Goal: Task Accomplishment & Management: Use online tool/utility

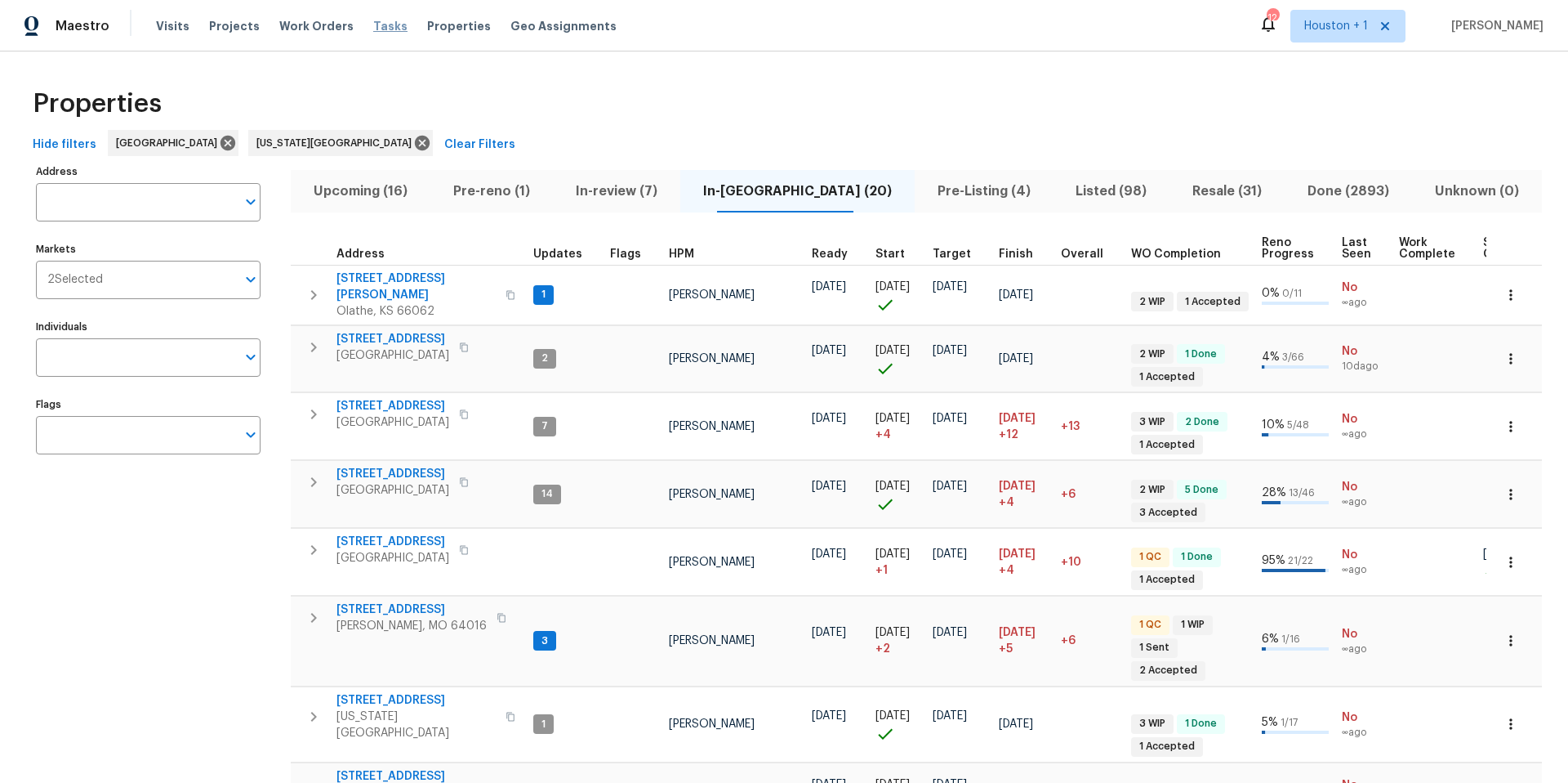
click at [376, 31] on span "Tasks" at bounding box center [390, 26] width 35 height 11
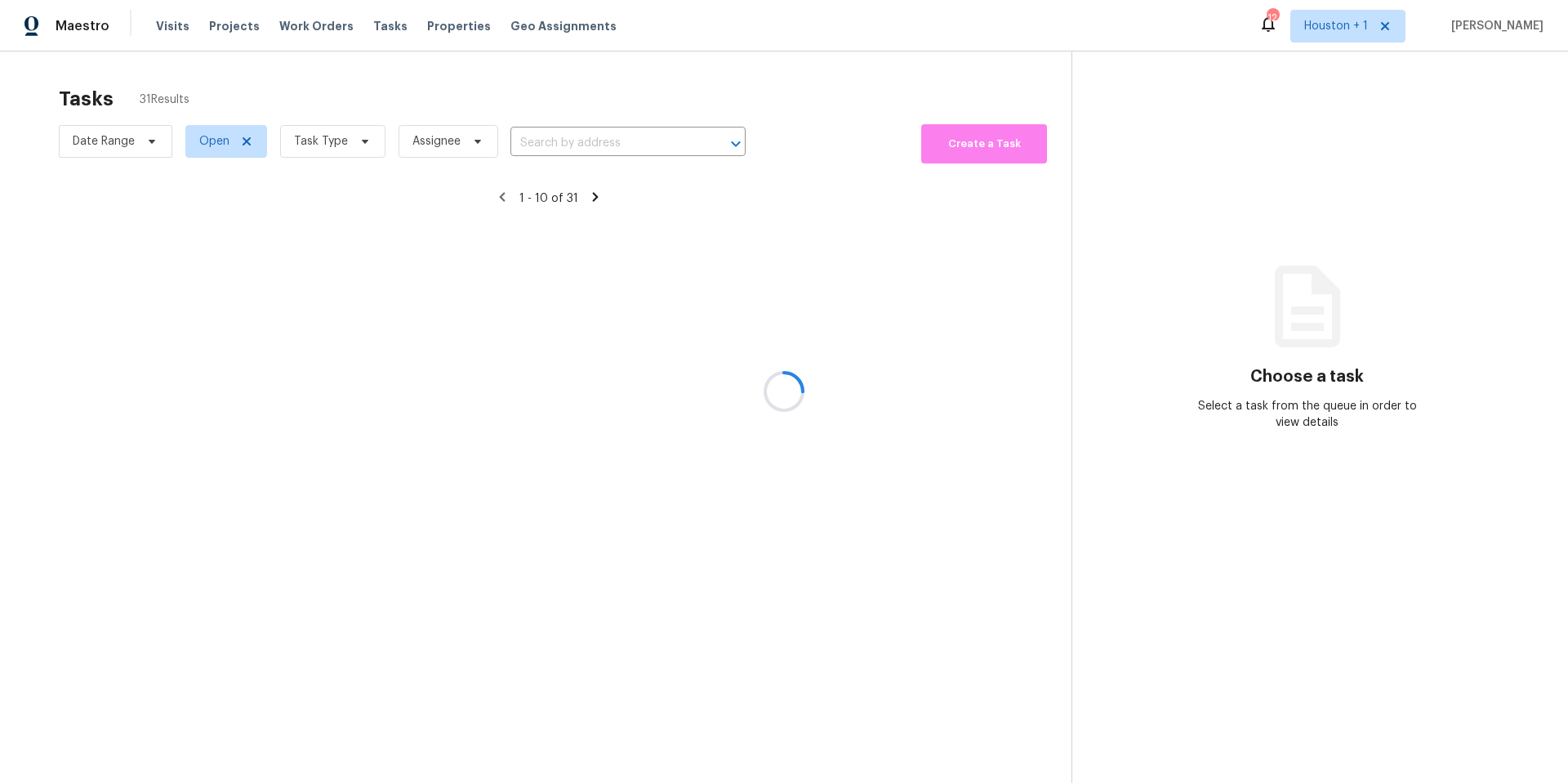
click at [348, 141] on div at bounding box center [784, 392] width 1568 height 783
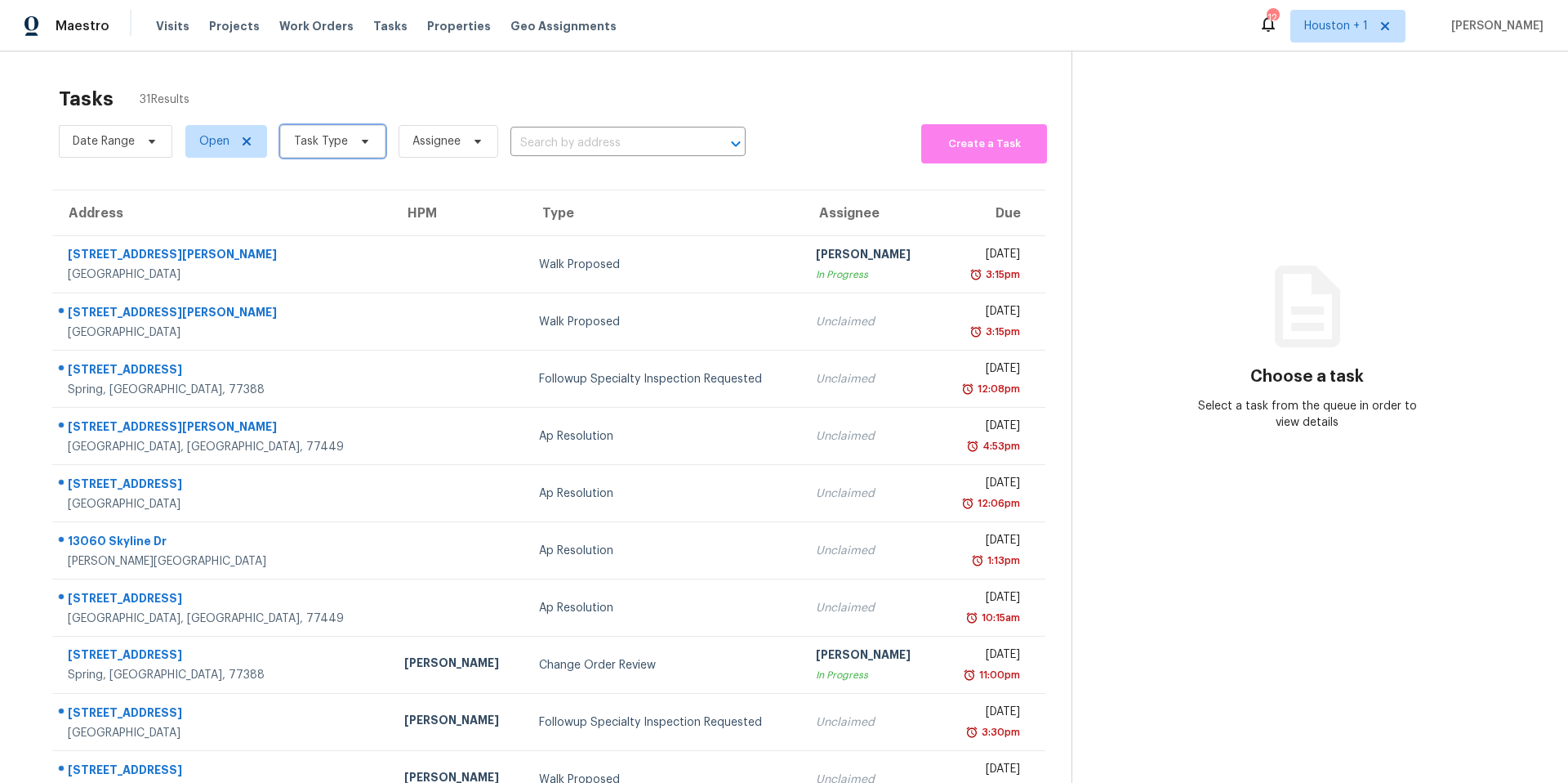
click at [348, 141] on span "Task Type" at bounding box center [333, 141] width 106 height 33
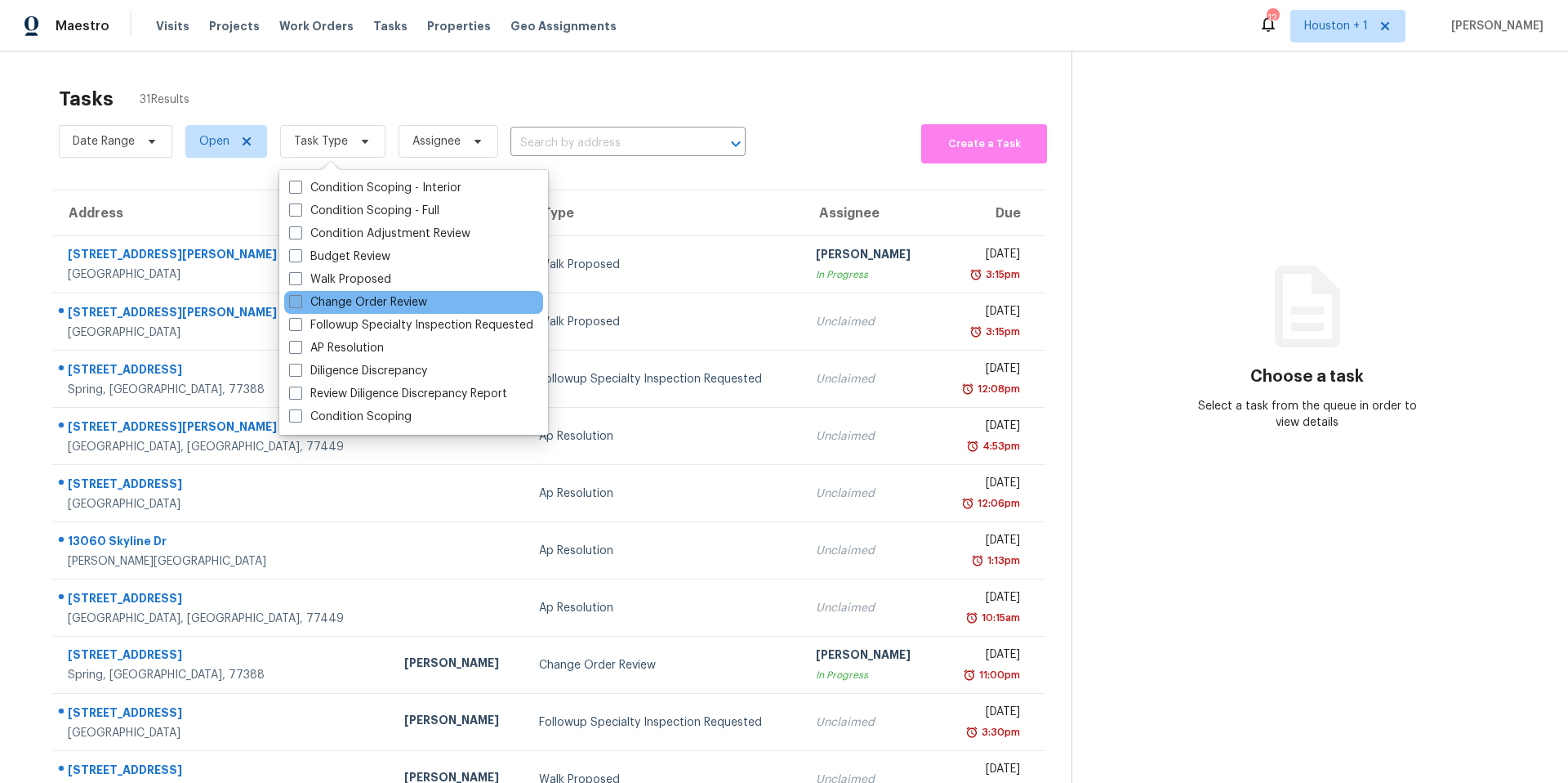
click at [334, 301] on label "Change Order Review" at bounding box center [358, 302] width 138 height 16
click at [300, 301] on input "Change Order Review" at bounding box center [294, 300] width 10 height 10
checkbox input "true"
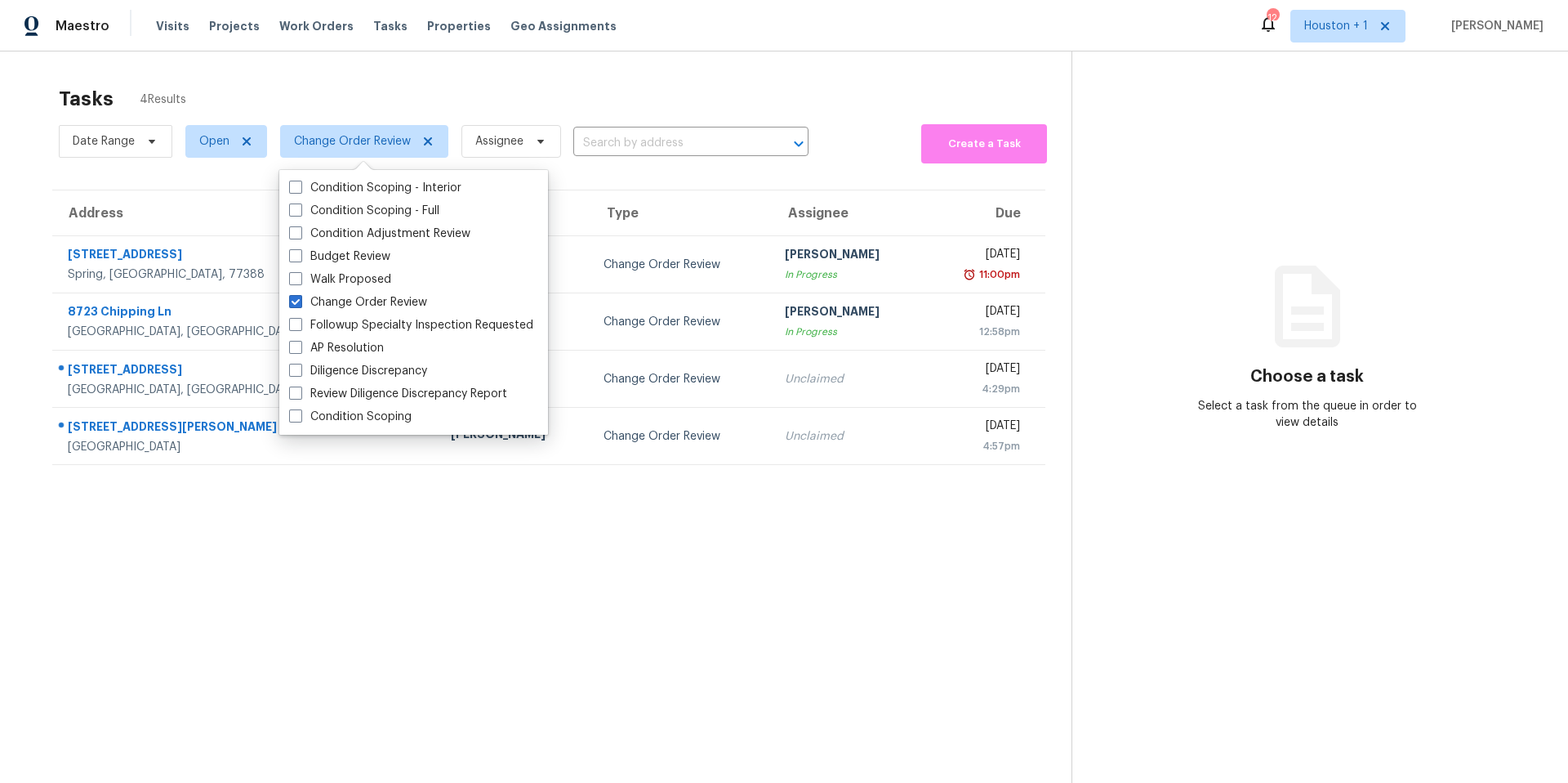
click at [722, 89] on div "Tasks 4 Results" at bounding box center [565, 99] width 1013 height 42
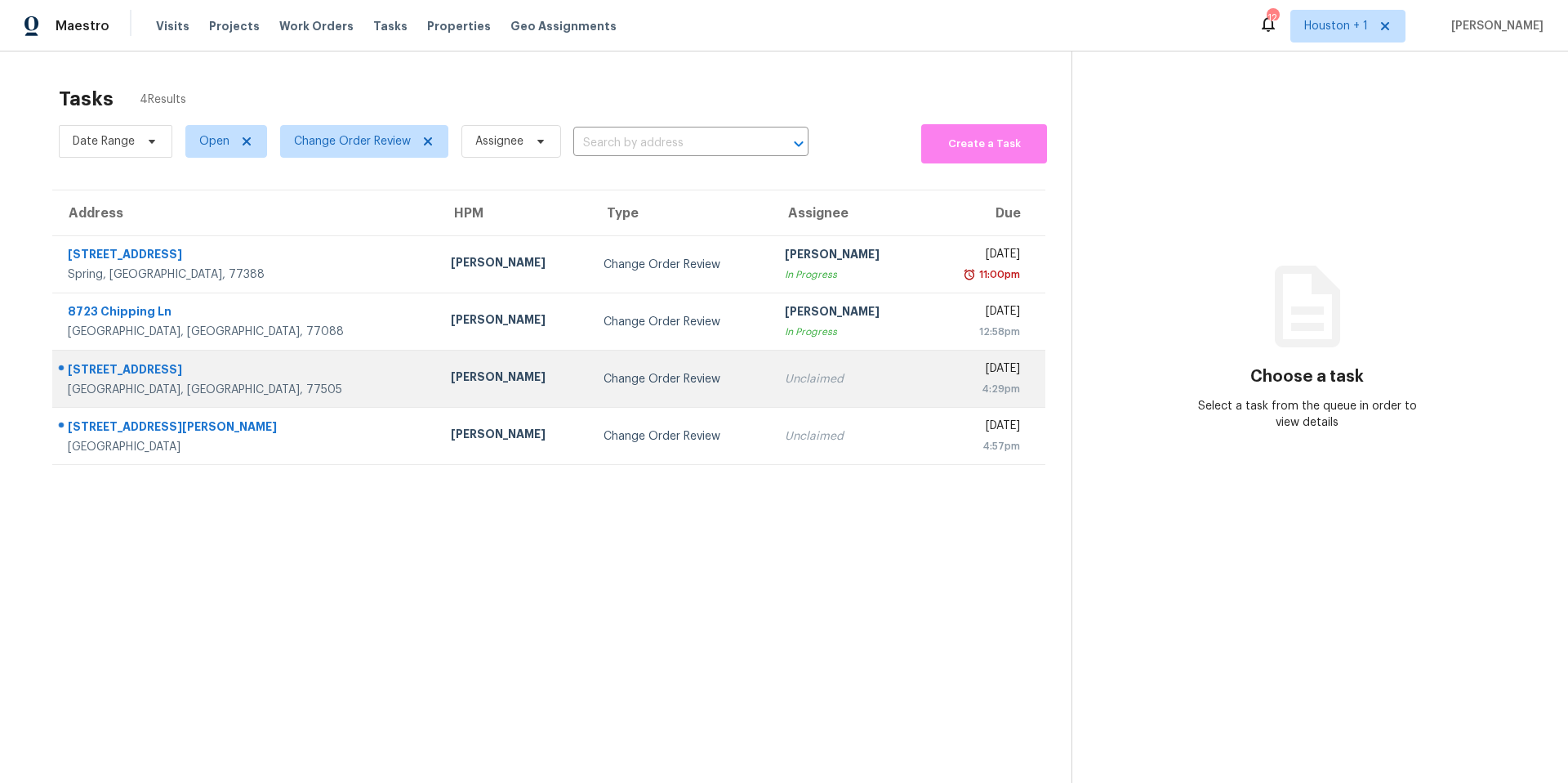
click at [451, 379] on div "[PERSON_NAME]" at bounding box center [514, 379] width 126 height 21
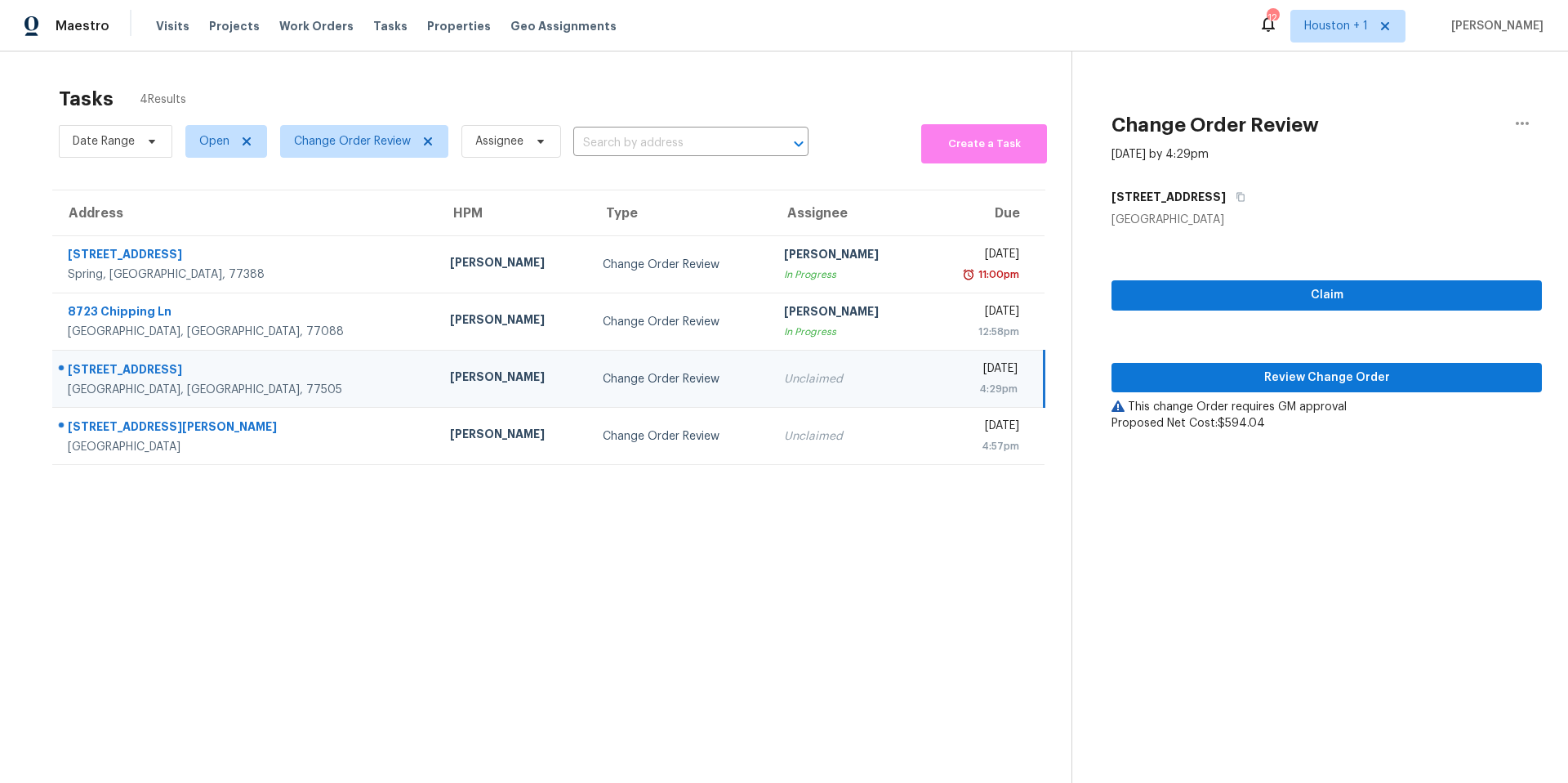
click at [603, 378] on div "Change Order Review" at bounding box center [680, 379] width 154 height 16
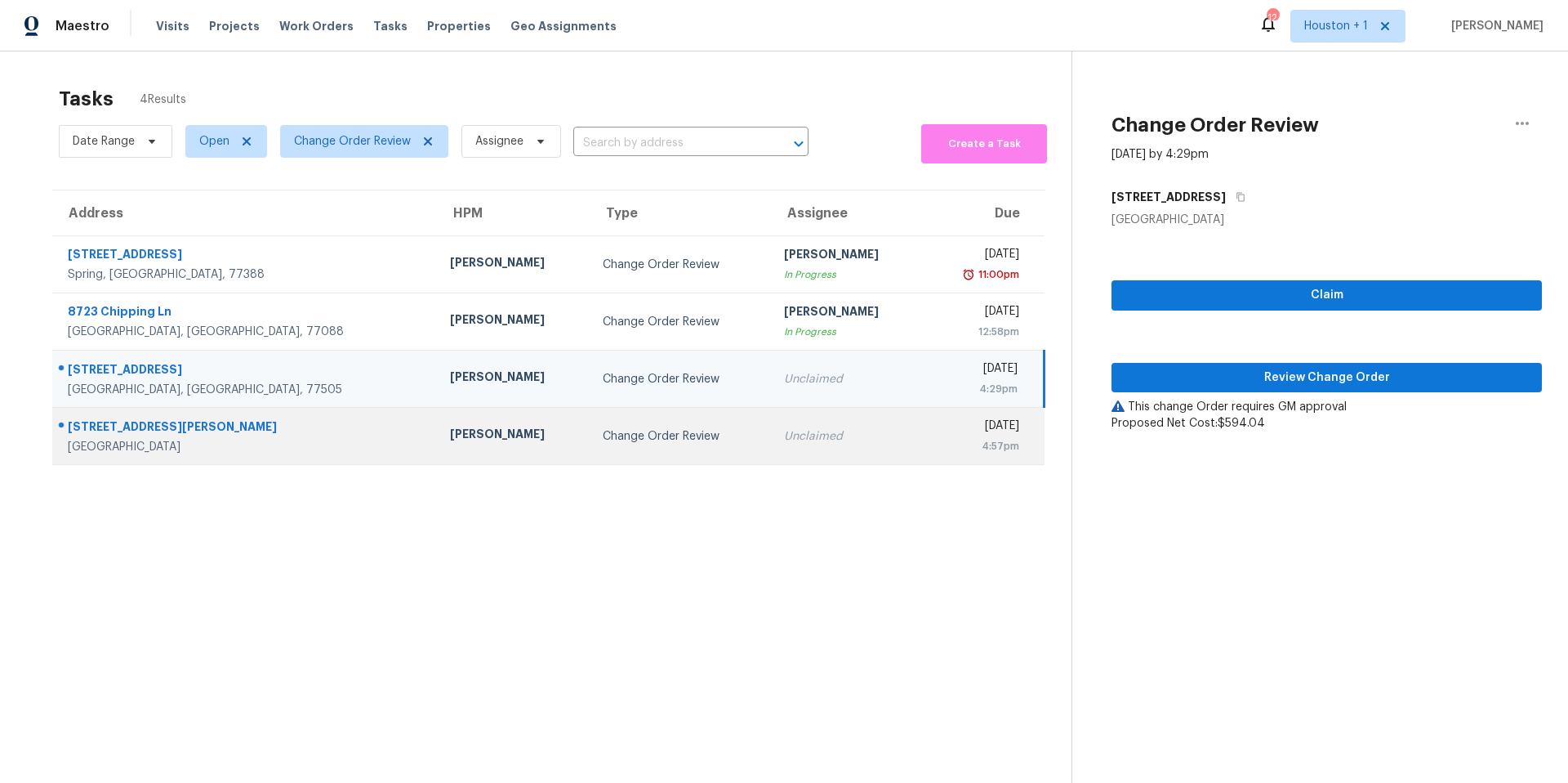
click at [437, 425] on td "[PERSON_NAME]" at bounding box center [513, 437] width 152 height 57
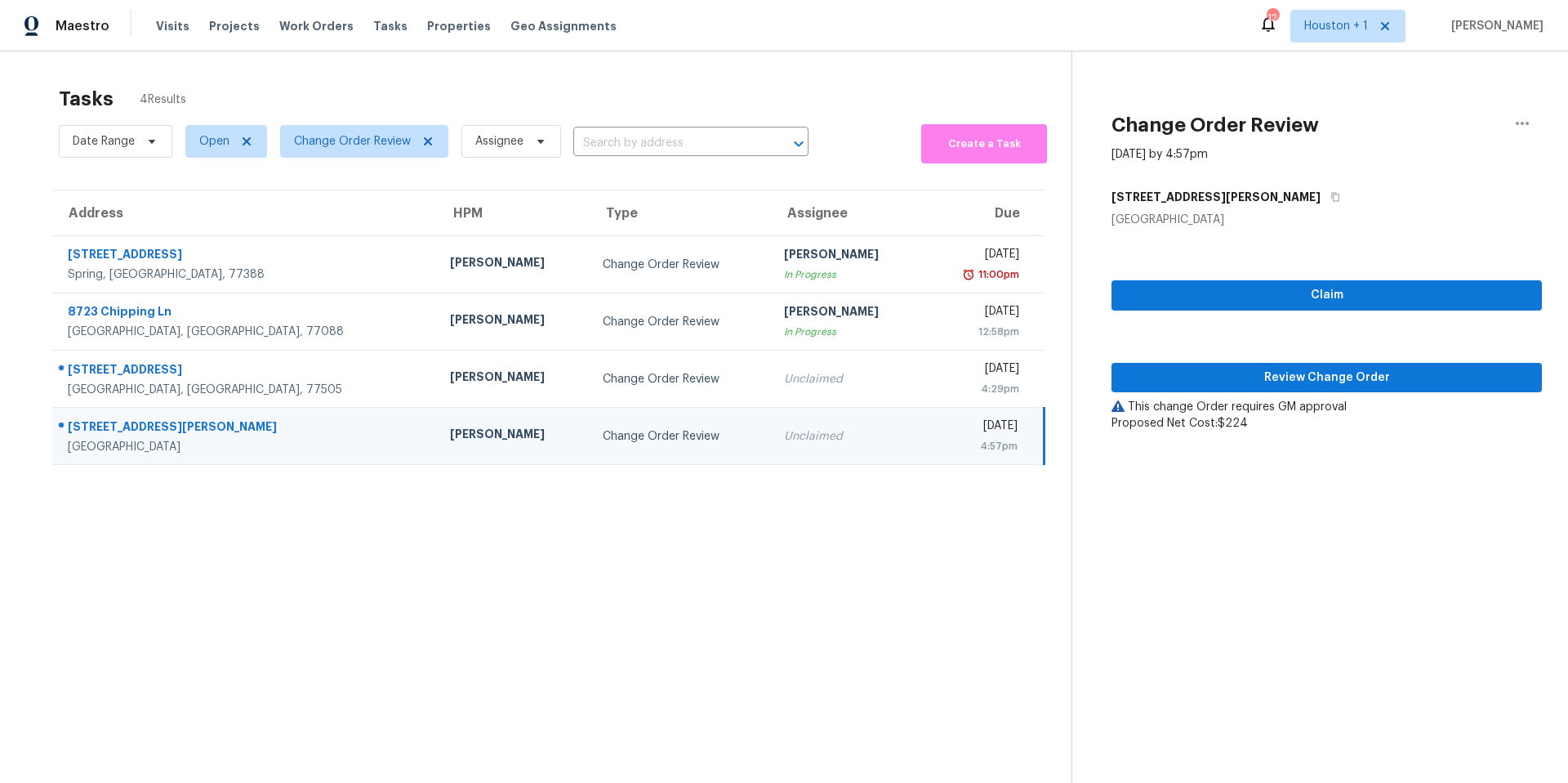
click at [365, 49] on div "Maestro Visits Projects Work Orders Tasks Properties Geo Assignments 12 Houston…" at bounding box center [784, 25] width 1568 height 51
click at [374, 23] on span "Tasks" at bounding box center [390, 26] width 35 height 11
click at [339, 136] on span "Change Order Review" at bounding box center [352, 141] width 117 height 16
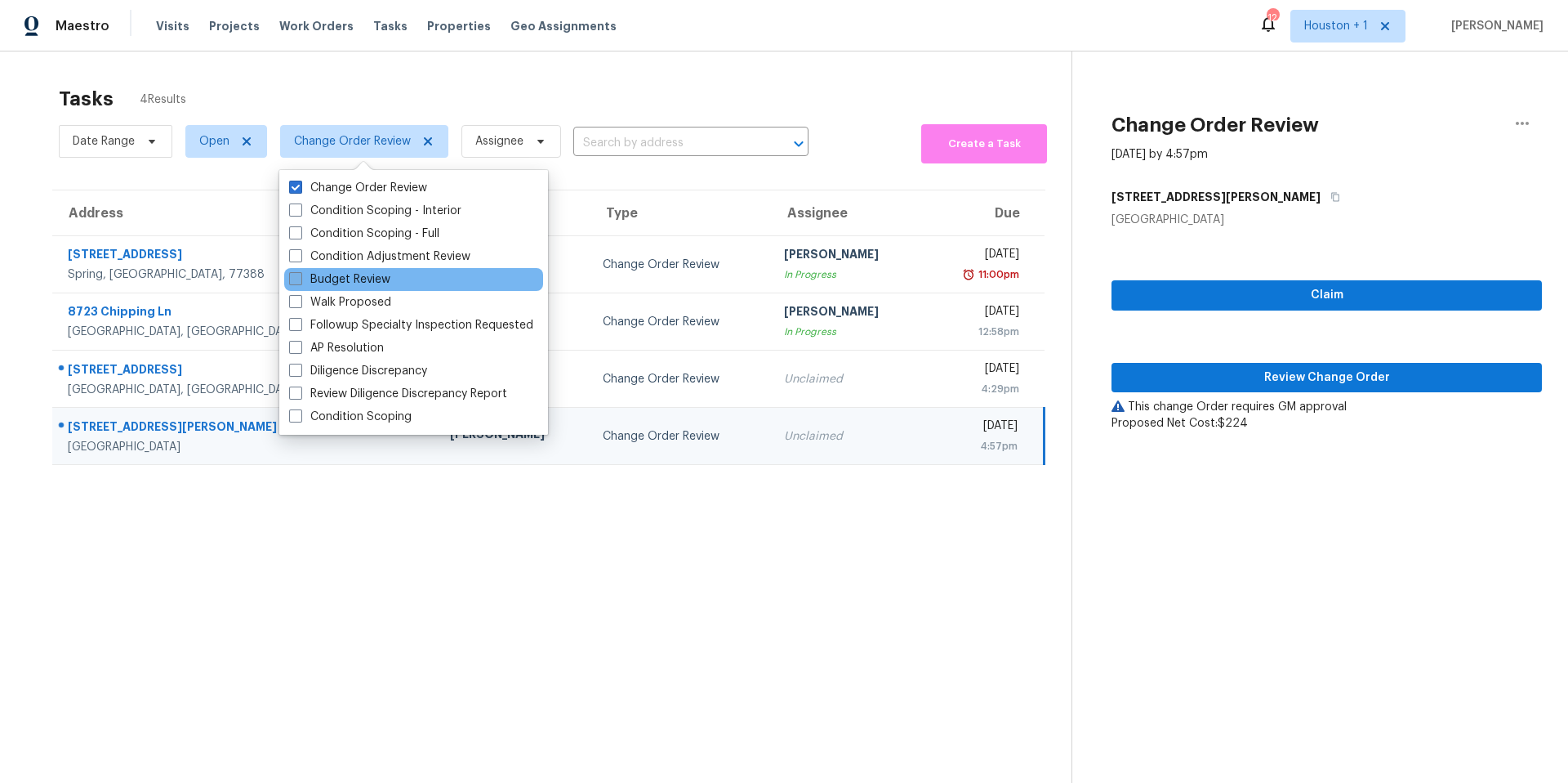
click at [312, 277] on label "Budget Review" at bounding box center [339, 279] width 101 height 16
click at [300, 277] on input "Budget Review" at bounding box center [294, 276] width 10 height 10
checkbox input "true"
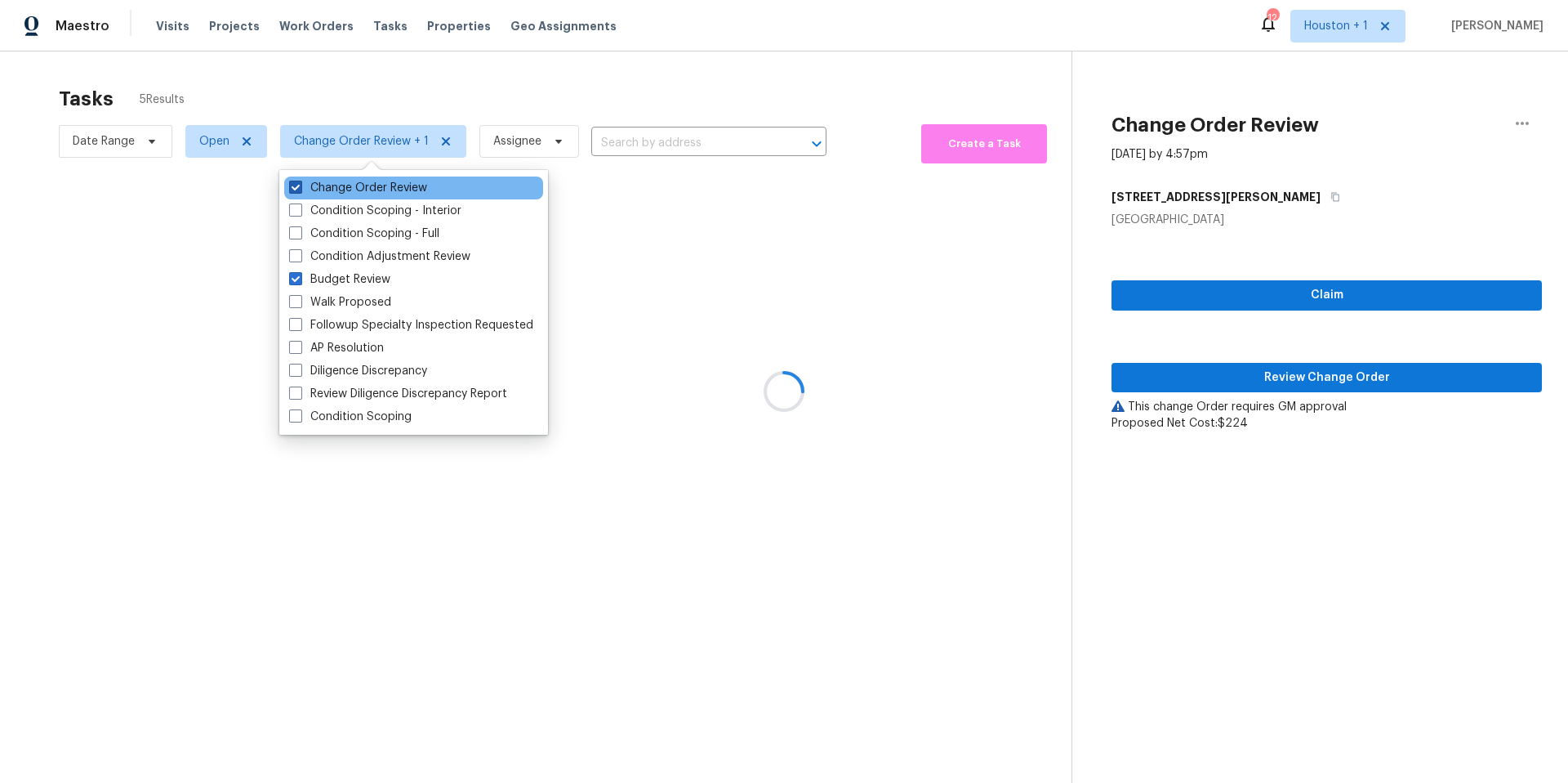
click at [311, 191] on label "Change Order Review" at bounding box center [358, 188] width 138 height 16
click at [300, 191] on input "Change Order Review" at bounding box center [294, 185] width 10 height 10
checkbox input "false"
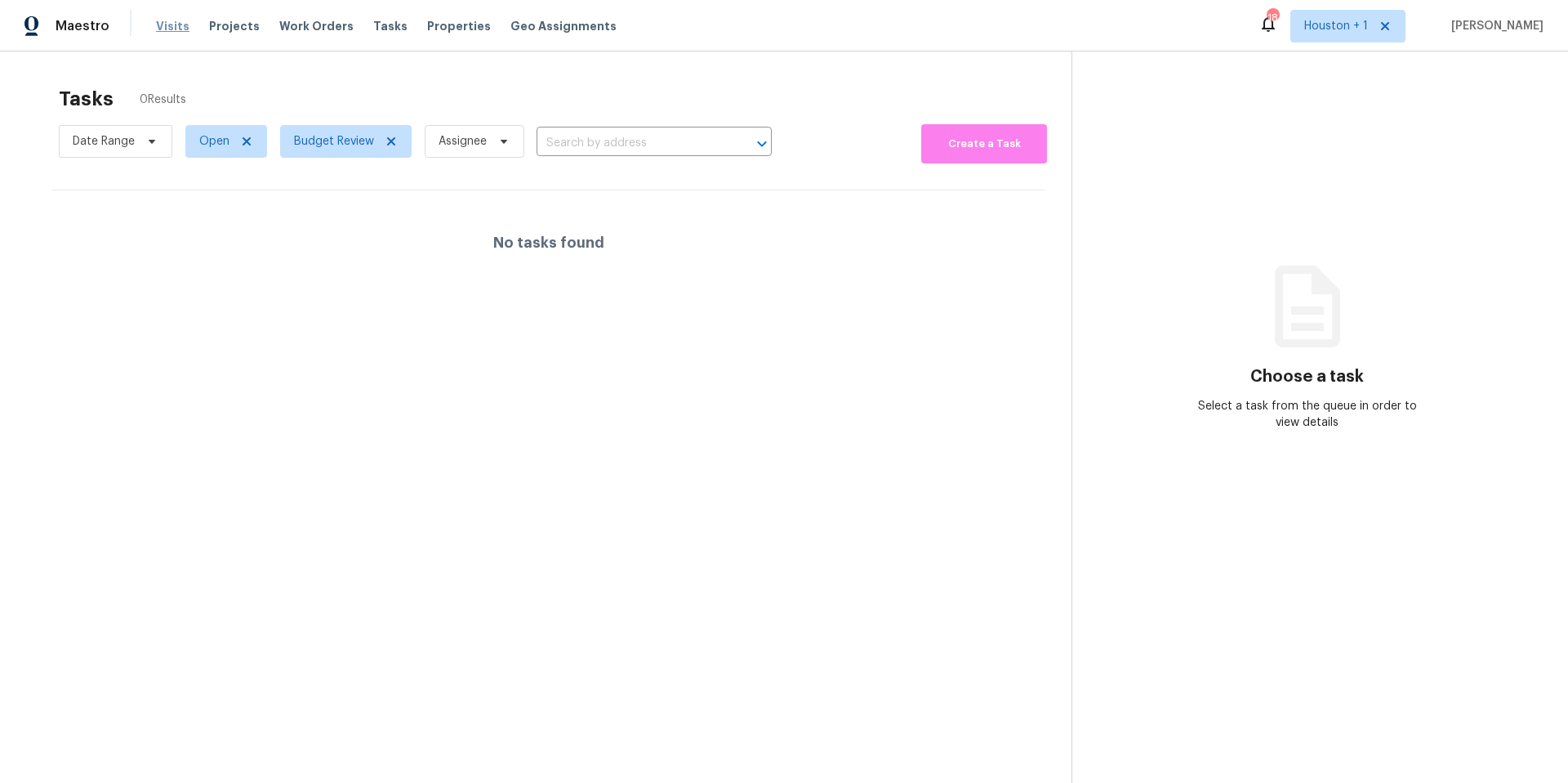
click at [166, 21] on span "Visits" at bounding box center [172, 26] width 34 height 16
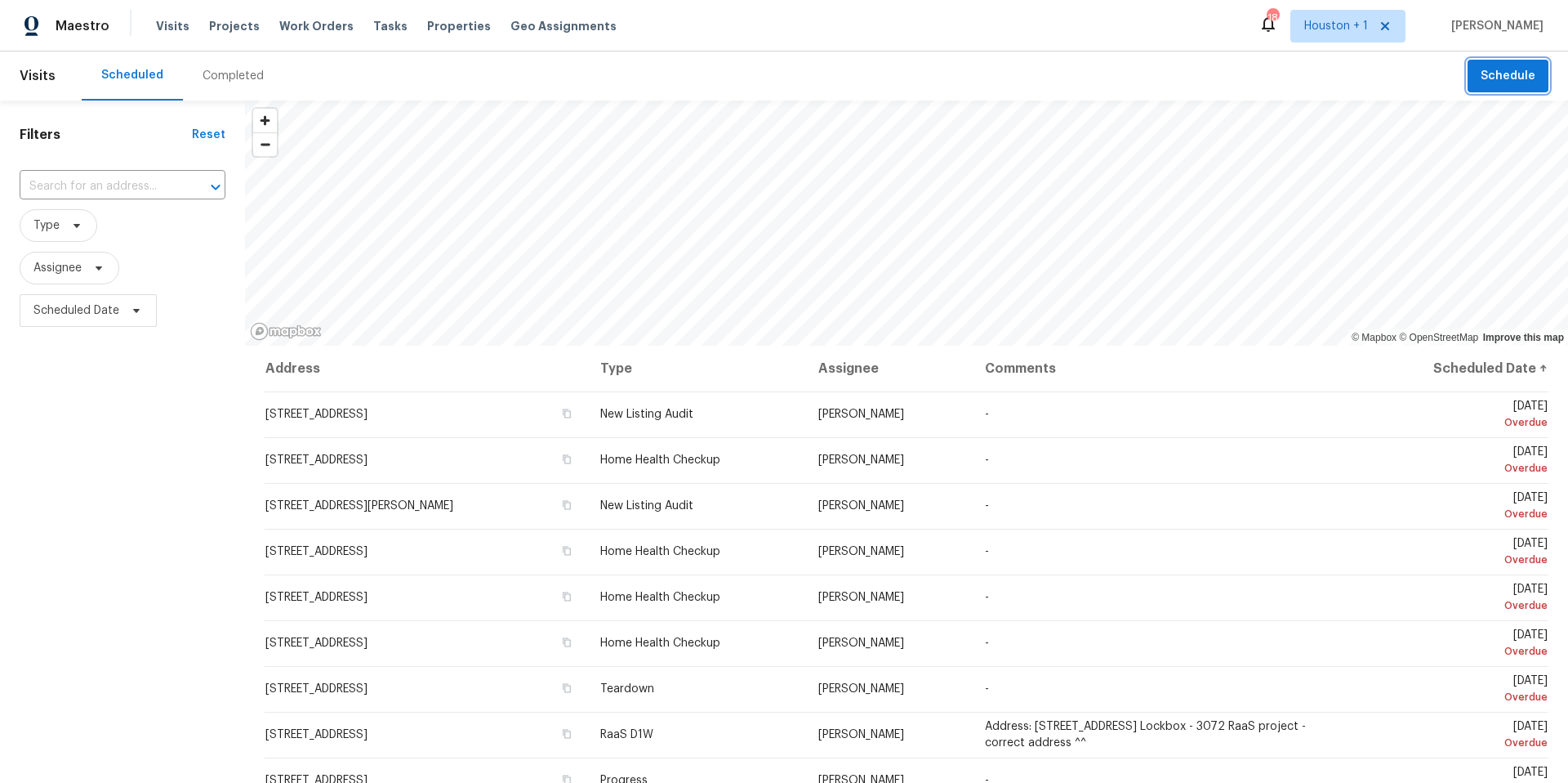
click at [1497, 69] on span "Schedule" at bounding box center [1507, 76] width 55 height 21
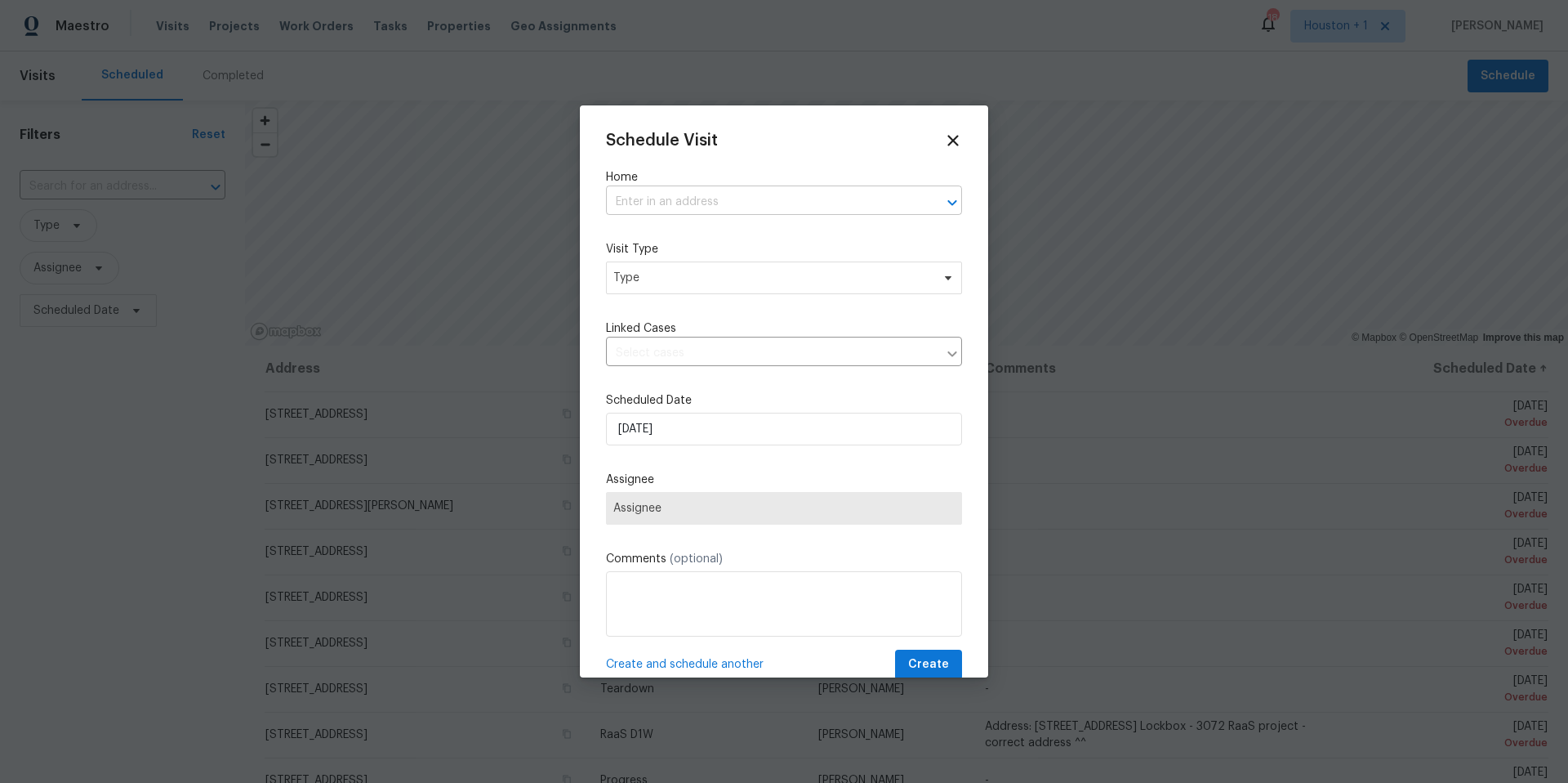
click at [768, 209] on input "text" at bounding box center [761, 202] width 310 height 25
type input "2222 princess"
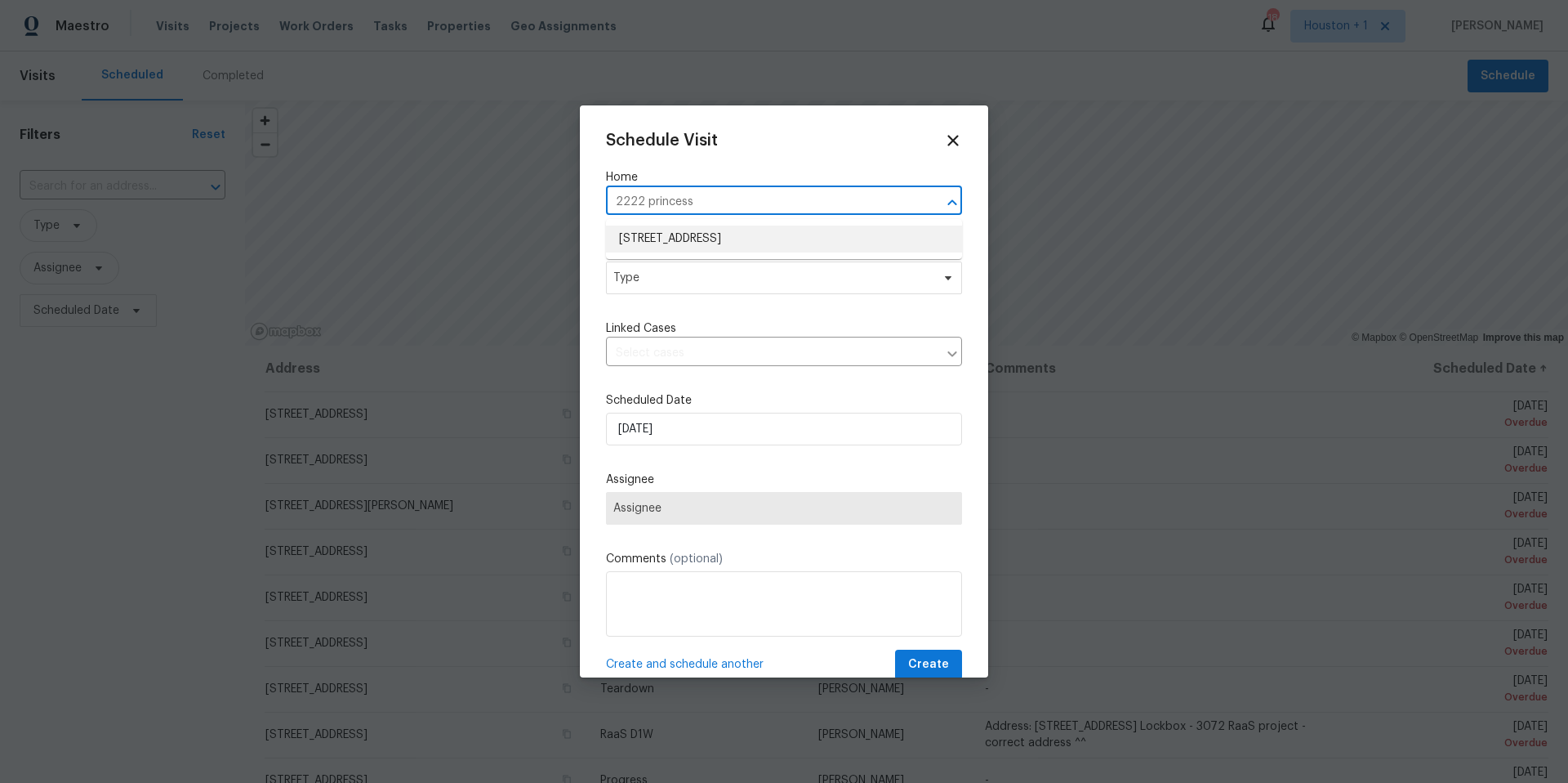
click at [752, 235] on li "[STREET_ADDRESS]" at bounding box center [784, 238] width 356 height 27
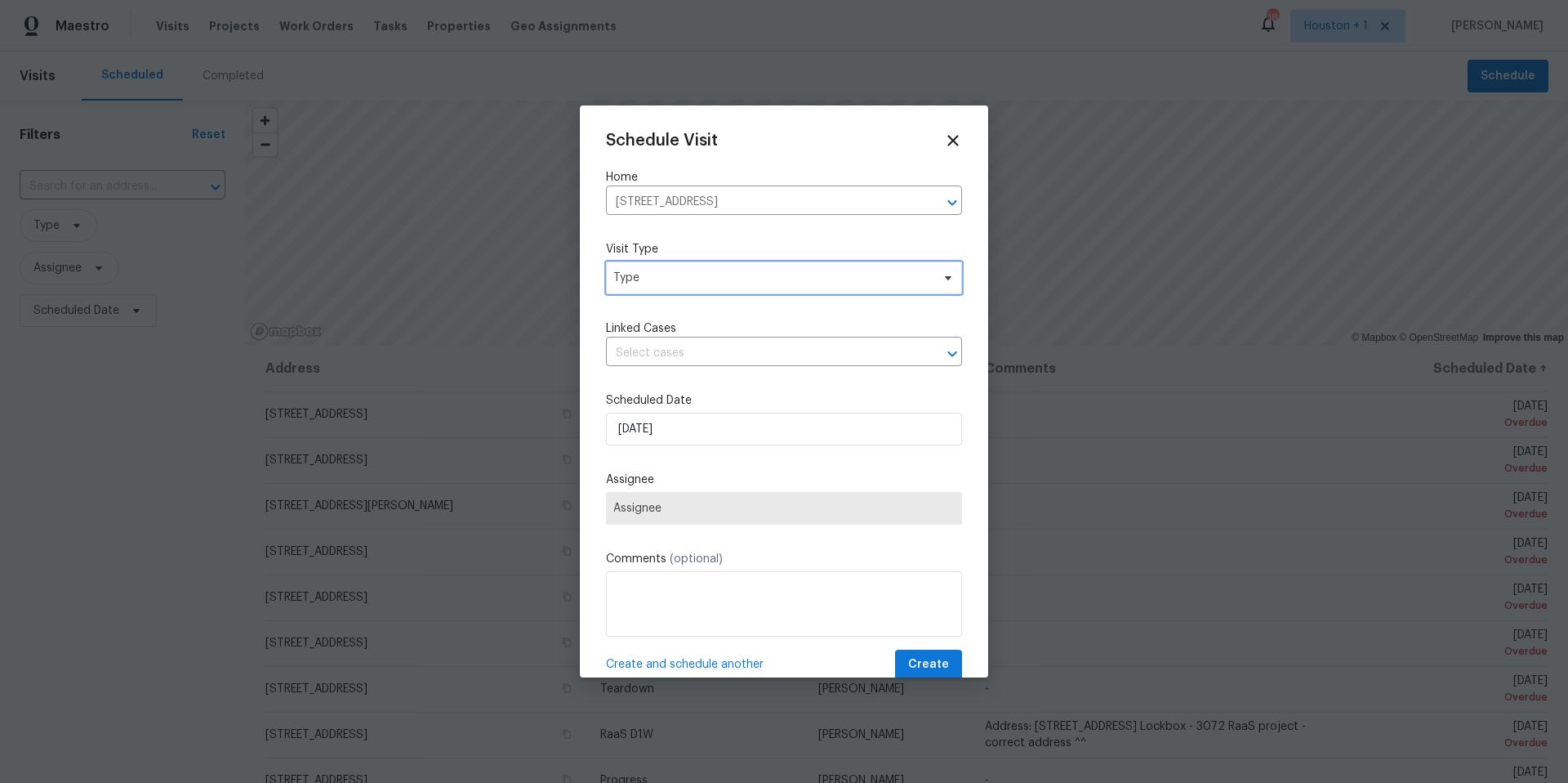
click at [697, 281] on span "Type" at bounding box center [771, 277] width 318 height 16
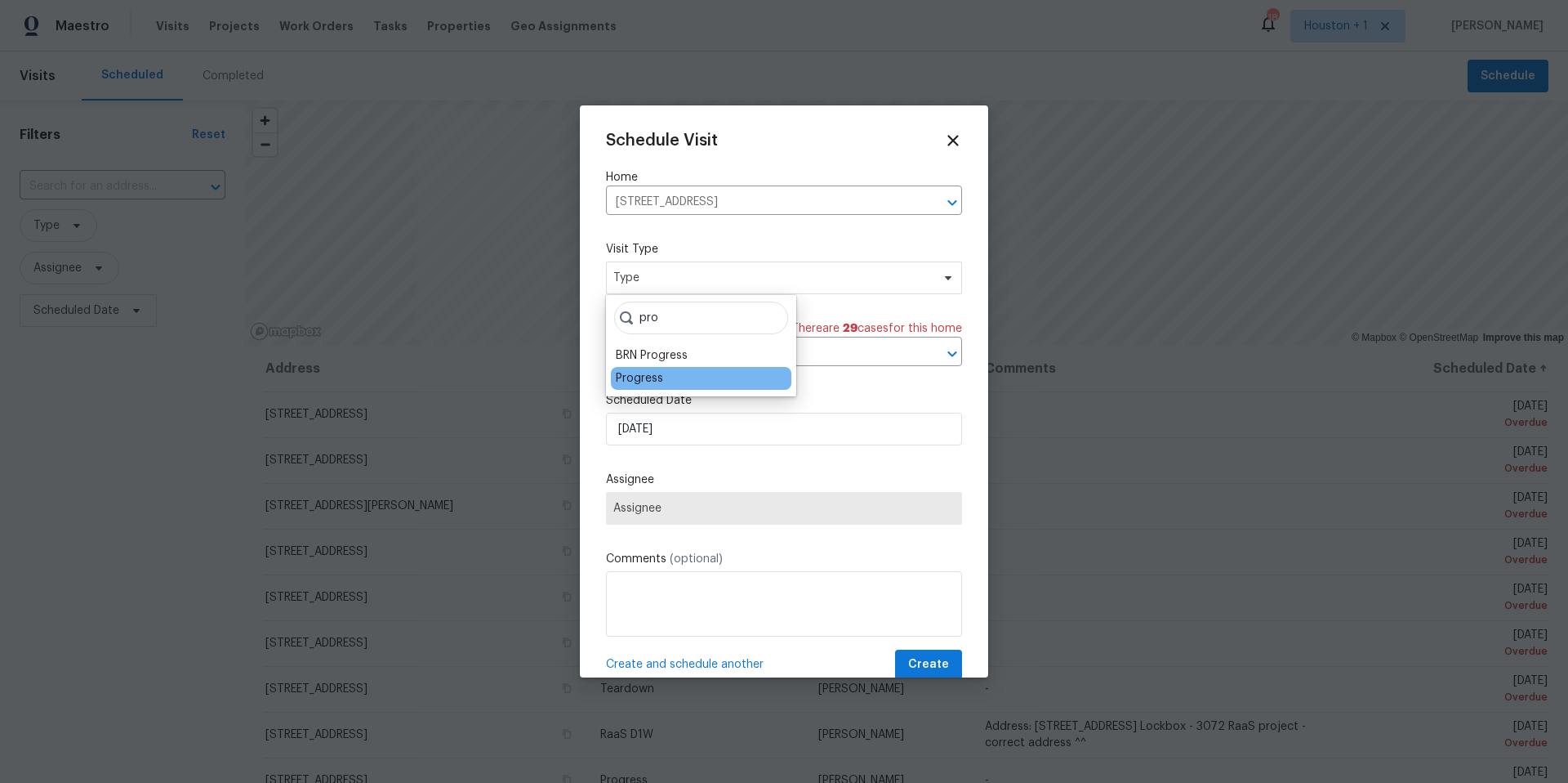
type input "pro"
click at [638, 373] on div "Progress" at bounding box center [639, 378] width 48 height 16
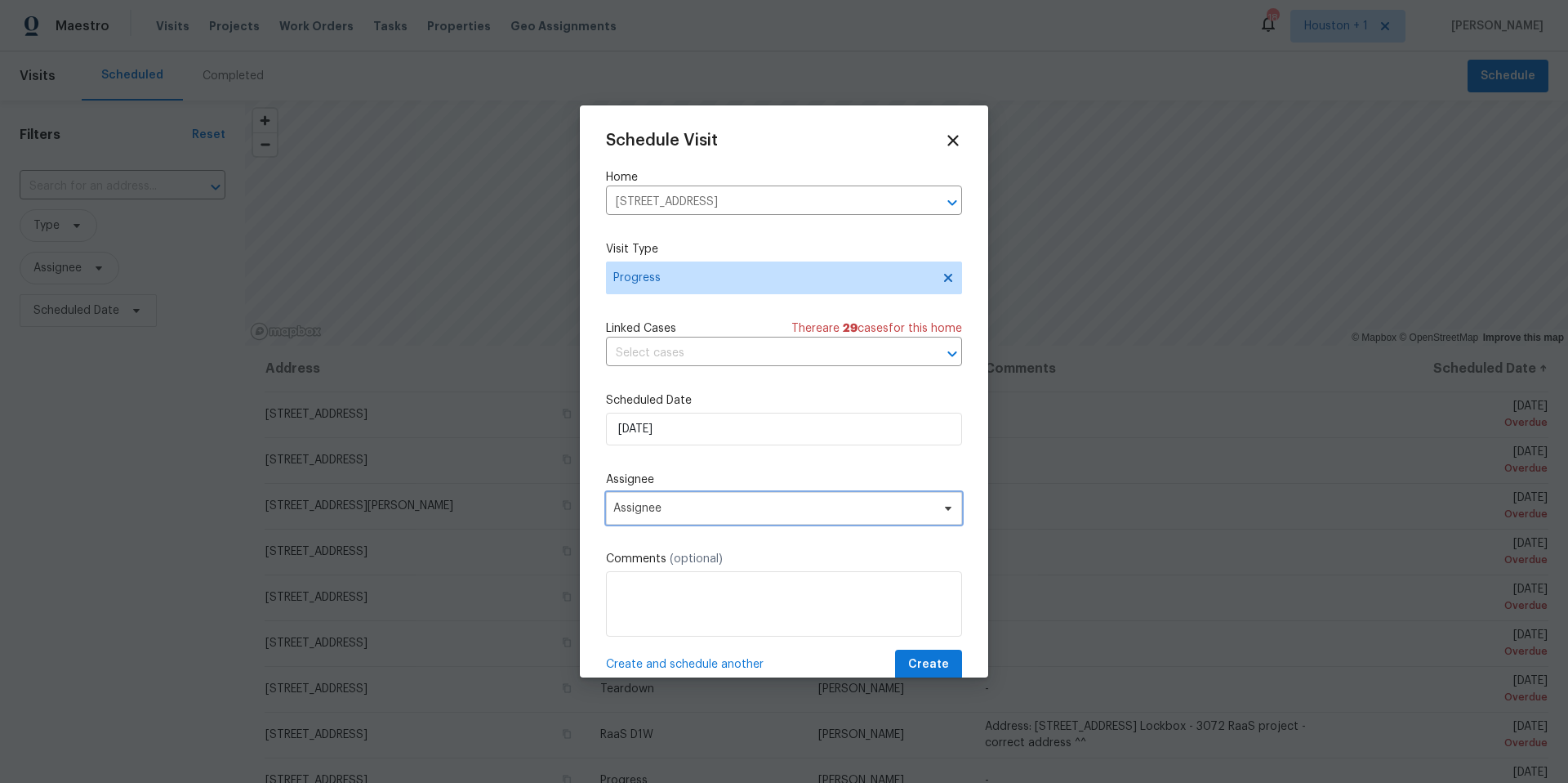
click at [661, 516] on span "Assignee" at bounding box center [784, 508] width 356 height 33
type input "[PERSON_NAME]"
click at [677, 606] on div "[PERSON_NAME]" at bounding box center [658, 599] width 86 height 16
click at [921, 663] on span "Create" at bounding box center [928, 665] width 41 height 21
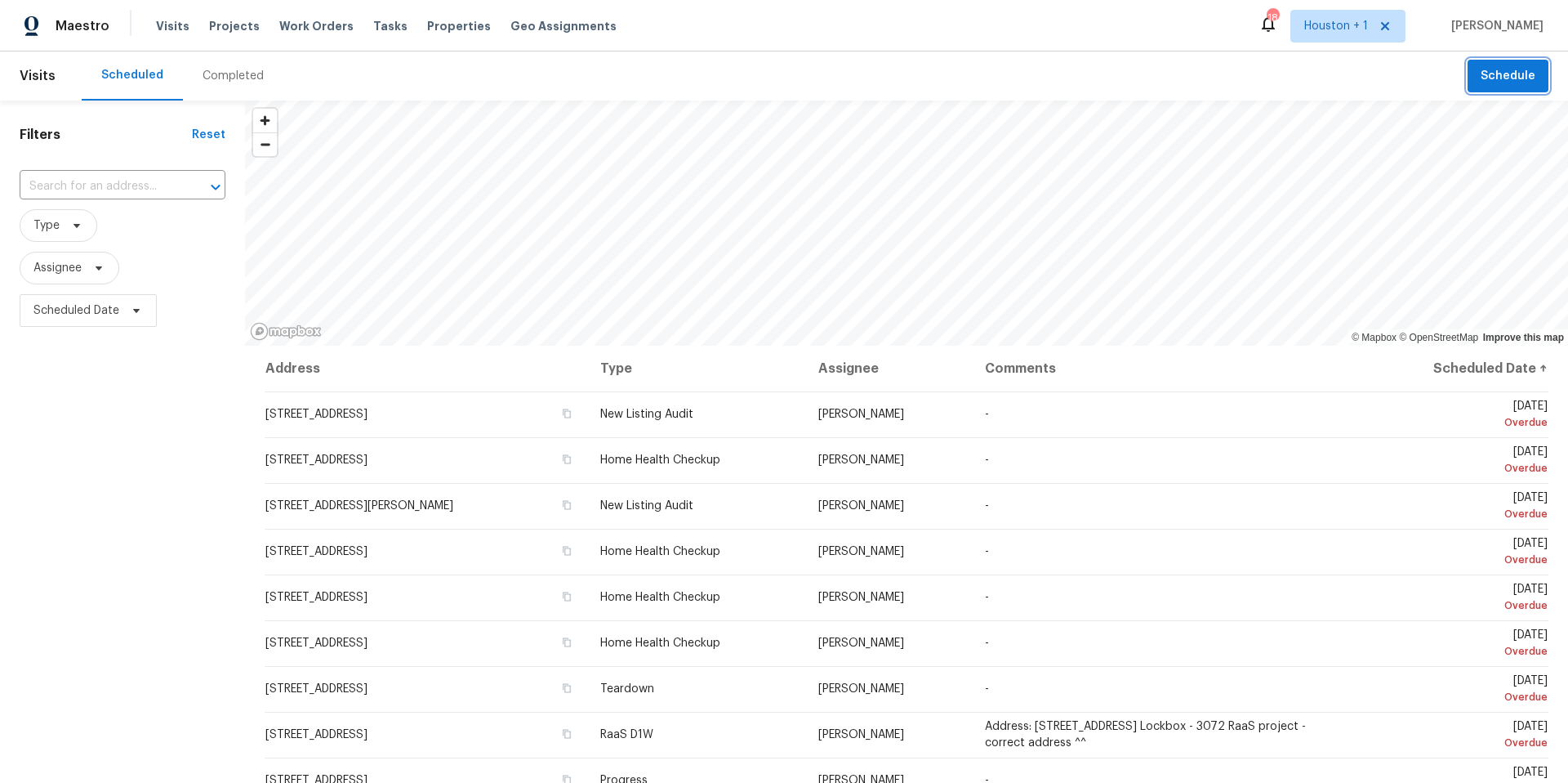
click at [1501, 82] on span "Schedule" at bounding box center [1507, 76] width 55 height 21
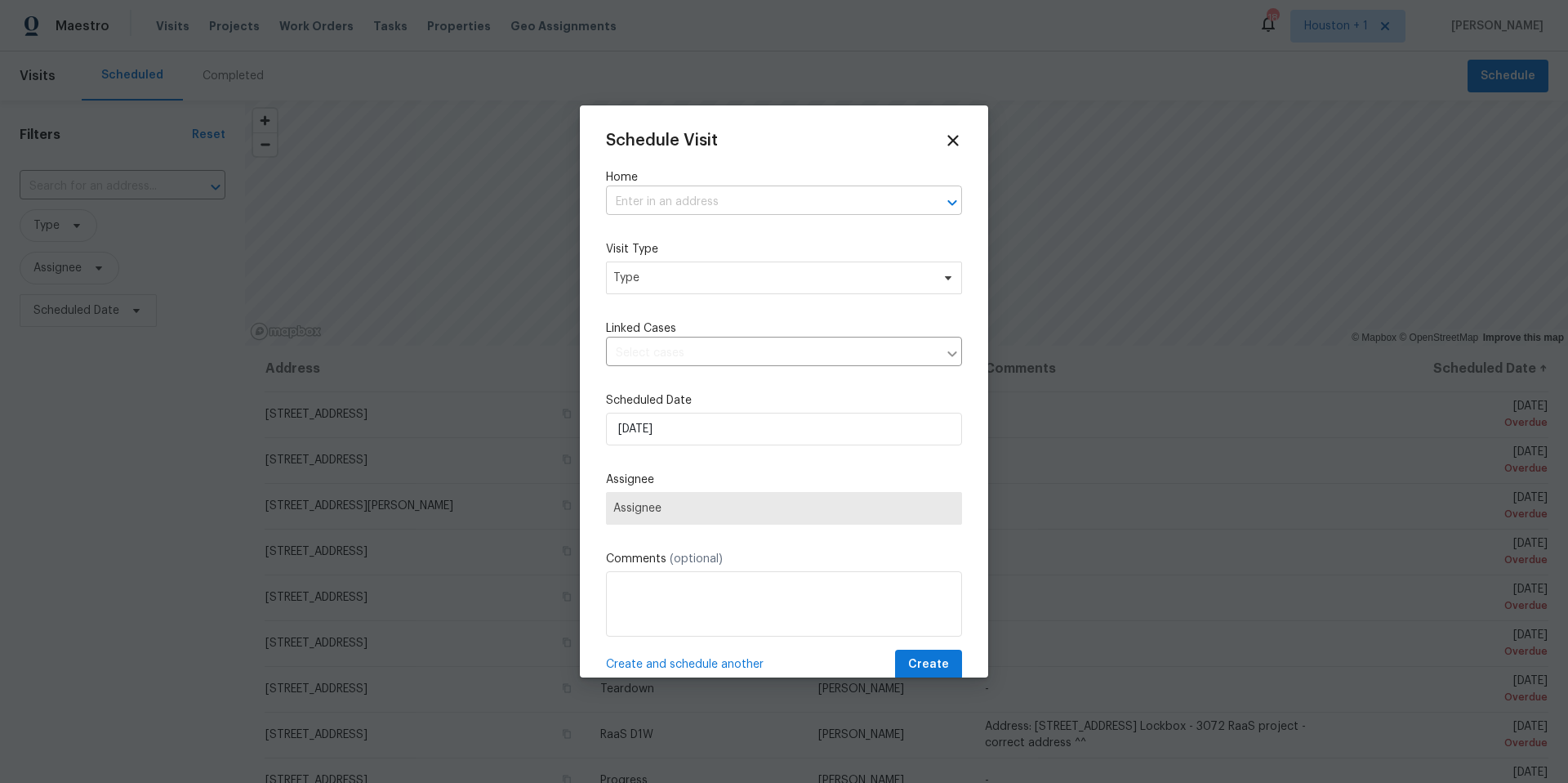
click at [799, 197] on input "text" at bounding box center [761, 202] width 310 height 25
type input "22906"
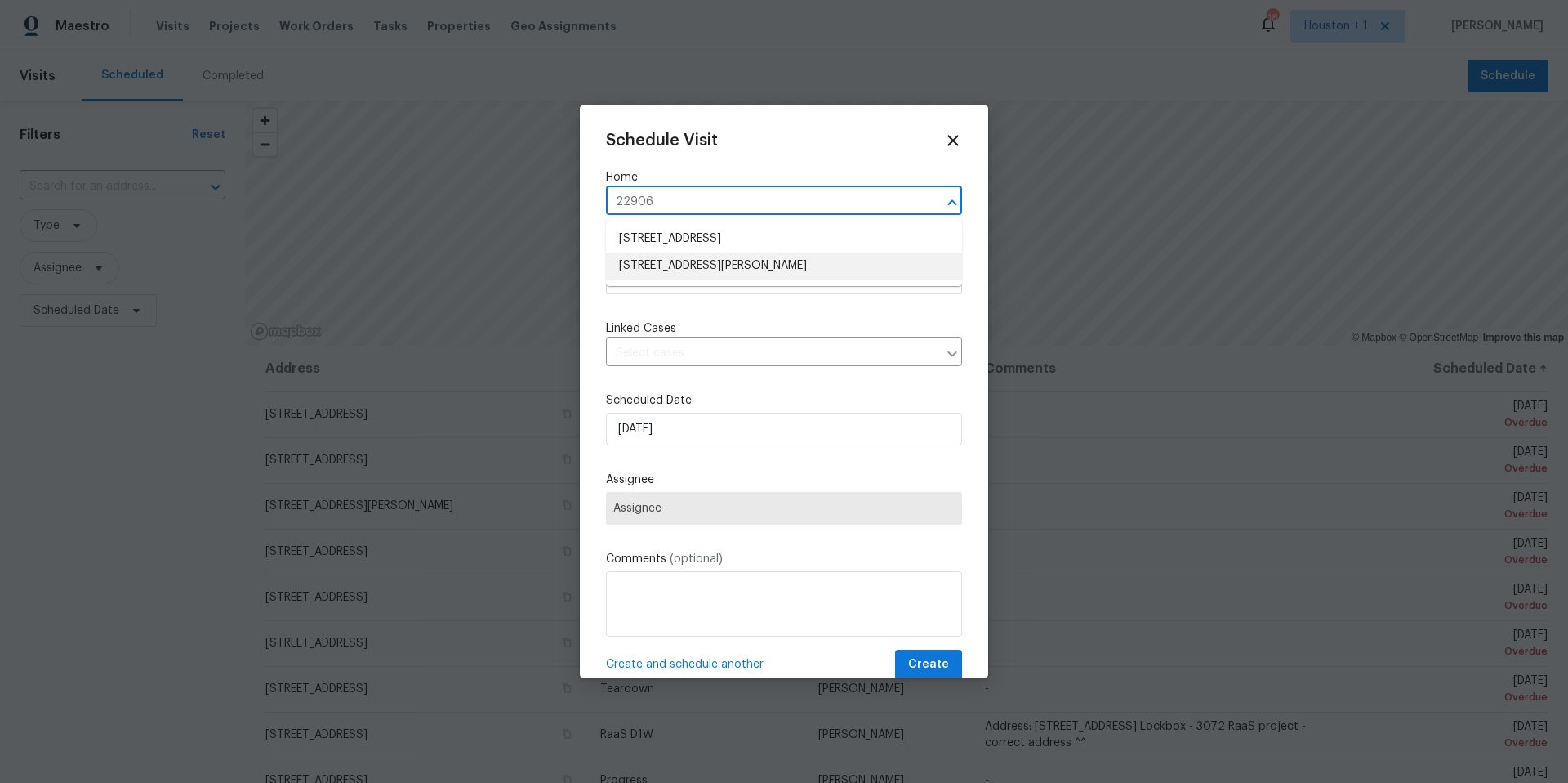
click at [746, 258] on li "[STREET_ADDRESS][PERSON_NAME]" at bounding box center [784, 265] width 356 height 27
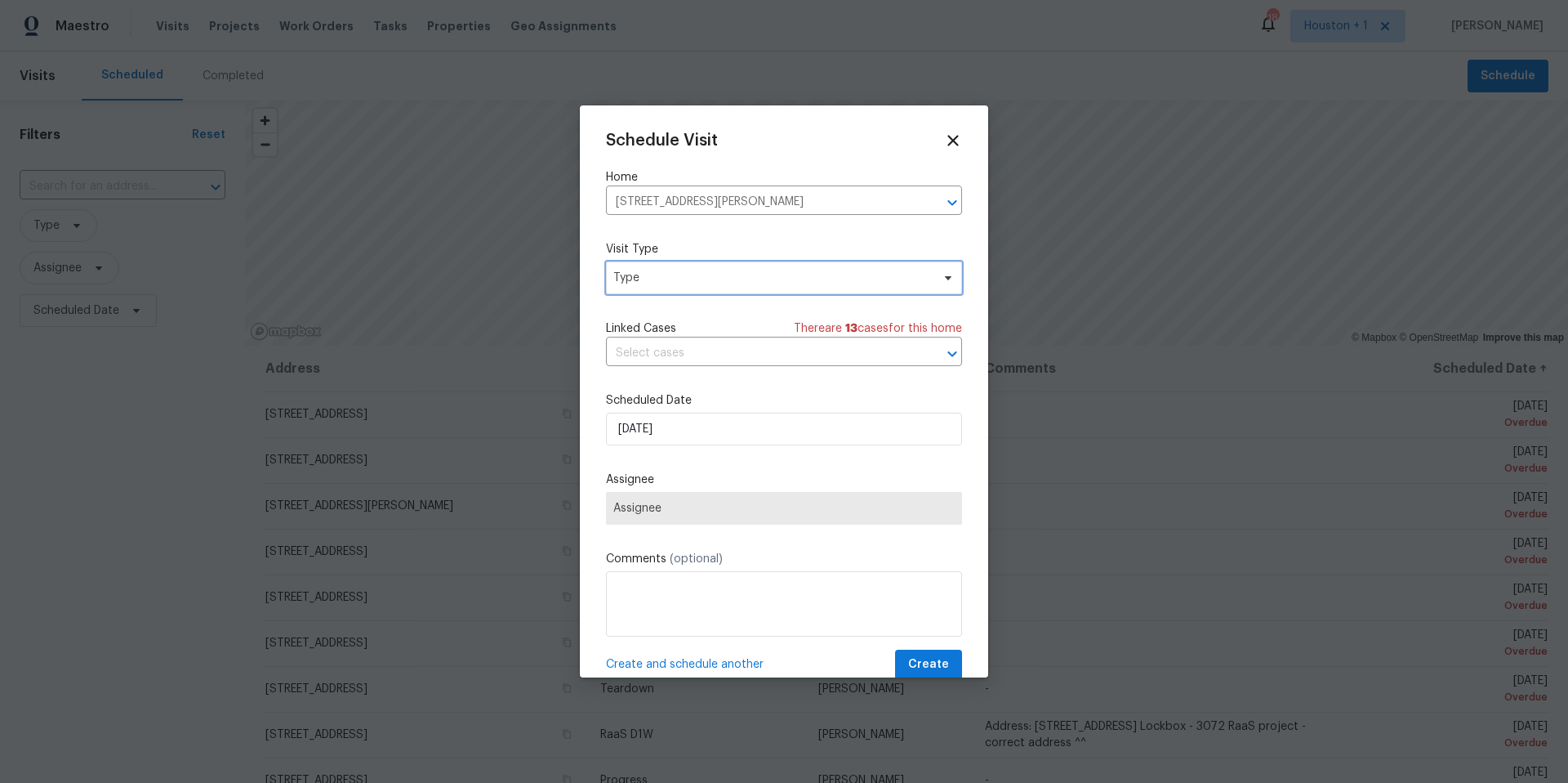
click at [708, 279] on span "Type" at bounding box center [771, 277] width 318 height 16
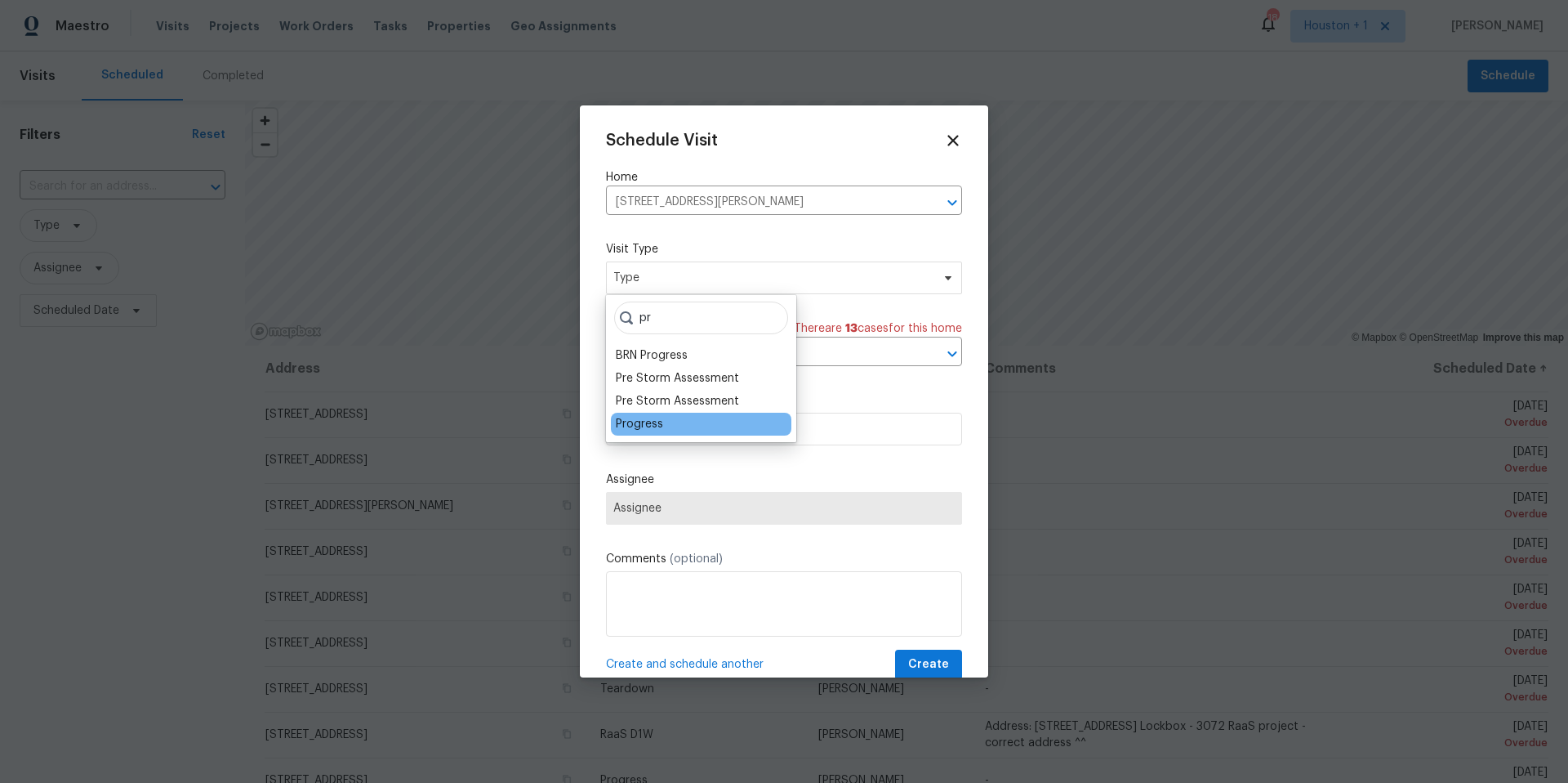
type input "pr"
click at [642, 425] on div "Progress" at bounding box center [639, 424] width 48 height 16
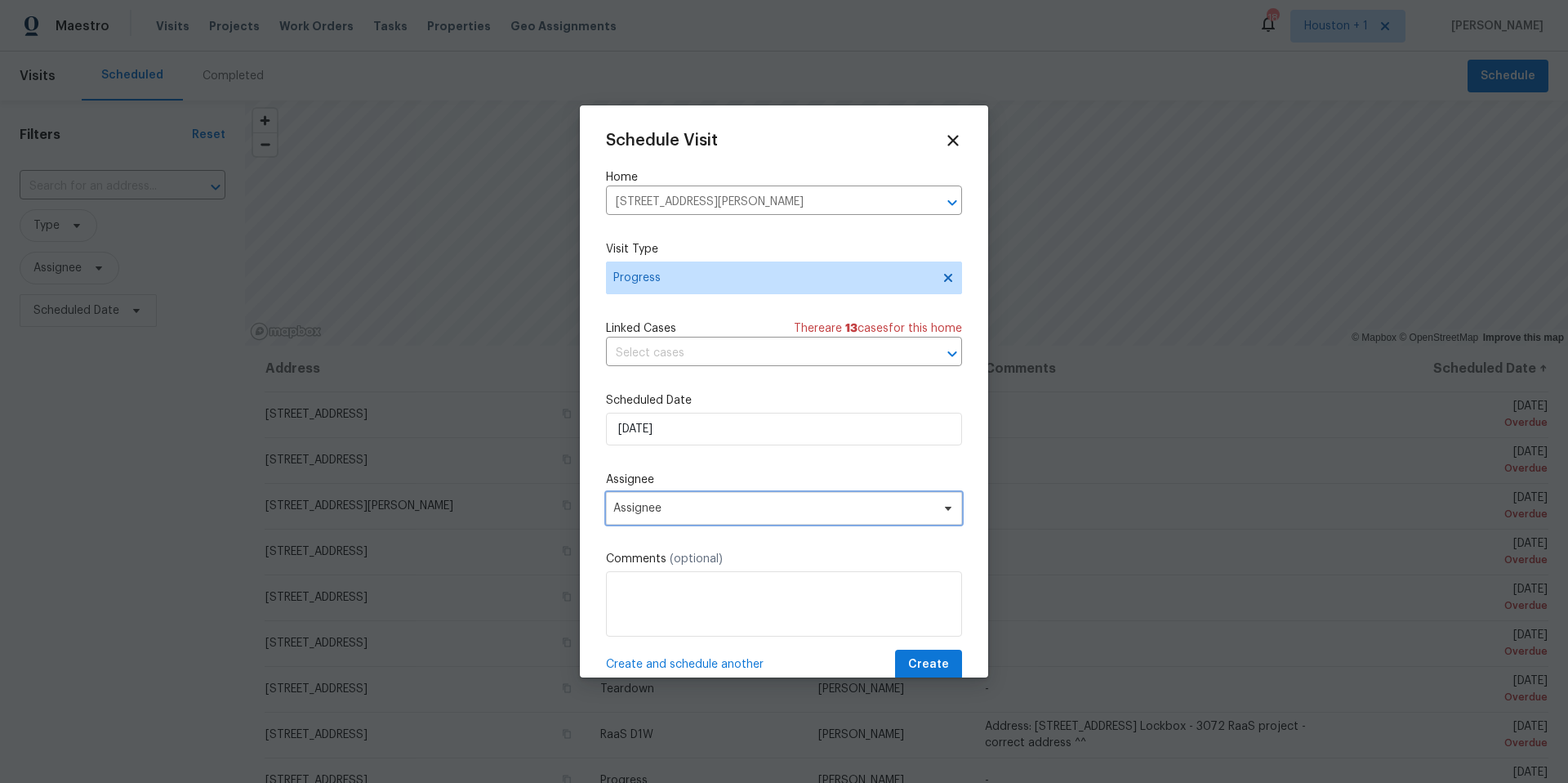
click at [670, 514] on span "Assignee" at bounding box center [773, 508] width 320 height 13
type input "[PERSON_NAME]"
click at [640, 599] on div "[PERSON_NAME]" at bounding box center [658, 599] width 86 height 16
click at [944, 670] on span "Create" at bounding box center [928, 665] width 41 height 21
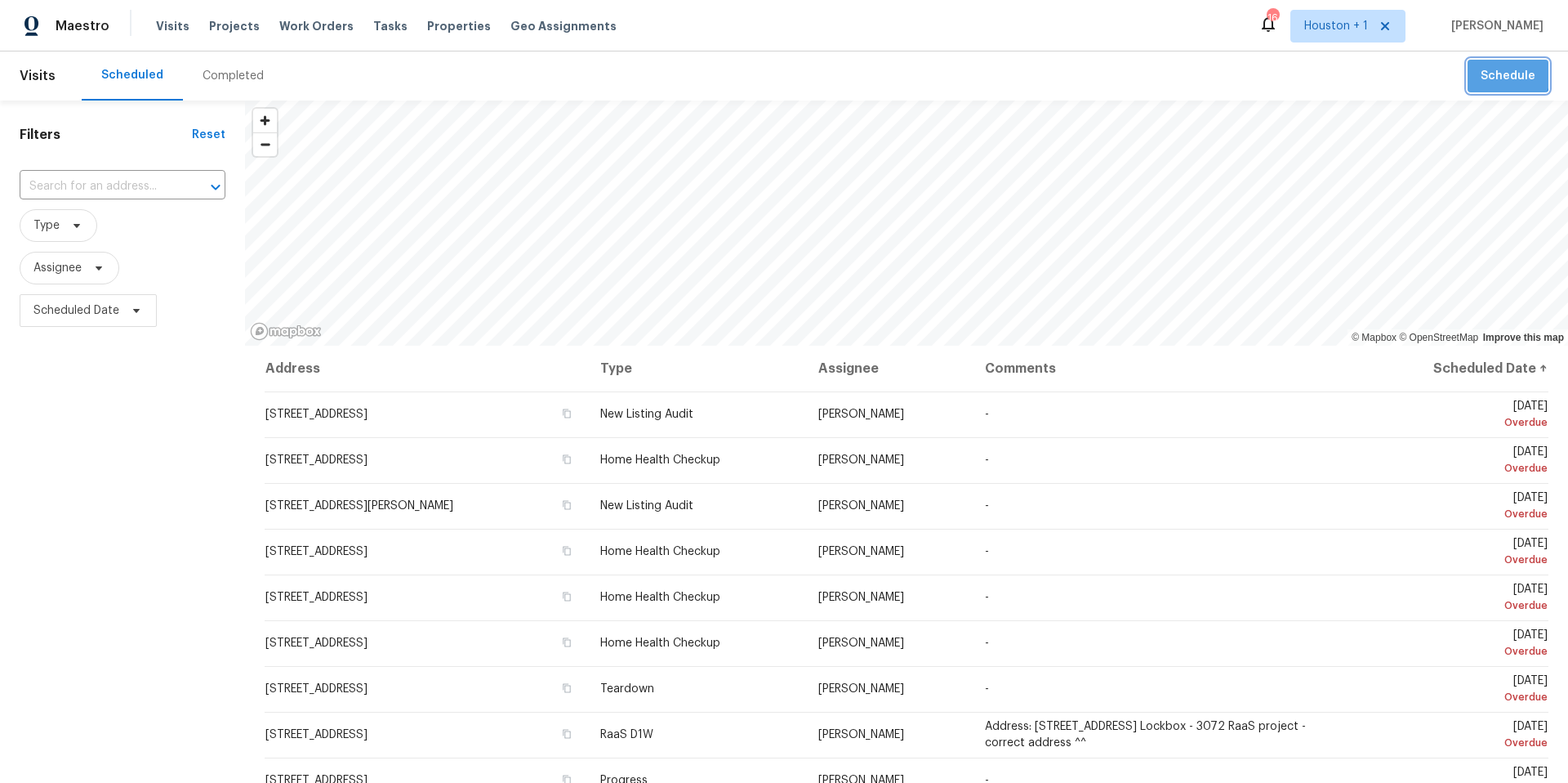
click at [1509, 70] on span "Schedule" at bounding box center [1507, 76] width 55 height 21
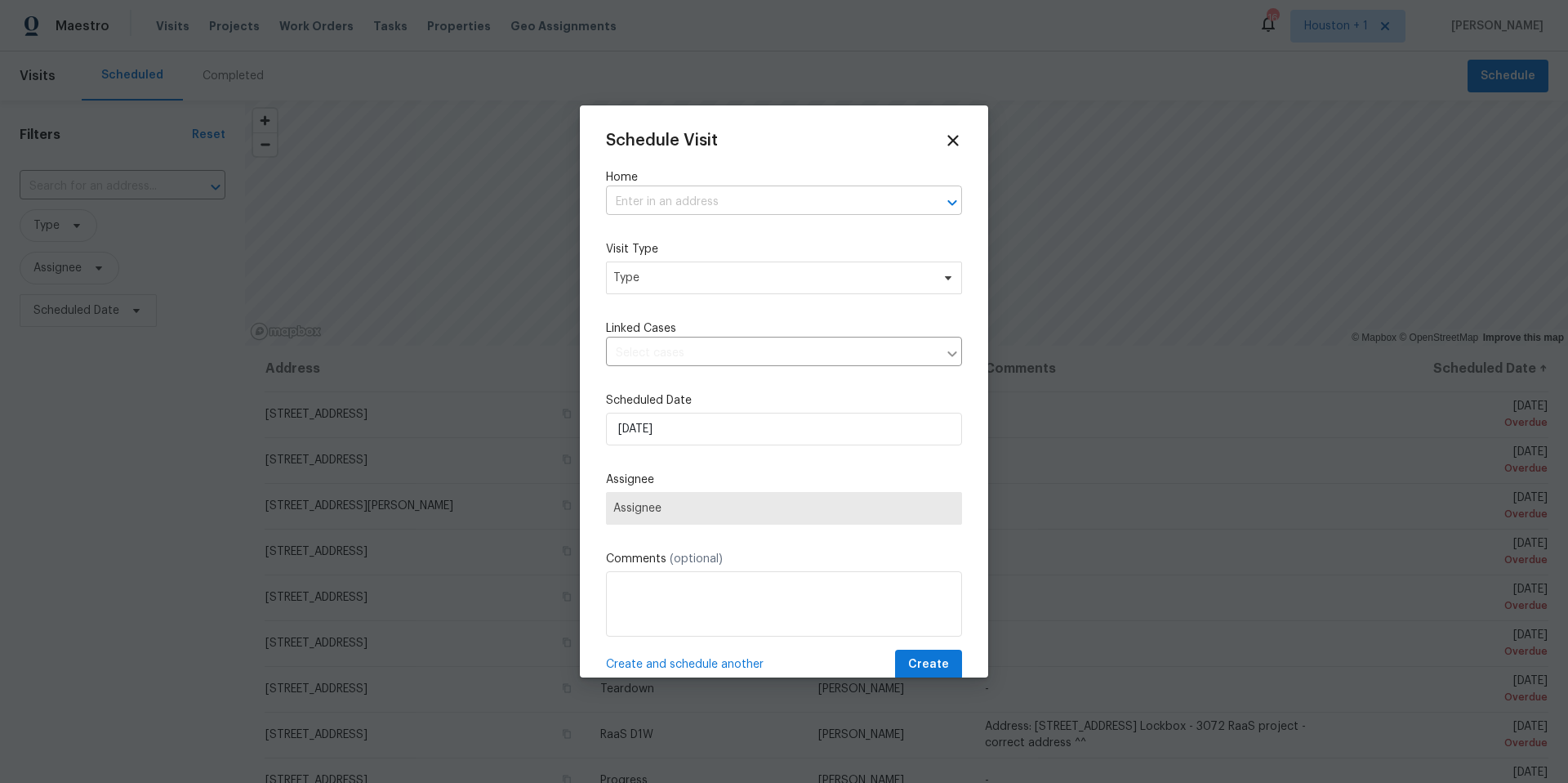
click at [752, 208] on input "text" at bounding box center [761, 202] width 310 height 25
type input "11723"
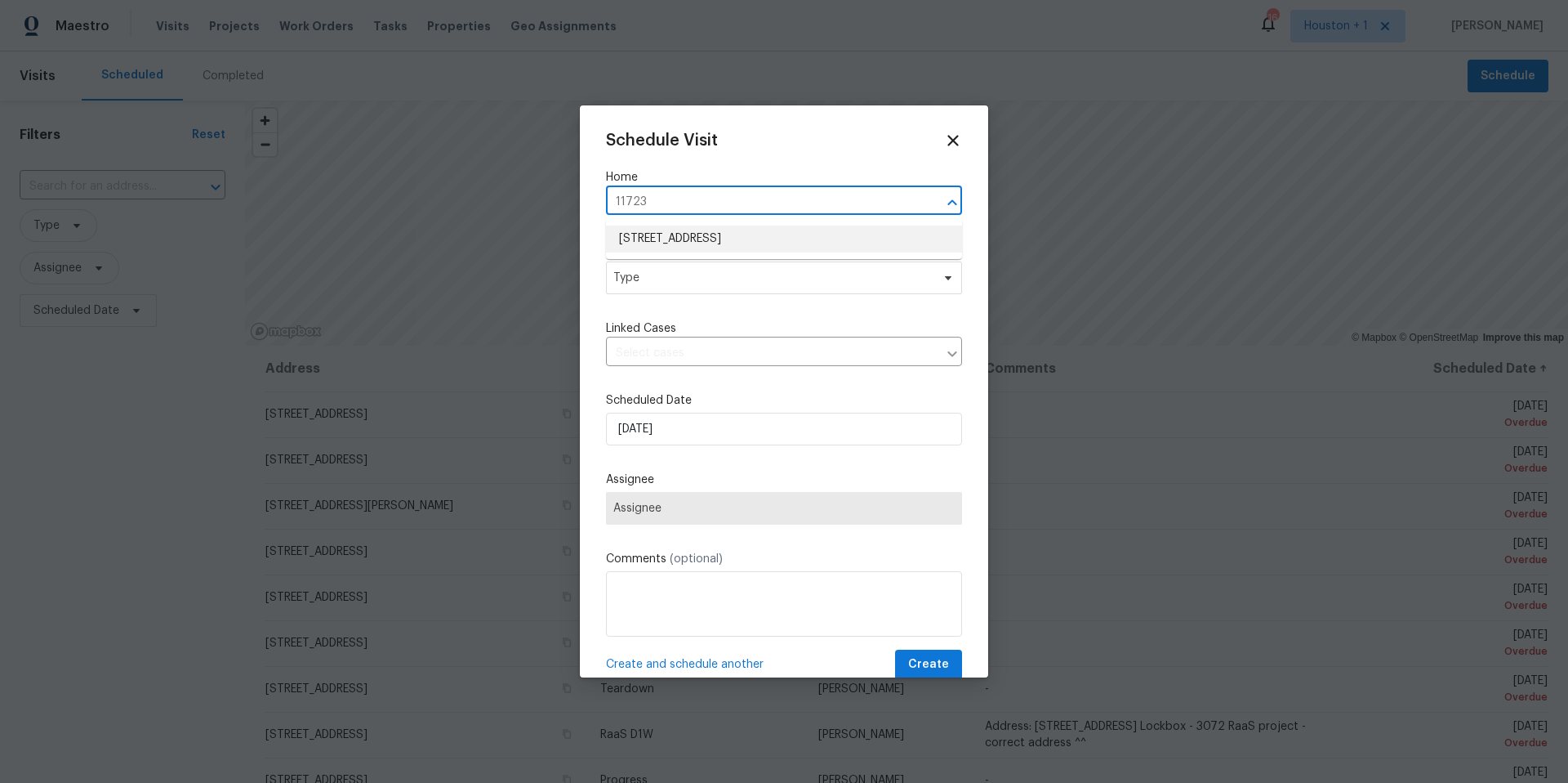
click at [732, 231] on li "[STREET_ADDRESS]" at bounding box center [784, 238] width 356 height 27
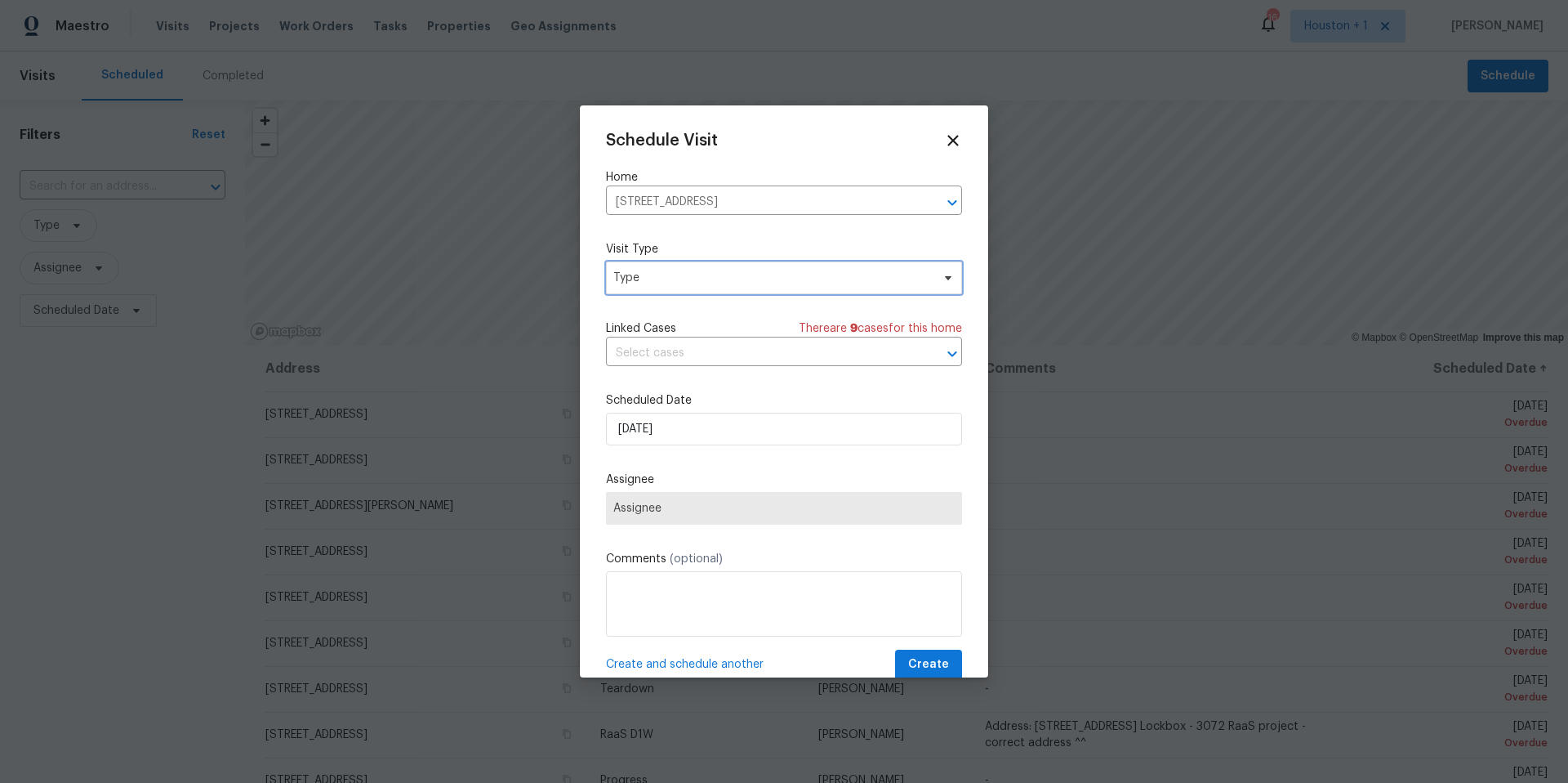
click at [699, 281] on span "Type" at bounding box center [771, 277] width 318 height 16
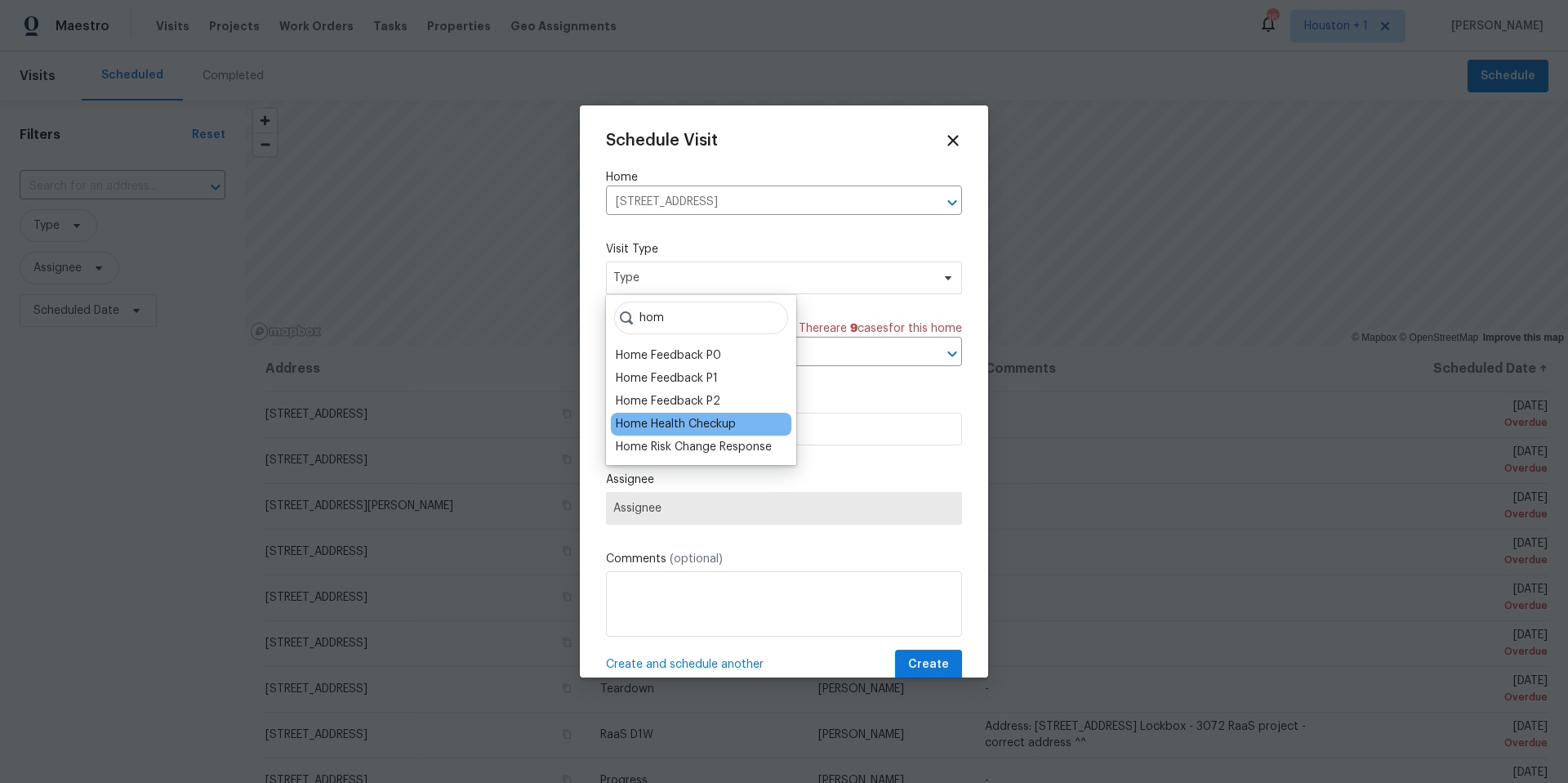
type input "hom"
click at [672, 424] on div "Home Health Checkup" at bounding box center [675, 424] width 120 height 16
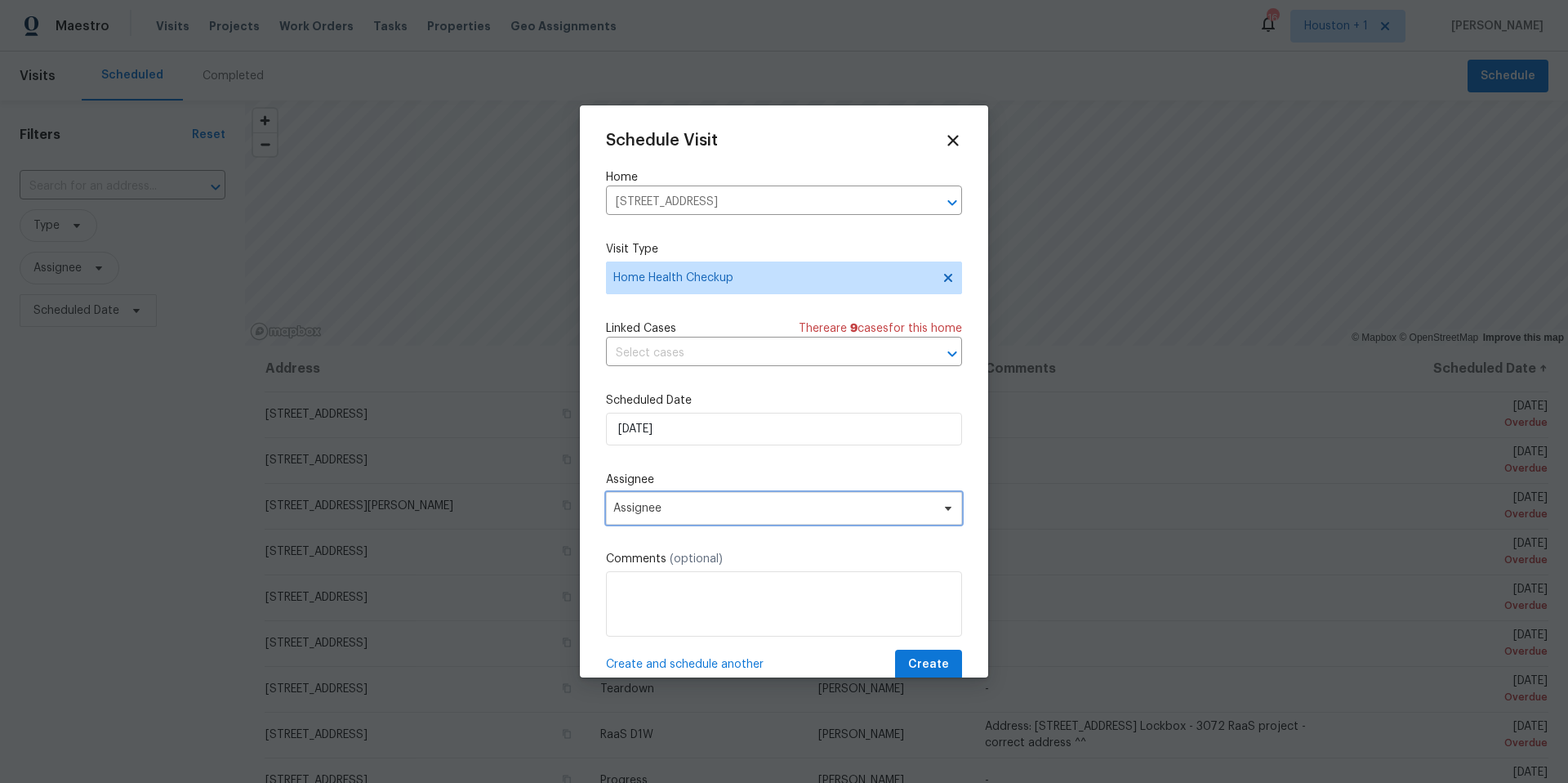
click at [676, 511] on span "Assignee" at bounding box center [773, 508] width 320 height 13
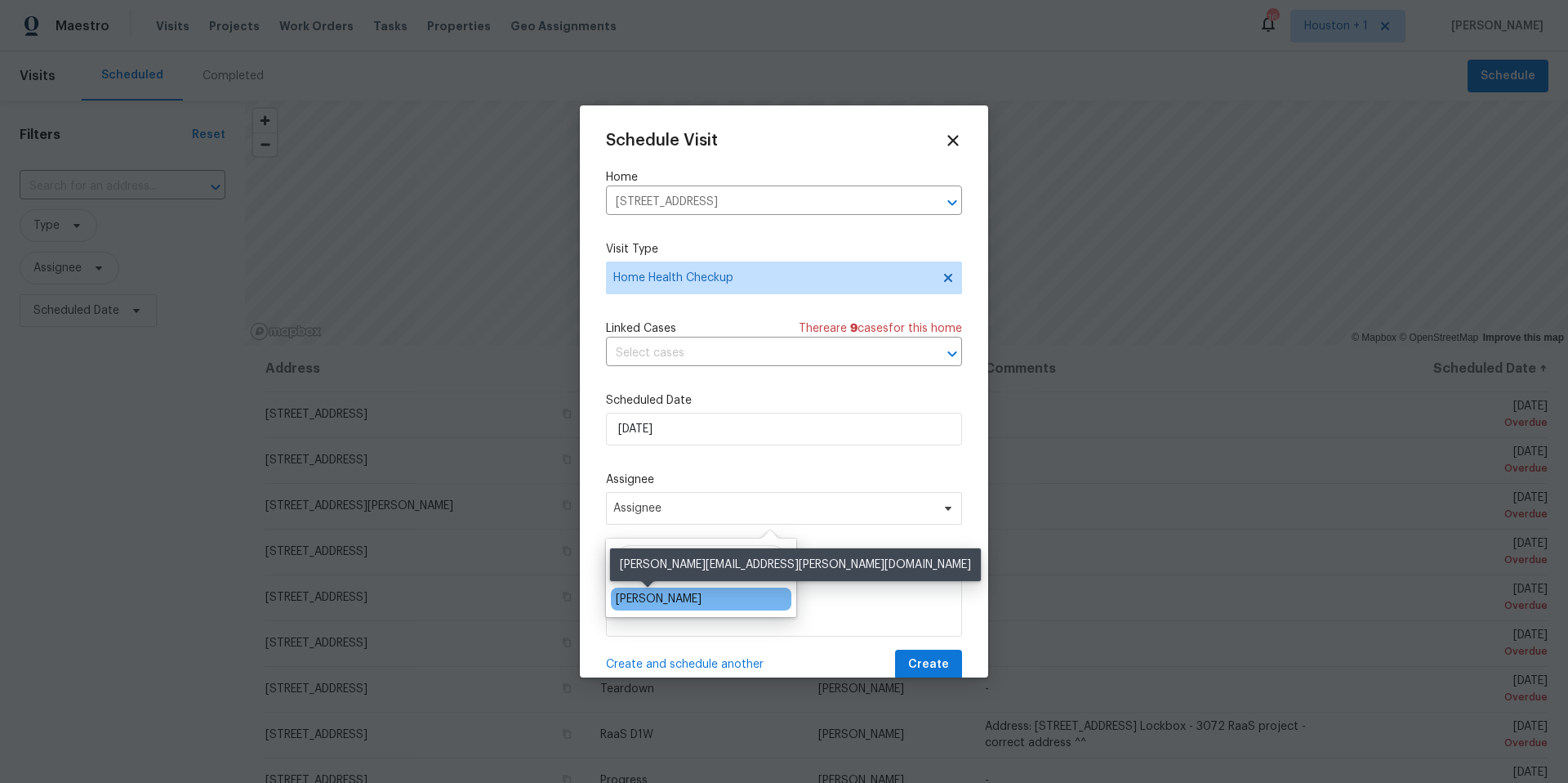
type input "[PERSON_NAME]"
click at [644, 600] on div "[PERSON_NAME]" at bounding box center [658, 599] width 86 height 16
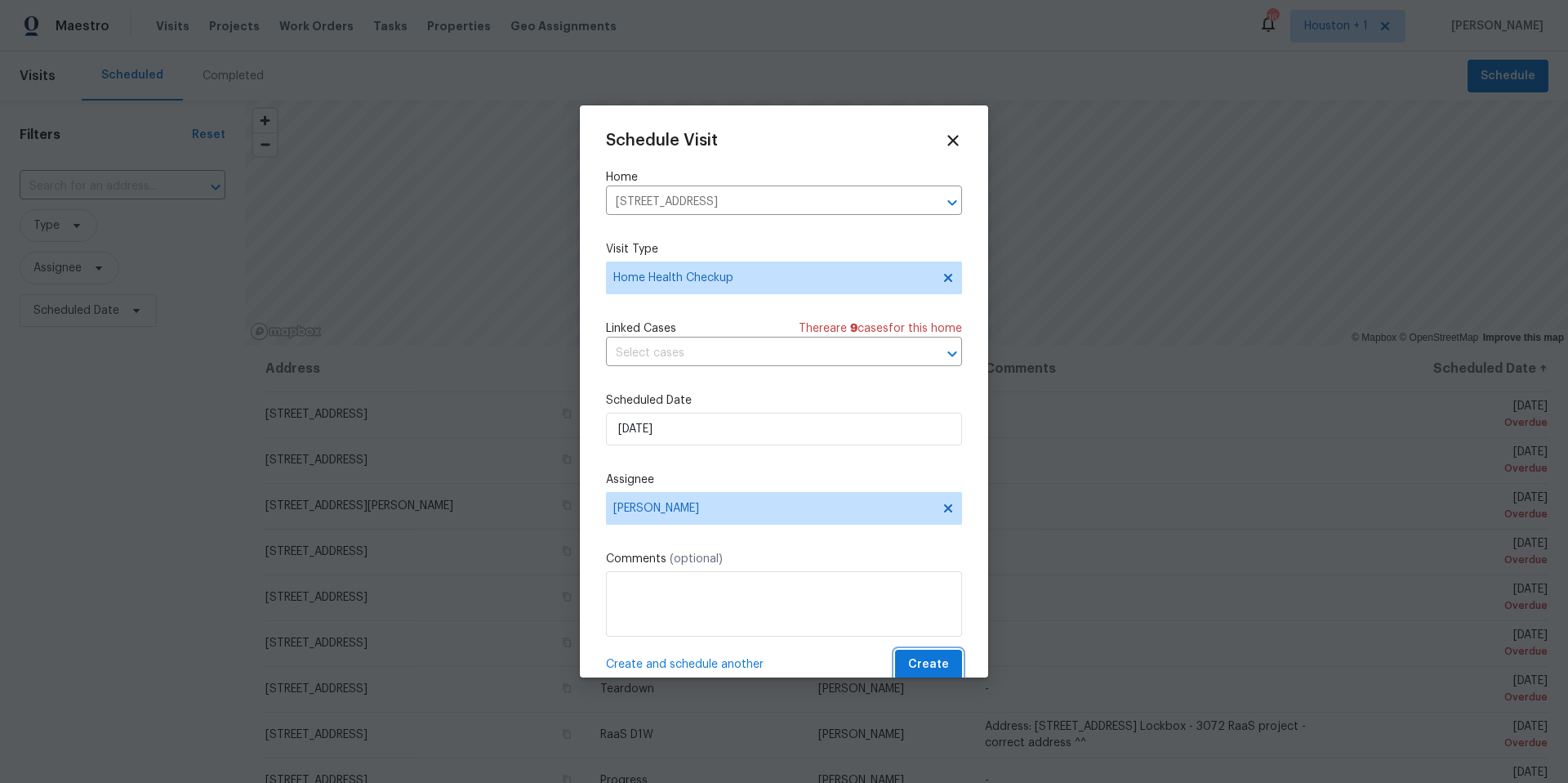
click at [913, 657] on span "Create" at bounding box center [928, 665] width 41 height 21
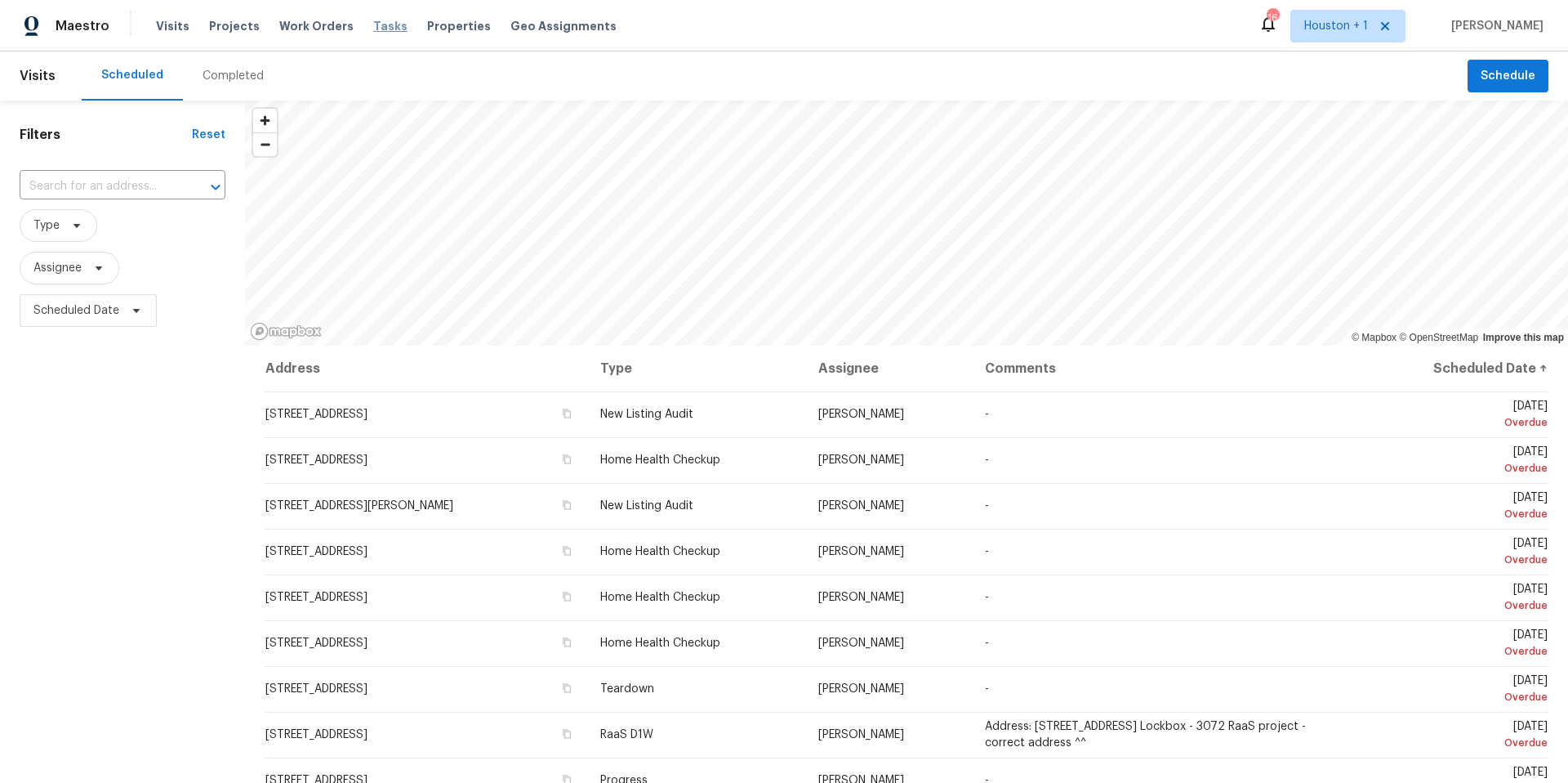
click at [373, 26] on span "Tasks" at bounding box center [390, 26] width 35 height 11
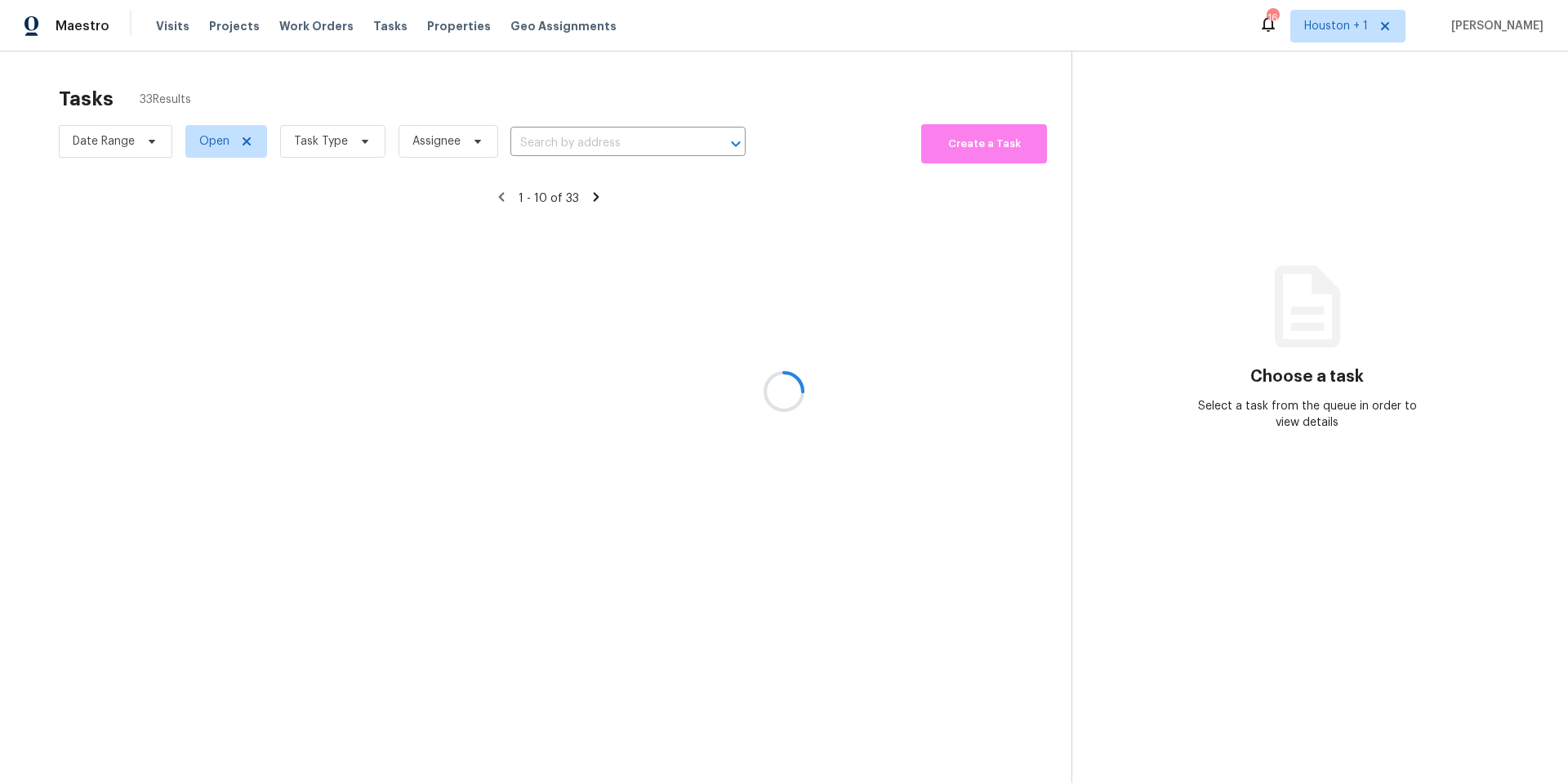
click at [325, 151] on div at bounding box center [784, 392] width 1568 height 783
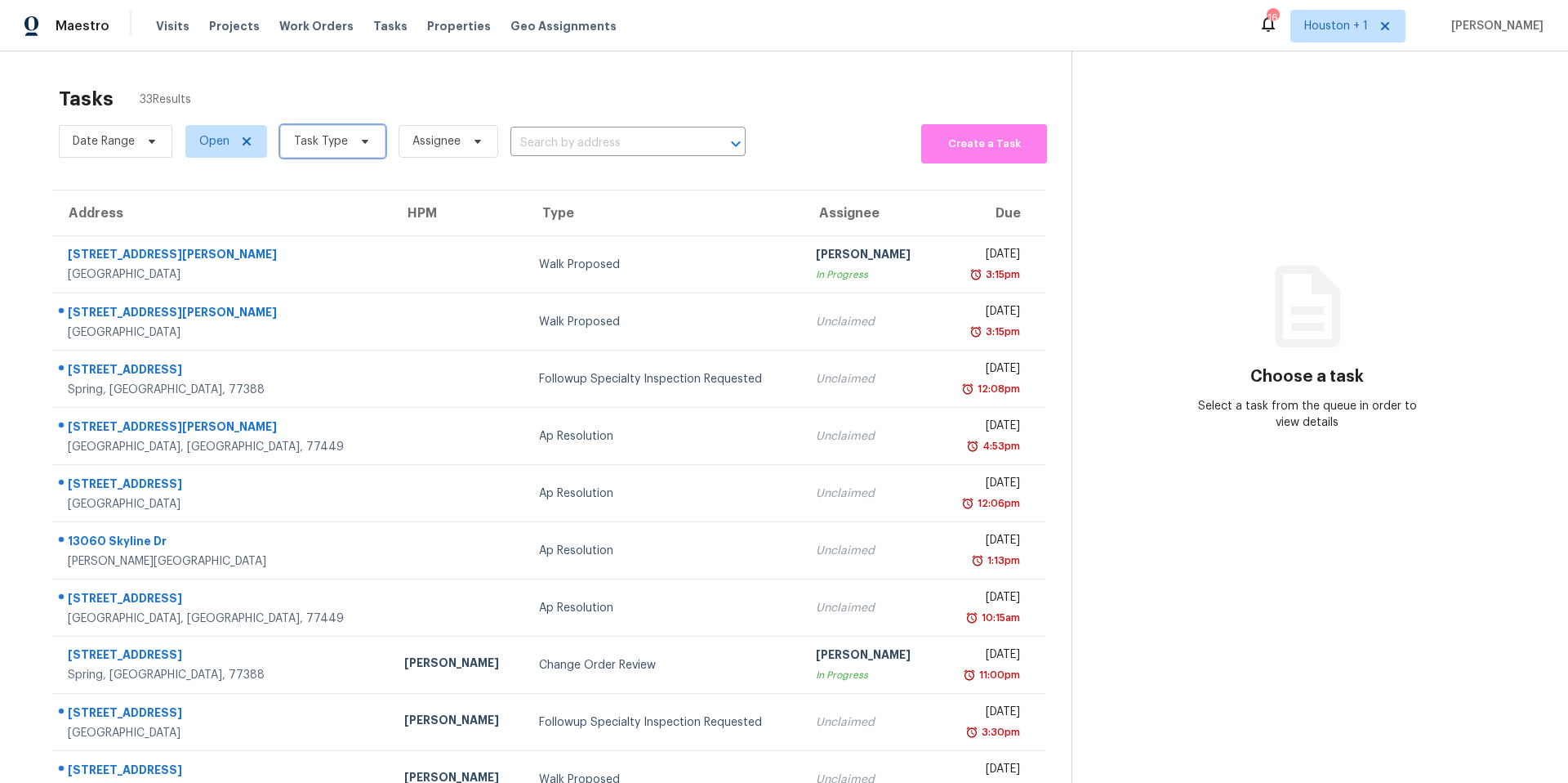
click at [325, 151] on span "Task Type" at bounding box center [333, 141] width 106 height 33
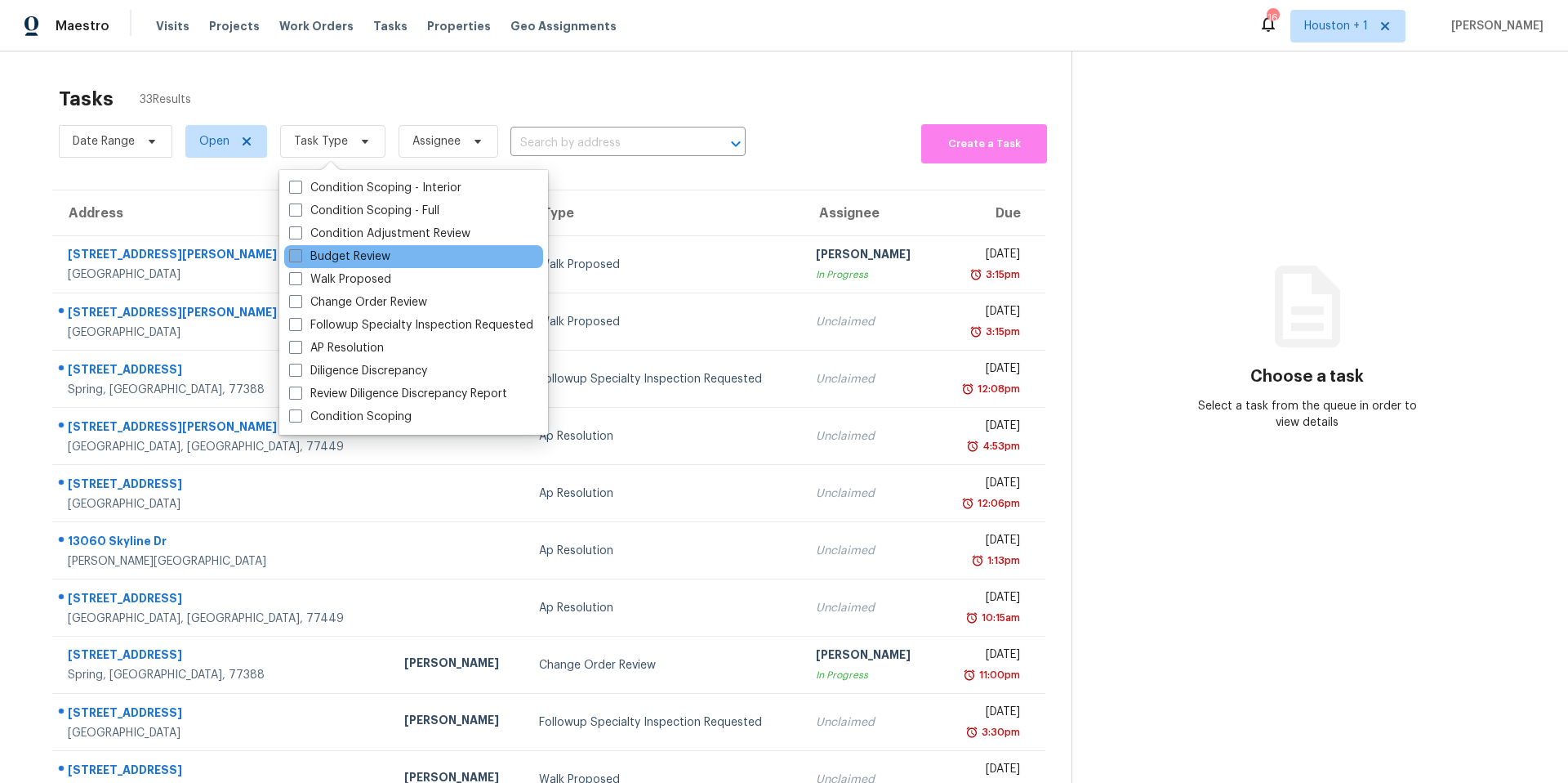
click at [330, 253] on label "Budget Review" at bounding box center [339, 256] width 101 height 16
click at [300, 253] on input "Budget Review" at bounding box center [294, 254] width 10 height 10
checkbox input "true"
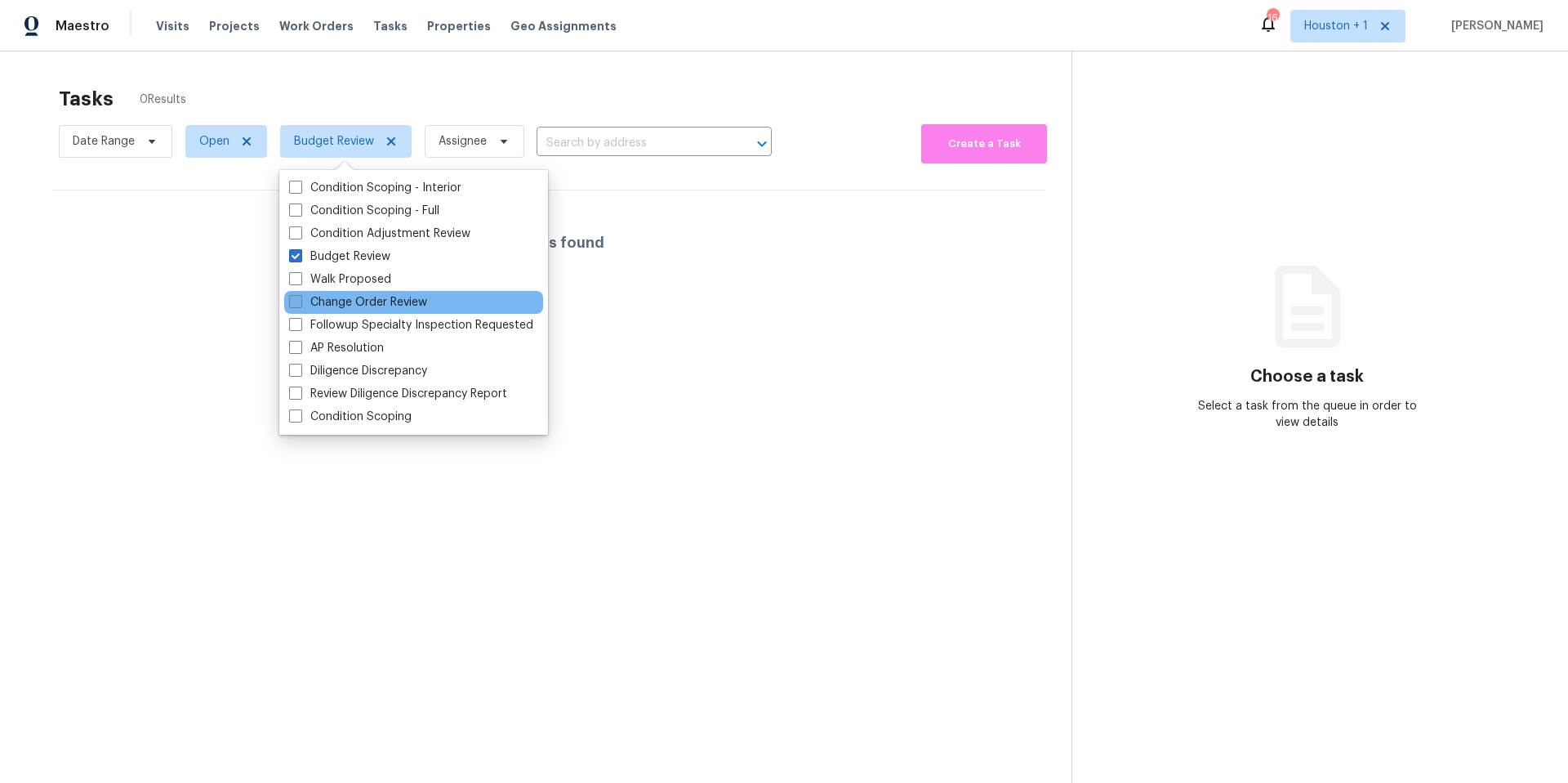
click at [329, 301] on label "Change Order Review" at bounding box center [358, 302] width 138 height 16
click at [300, 301] on input "Change Order Review" at bounding box center [294, 300] width 10 height 10
checkbox input "true"
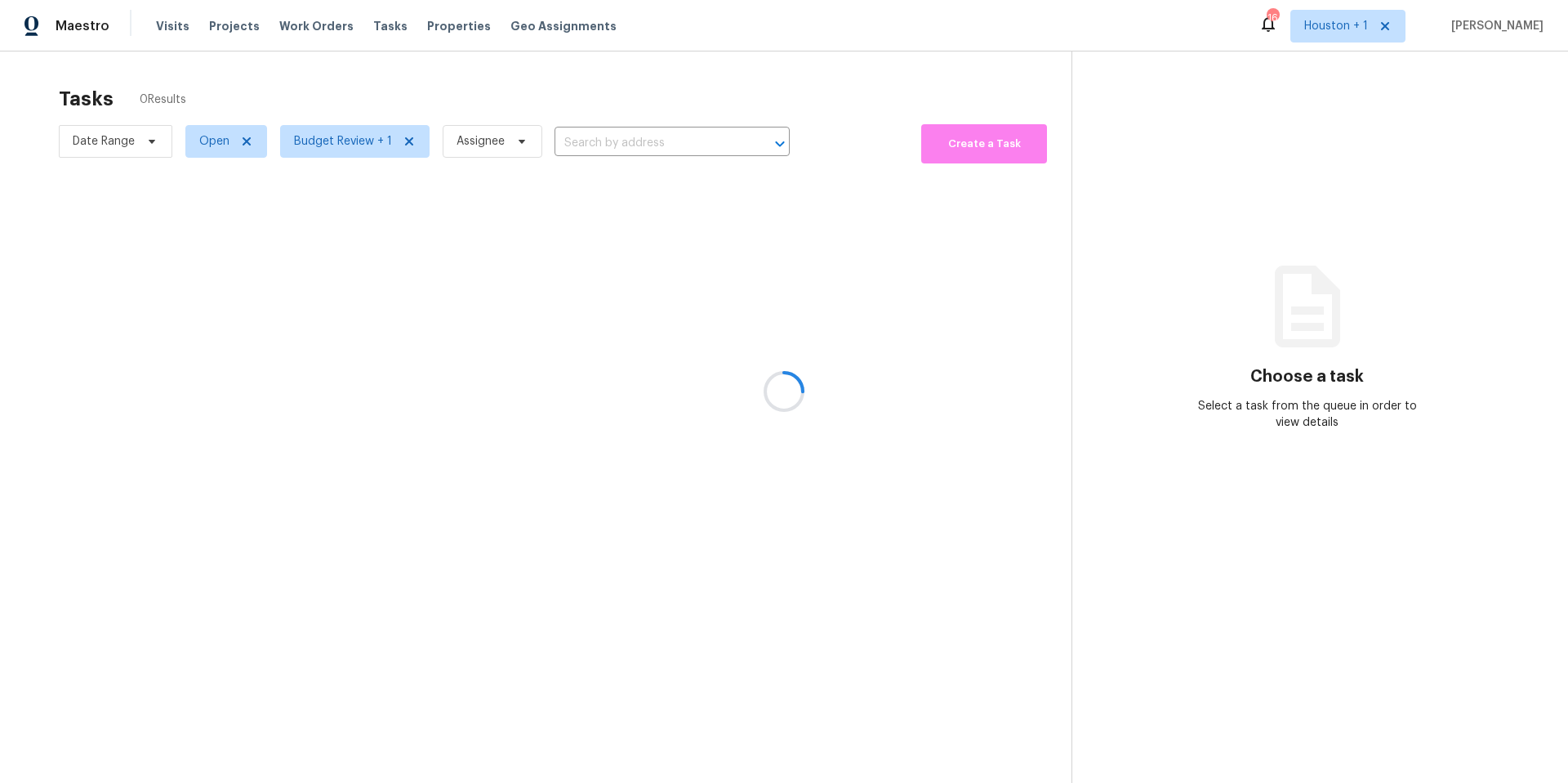
click at [382, 65] on div at bounding box center [784, 392] width 1568 height 783
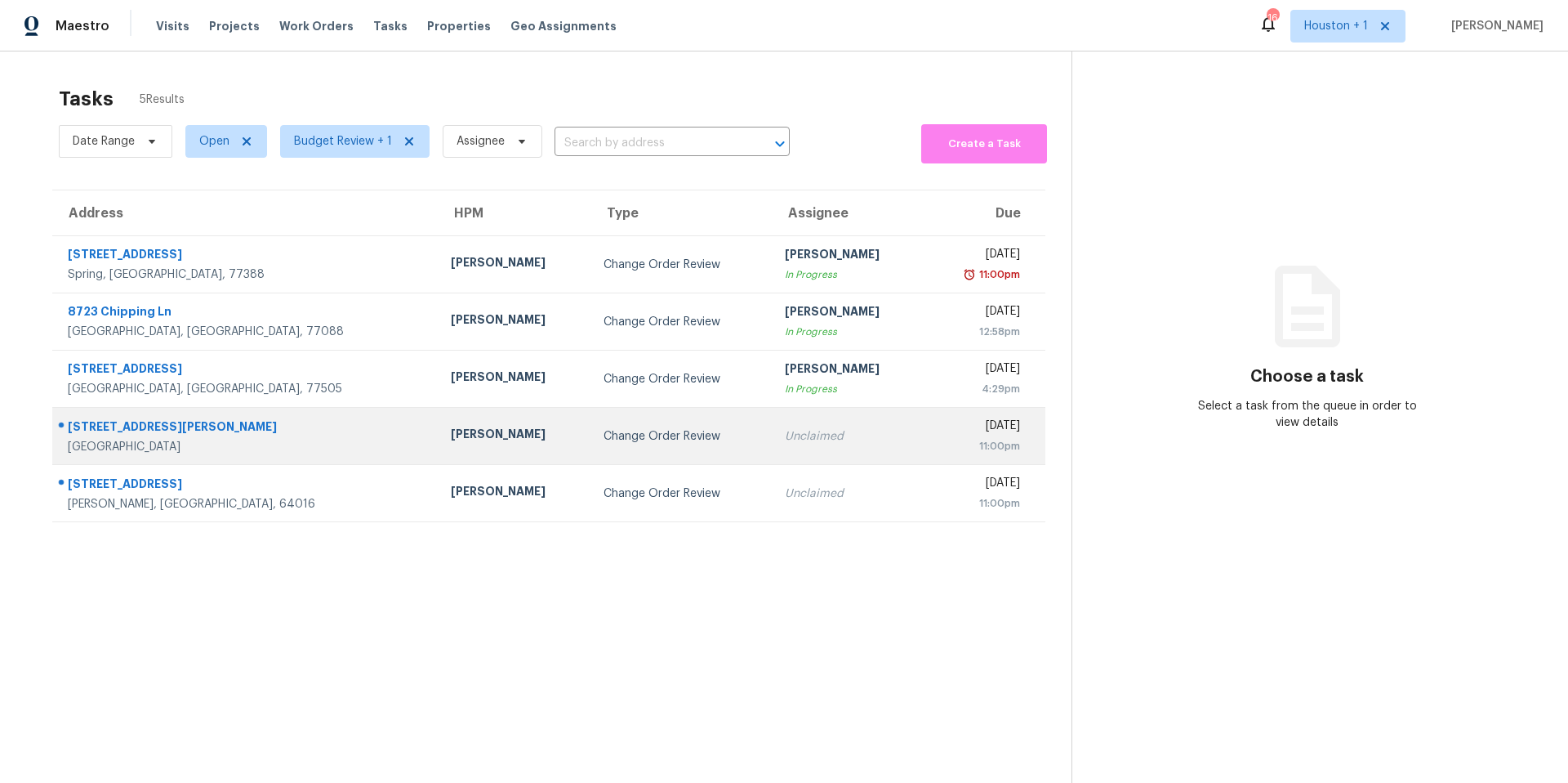
click at [438, 451] on td "[PERSON_NAME]" at bounding box center [514, 437] width 152 height 57
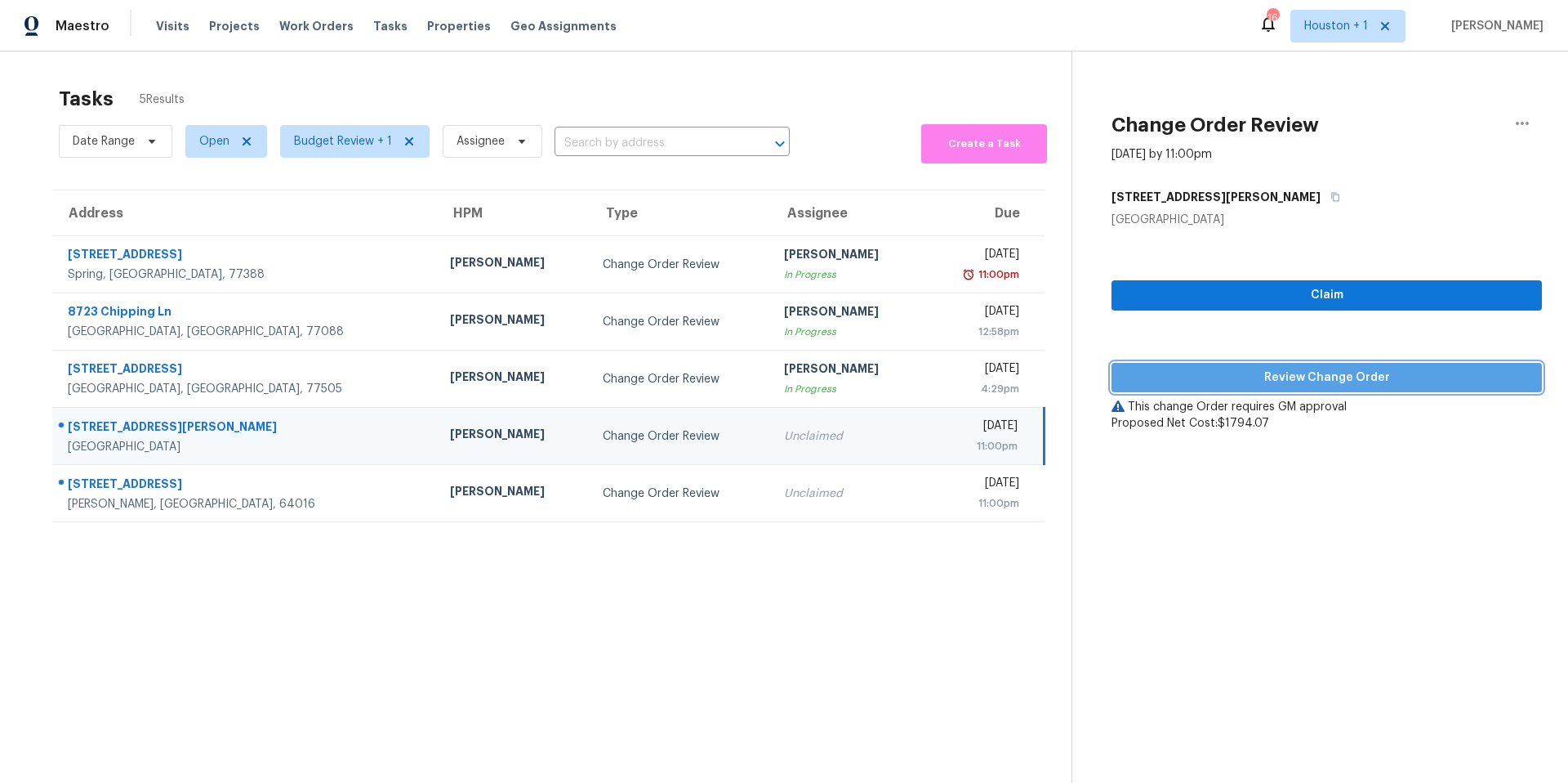
click at [1155, 381] on span "Review Change Order" at bounding box center [1326, 378] width 404 height 21
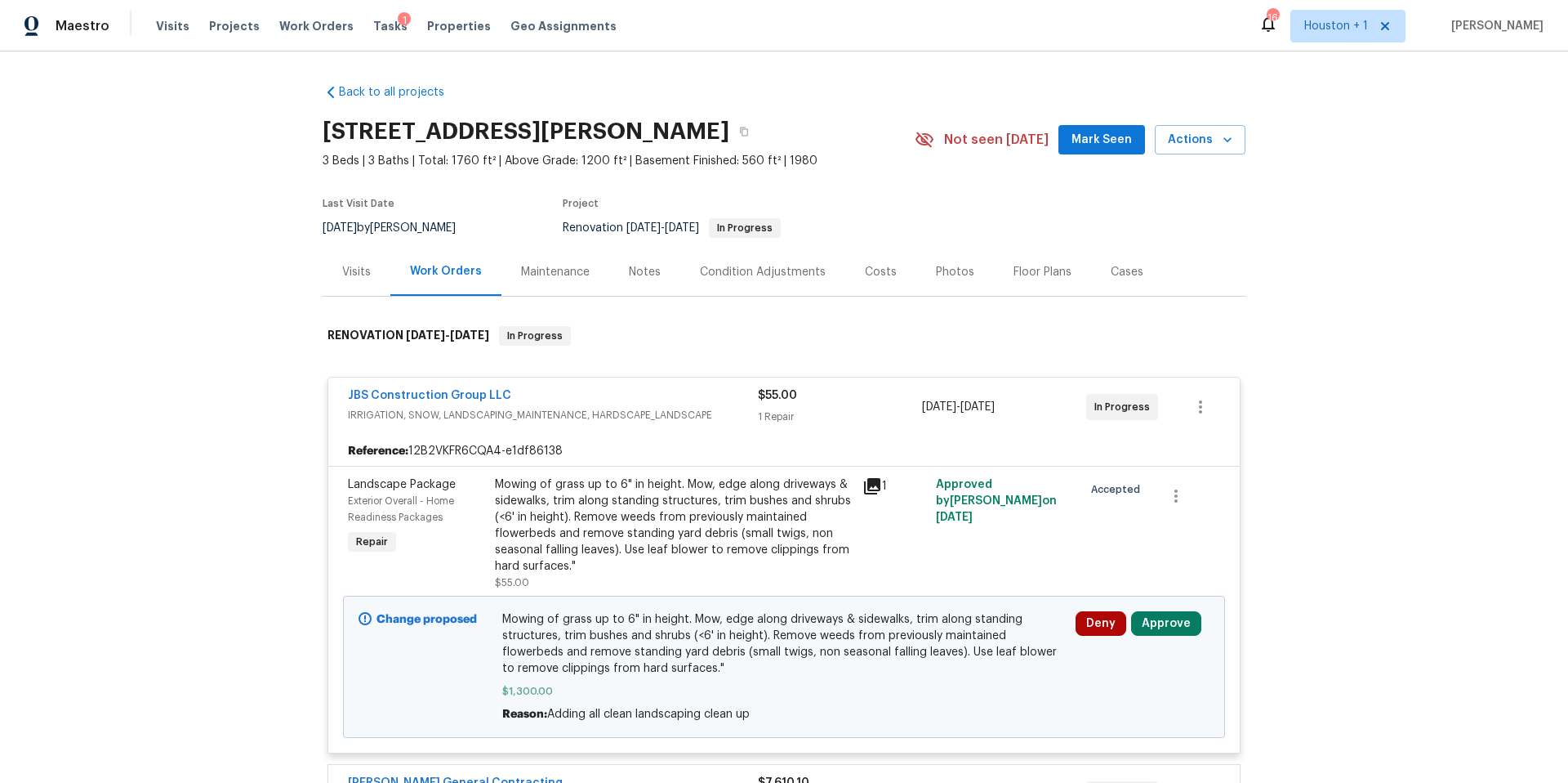
click at [871, 491] on icon at bounding box center [872, 486] width 20 height 20
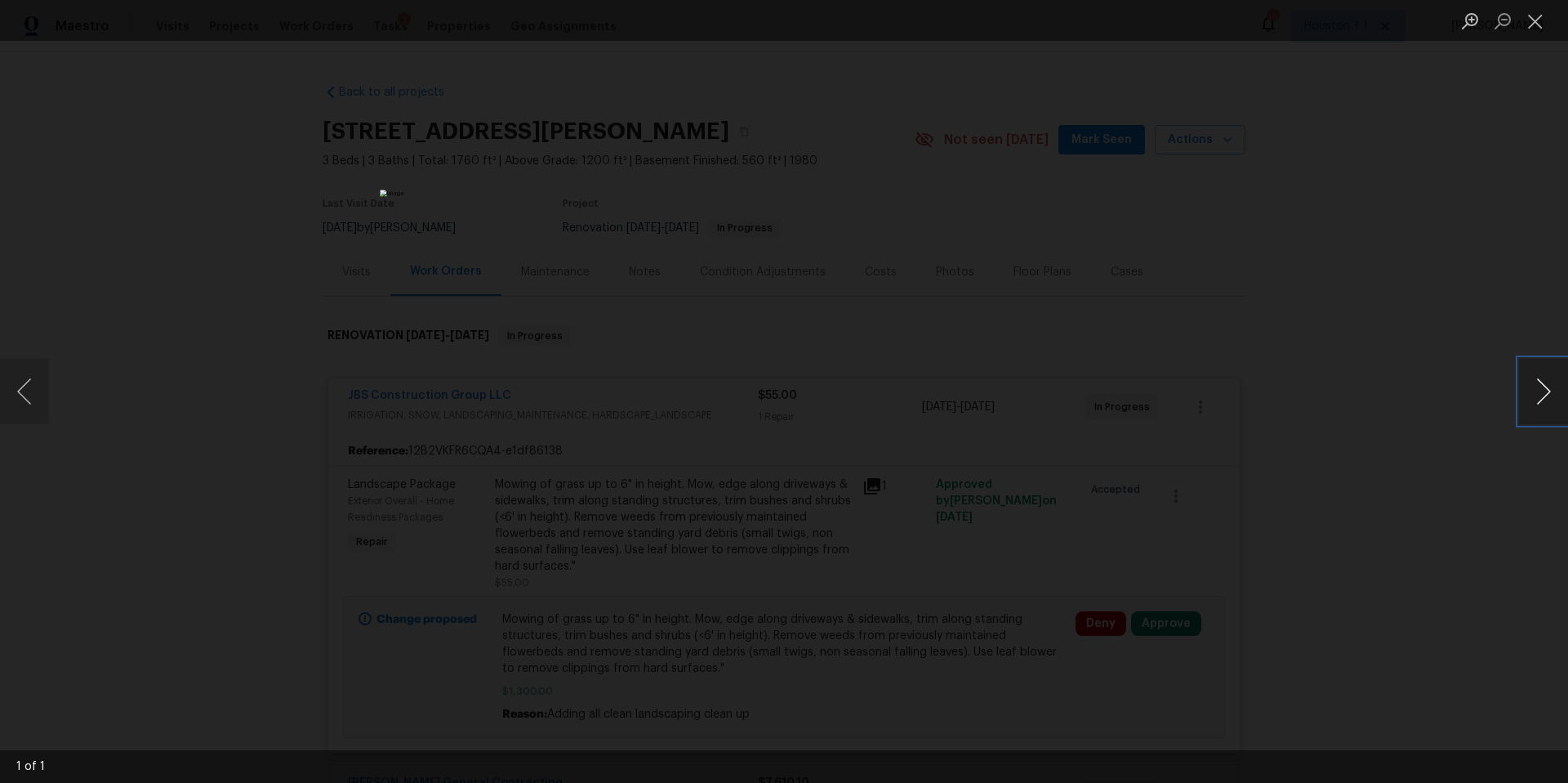
click at [1539, 392] on button "Next image" at bounding box center [1543, 391] width 49 height 65
click at [1420, 333] on div "Lightbox" at bounding box center [784, 392] width 1568 height 783
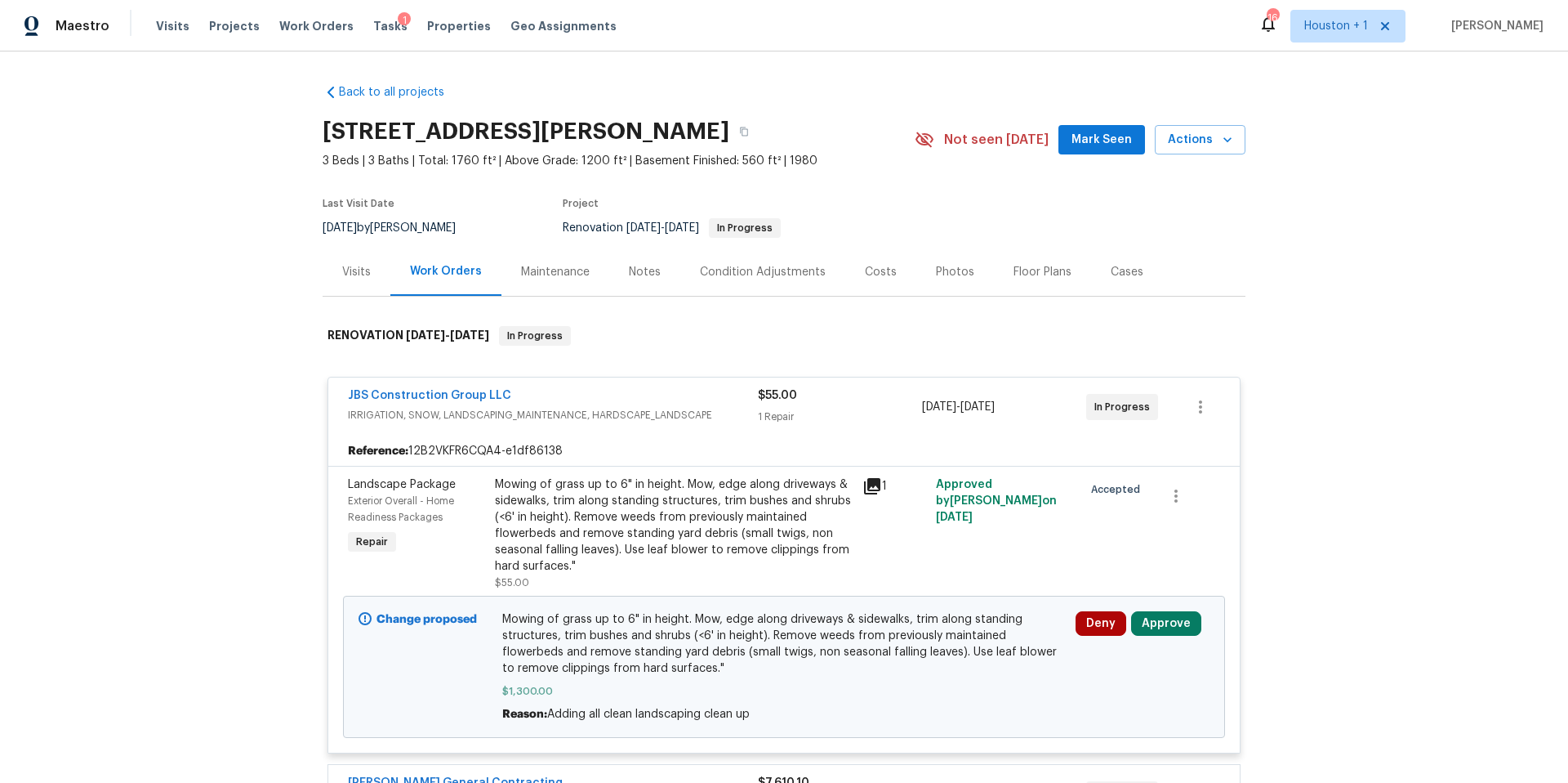
click at [630, 532] on div "Mowing of grass up to 6" in height. Mow, edge along driveways & sidewalks, trim…" at bounding box center [674, 525] width 358 height 98
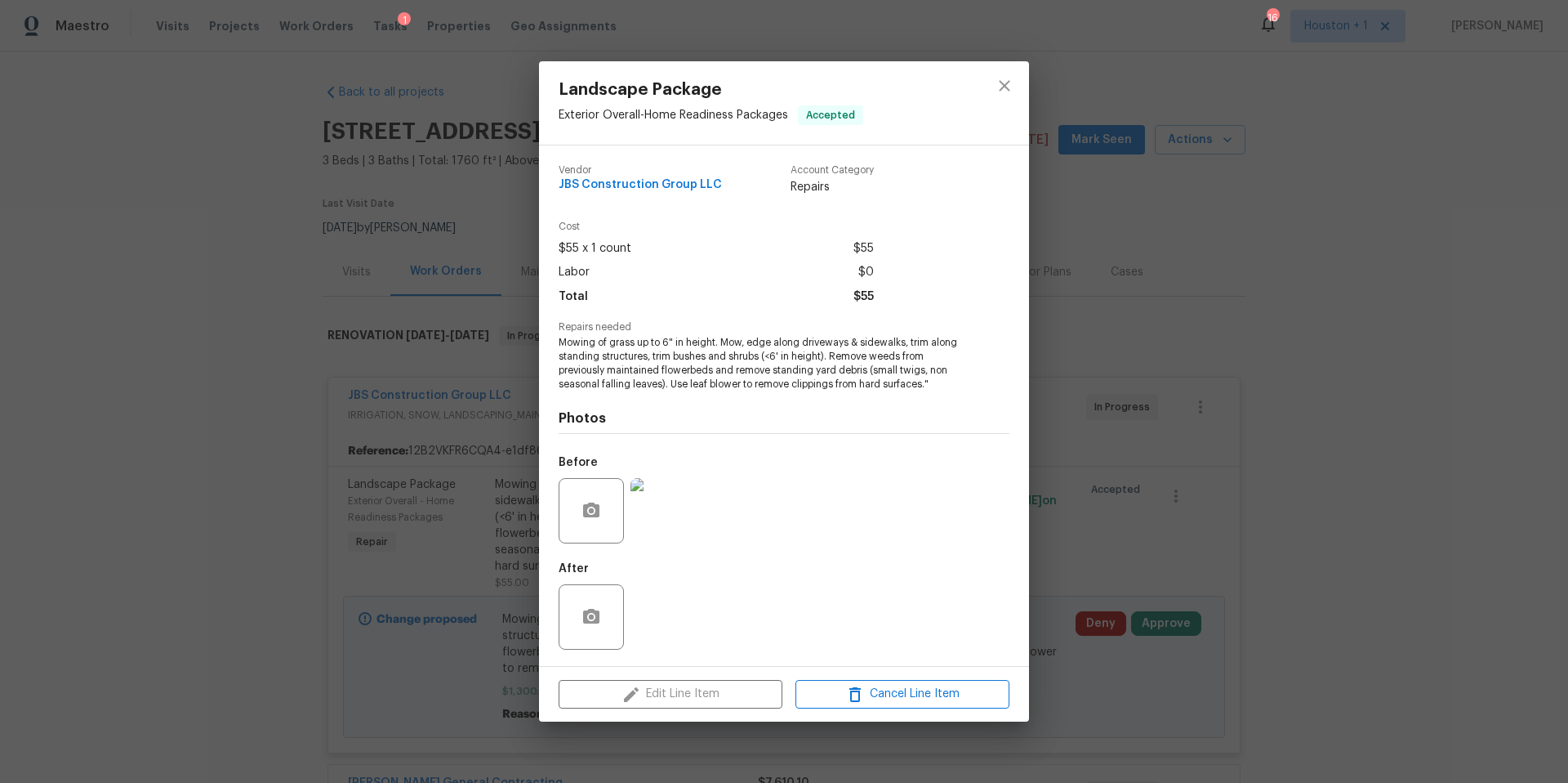
click at [665, 515] on img at bounding box center [662, 510] width 65 height 65
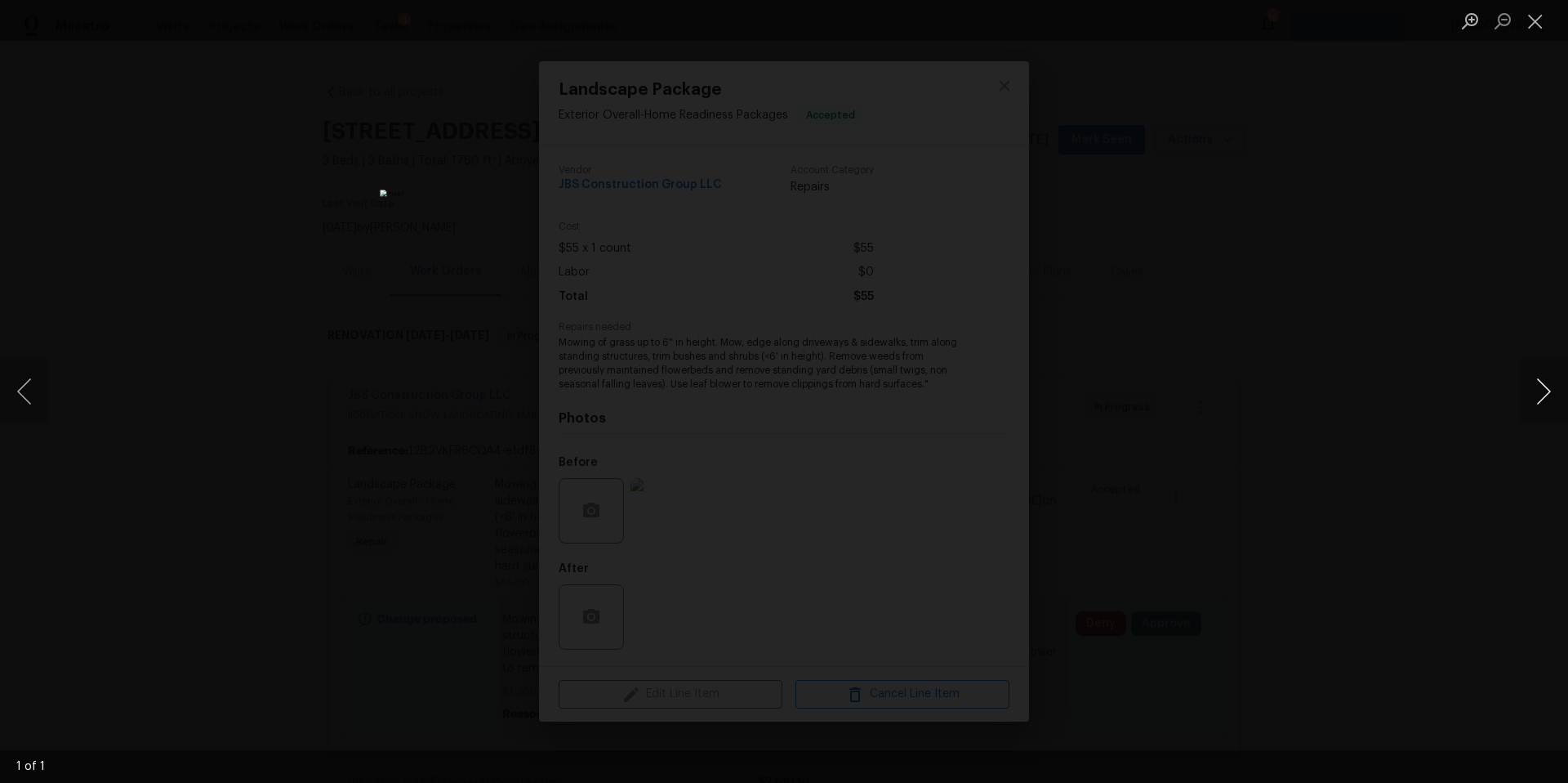
click at [1532, 401] on button "Next image" at bounding box center [1543, 391] width 49 height 65
click at [1417, 400] on div "Lightbox" at bounding box center [784, 392] width 1568 height 783
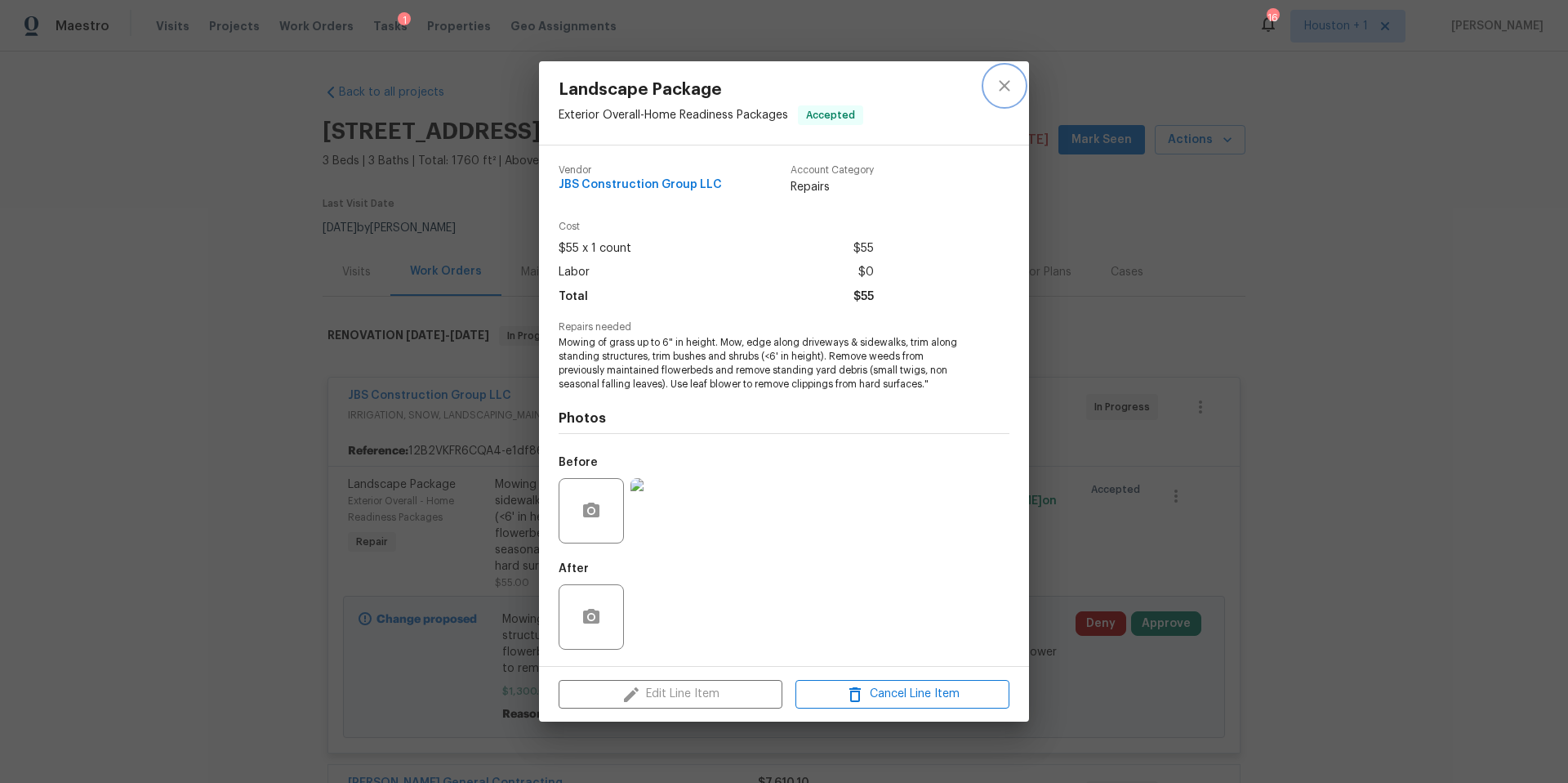
click at [1004, 89] on icon "close" at bounding box center [1004, 86] width 20 height 20
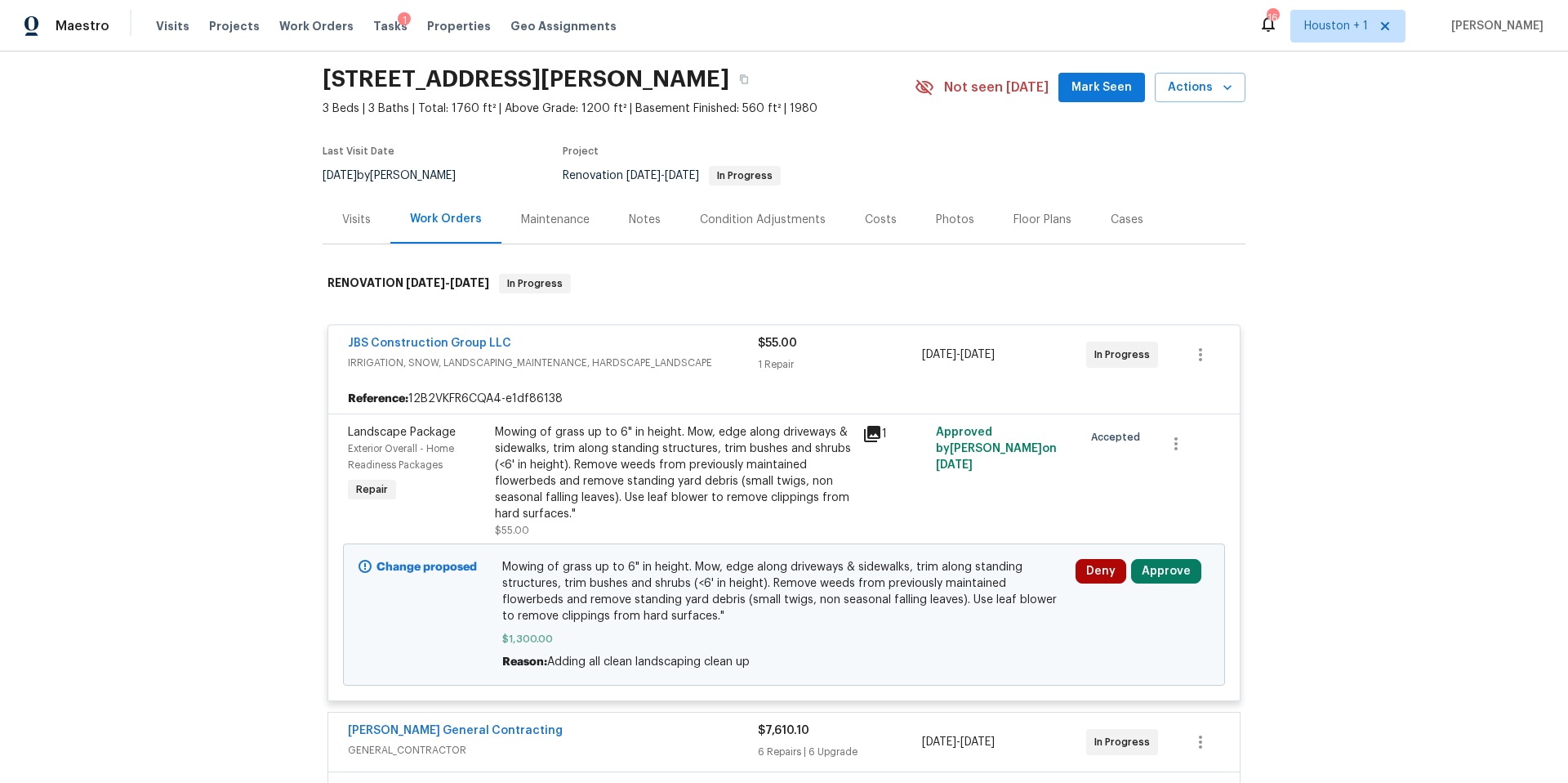
scroll to position [68, 0]
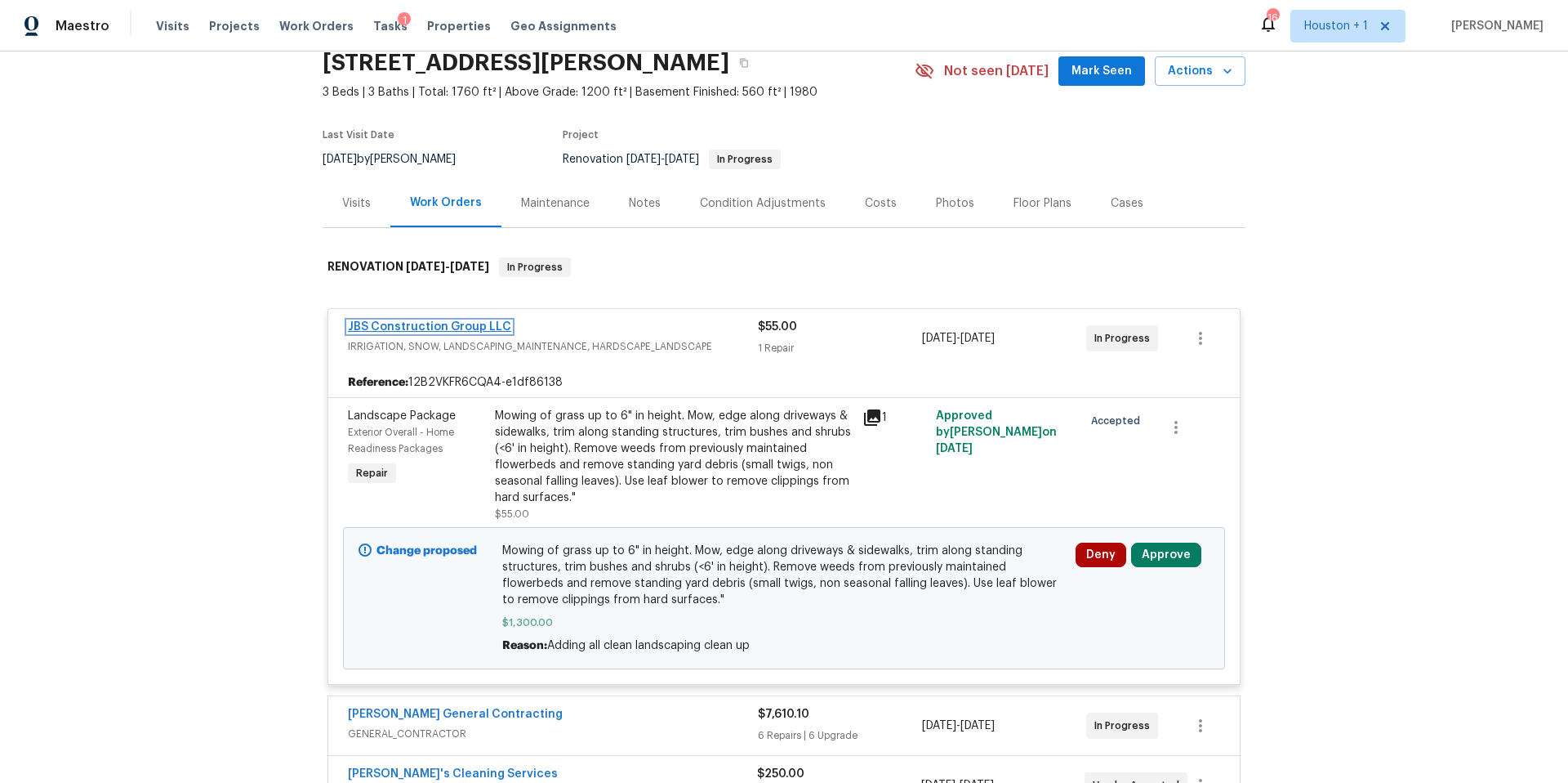
click at [478, 328] on link "JBS Construction Group LLC" at bounding box center [429, 327] width 164 height 11
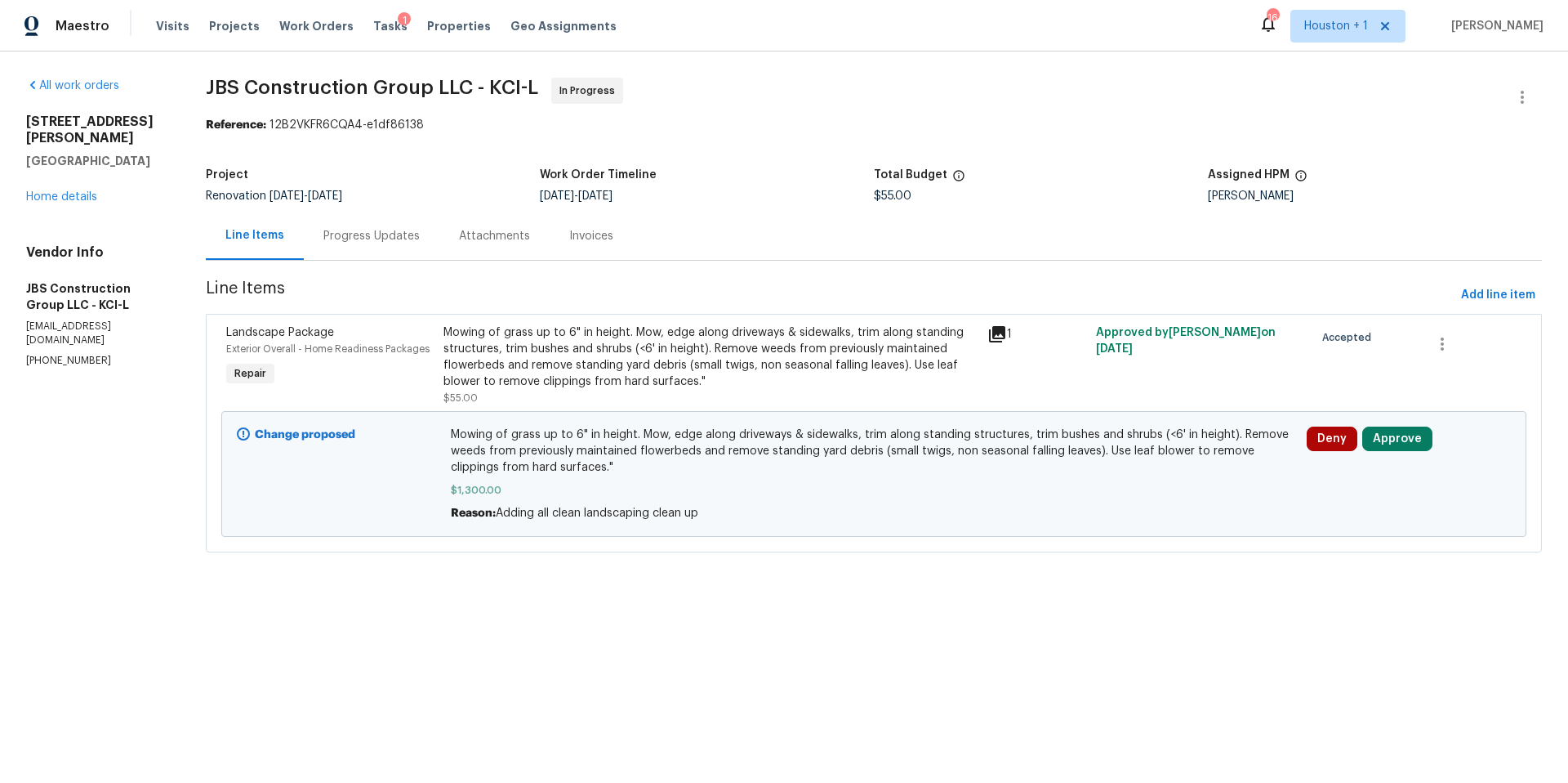
click at [1005, 329] on icon at bounding box center [997, 333] width 16 height 16
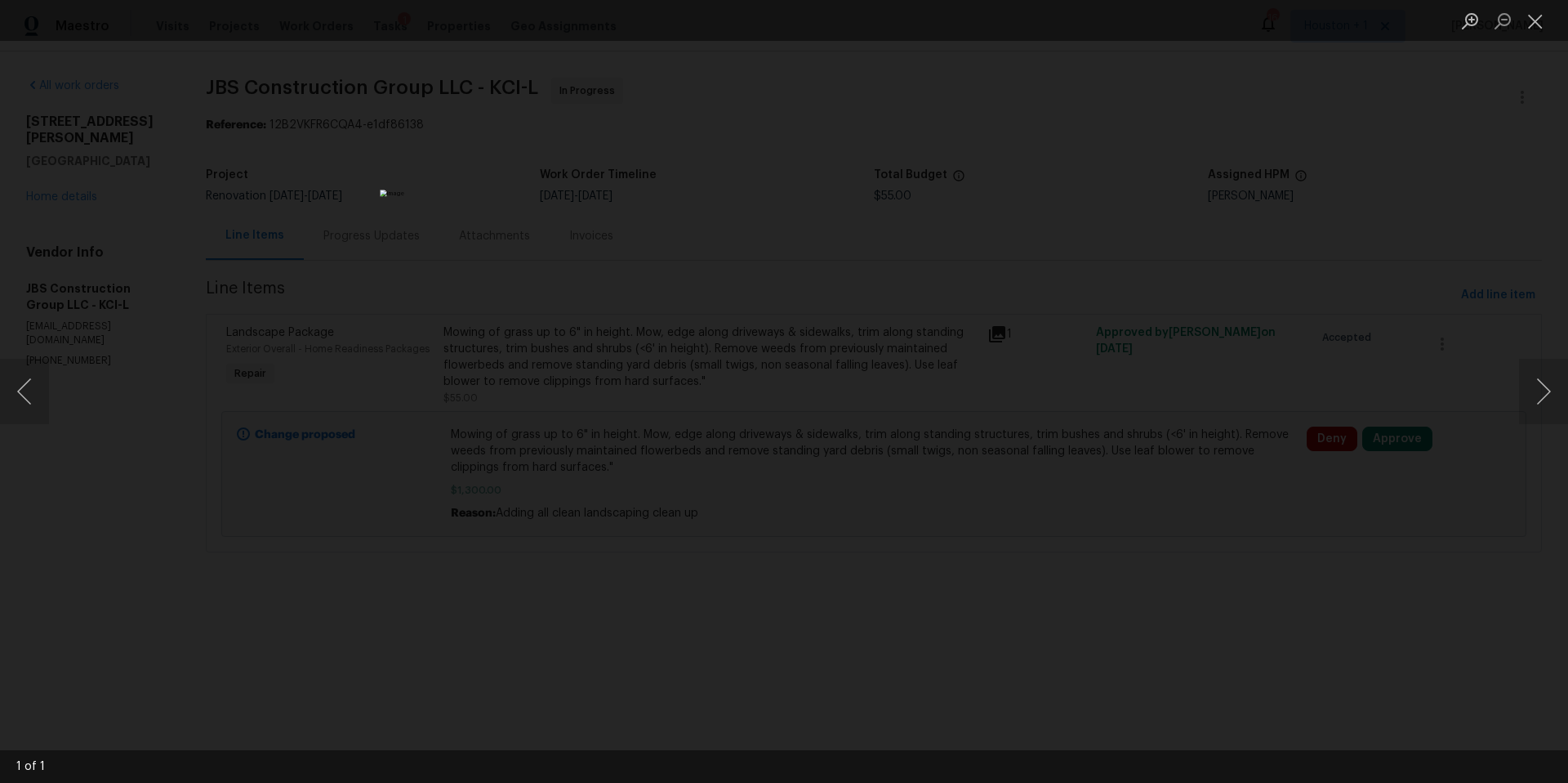
click at [1072, 289] on div "Lightbox" at bounding box center [784, 392] width 1568 height 783
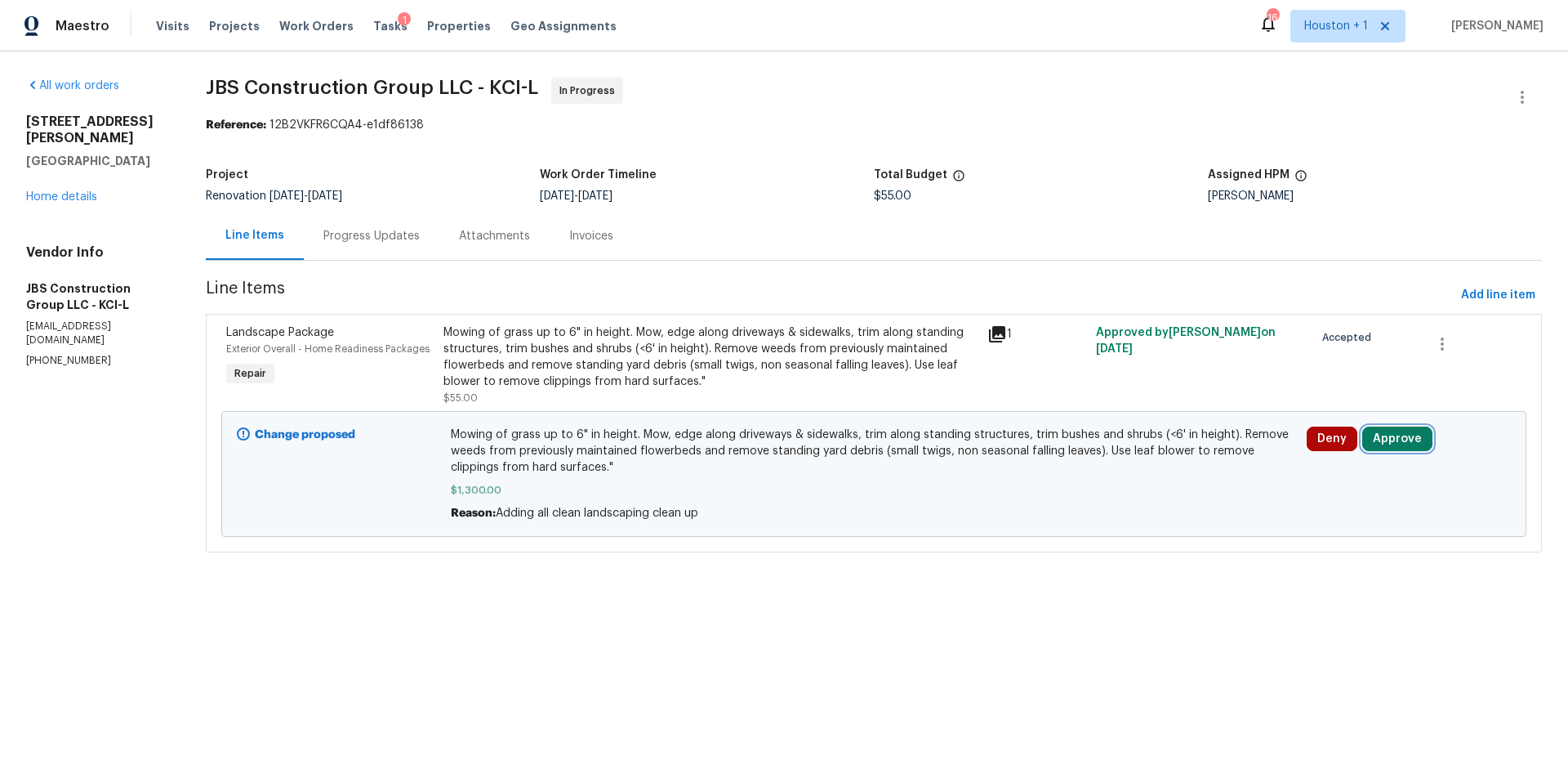
click at [1382, 443] on button "Approve" at bounding box center [1397, 438] width 70 height 24
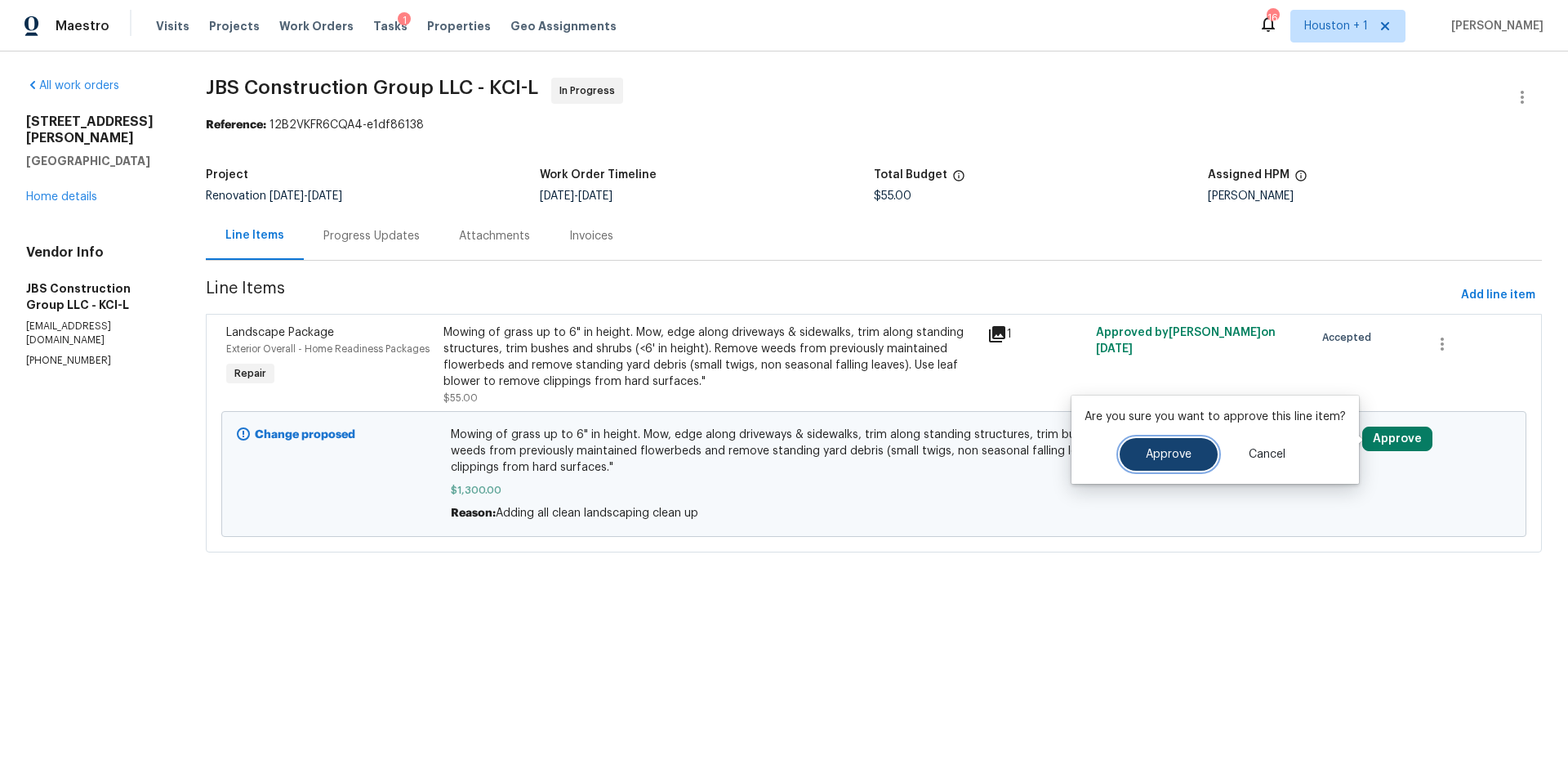
click at [1195, 452] on button "Approve" at bounding box center [1168, 455] width 98 height 33
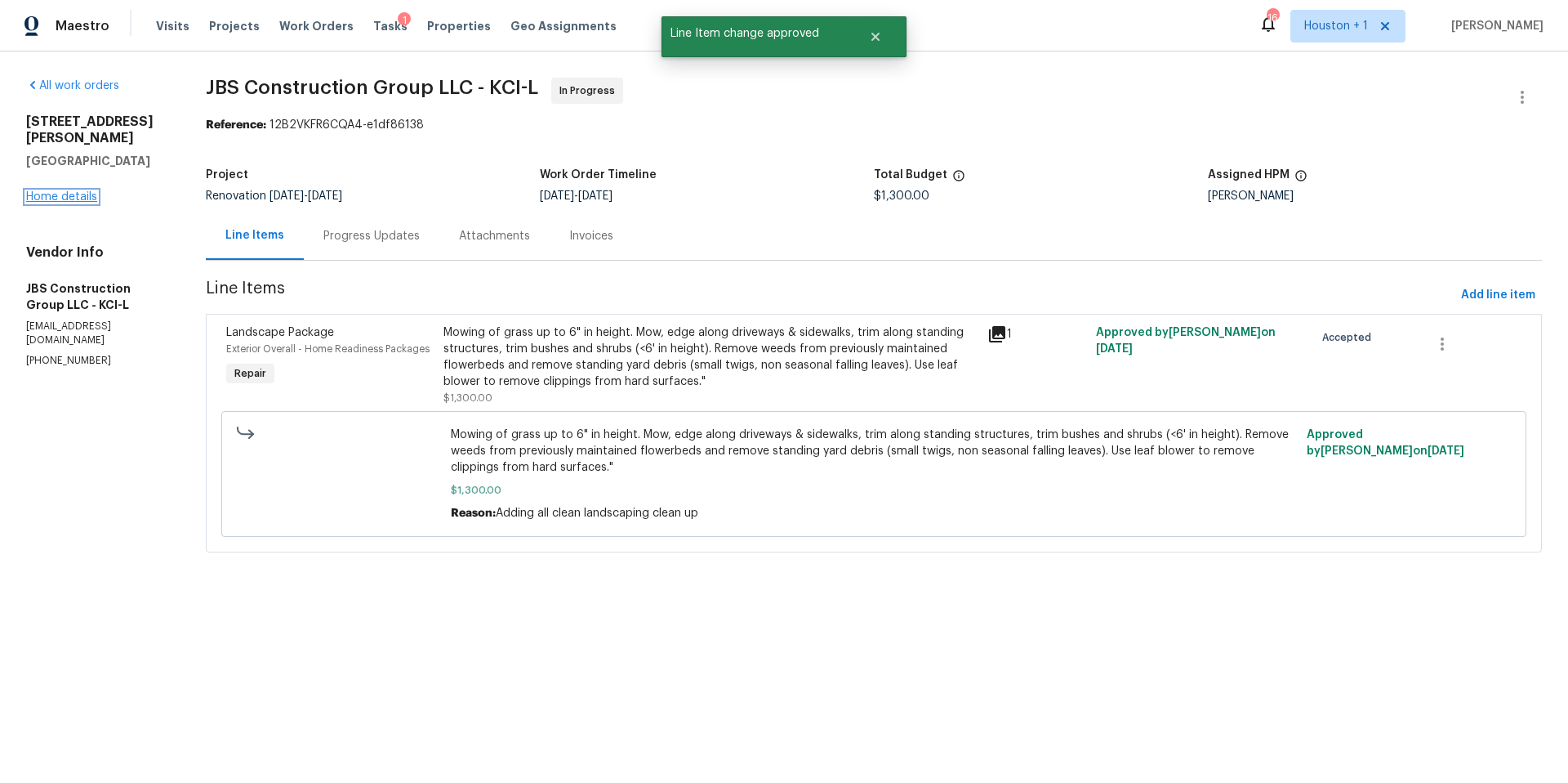
click at [72, 191] on link "Home details" at bounding box center [61, 197] width 71 height 11
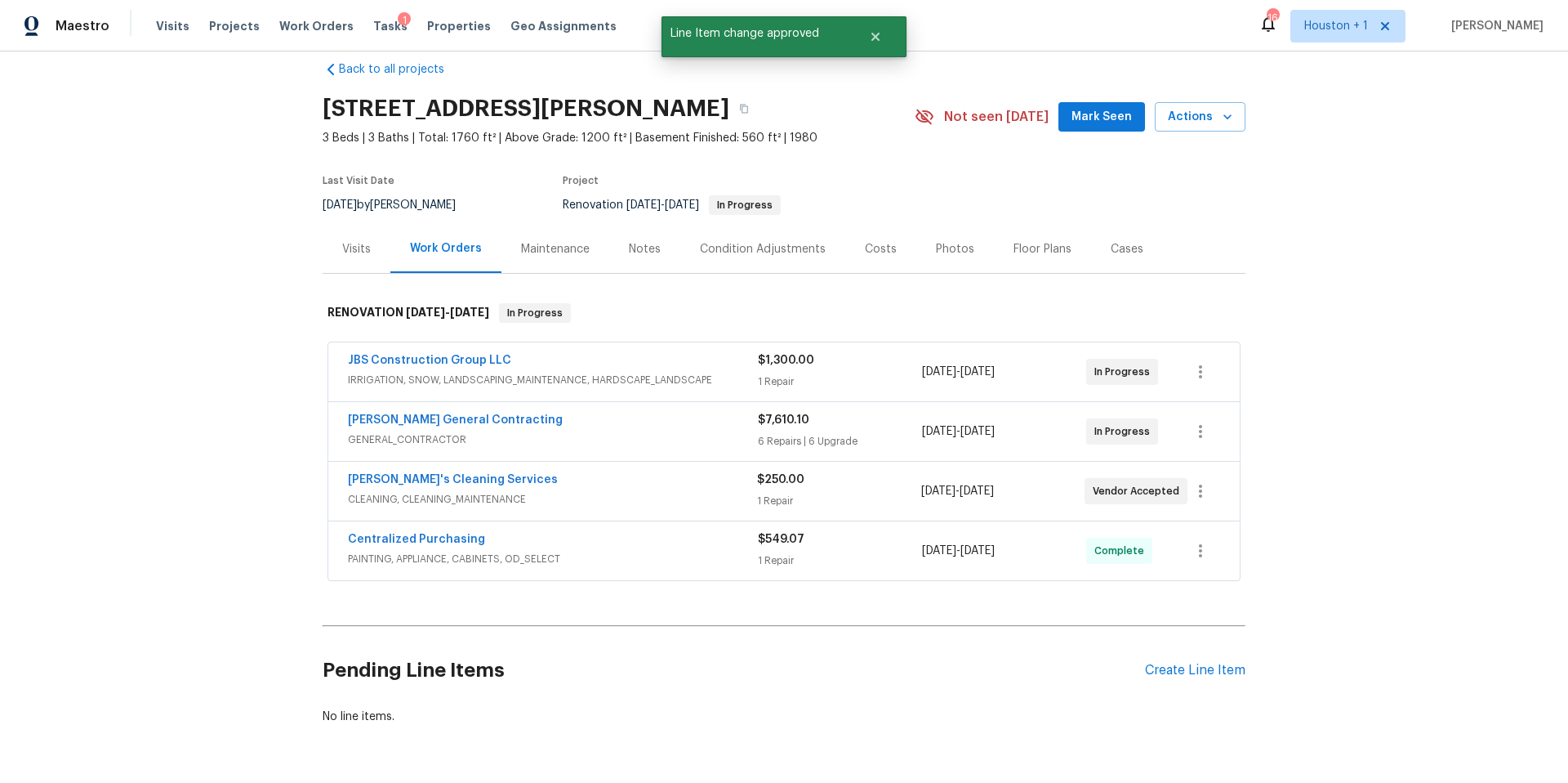
scroll to position [31, 0]
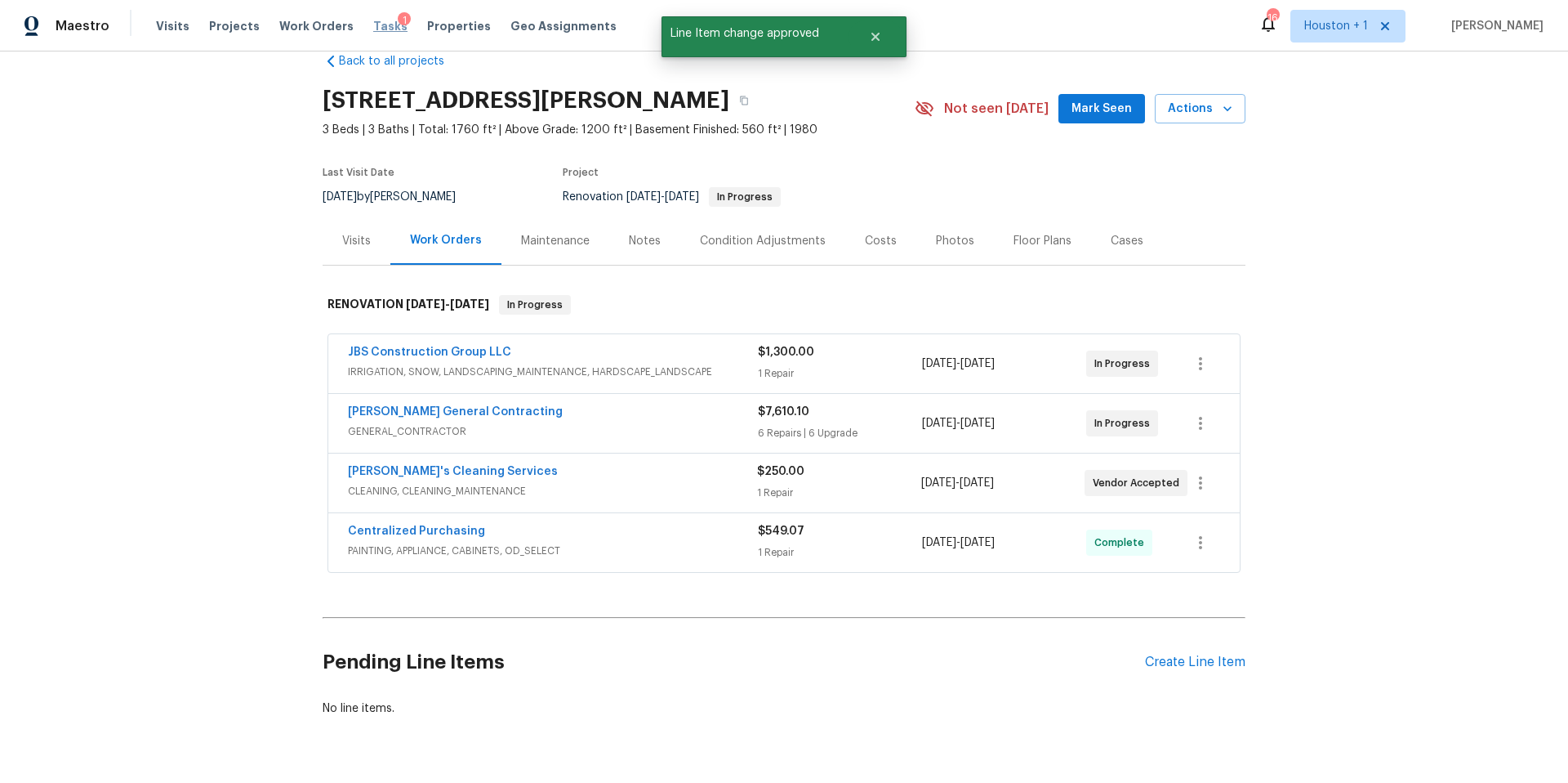
click at [378, 29] on span "Tasks" at bounding box center [390, 26] width 35 height 11
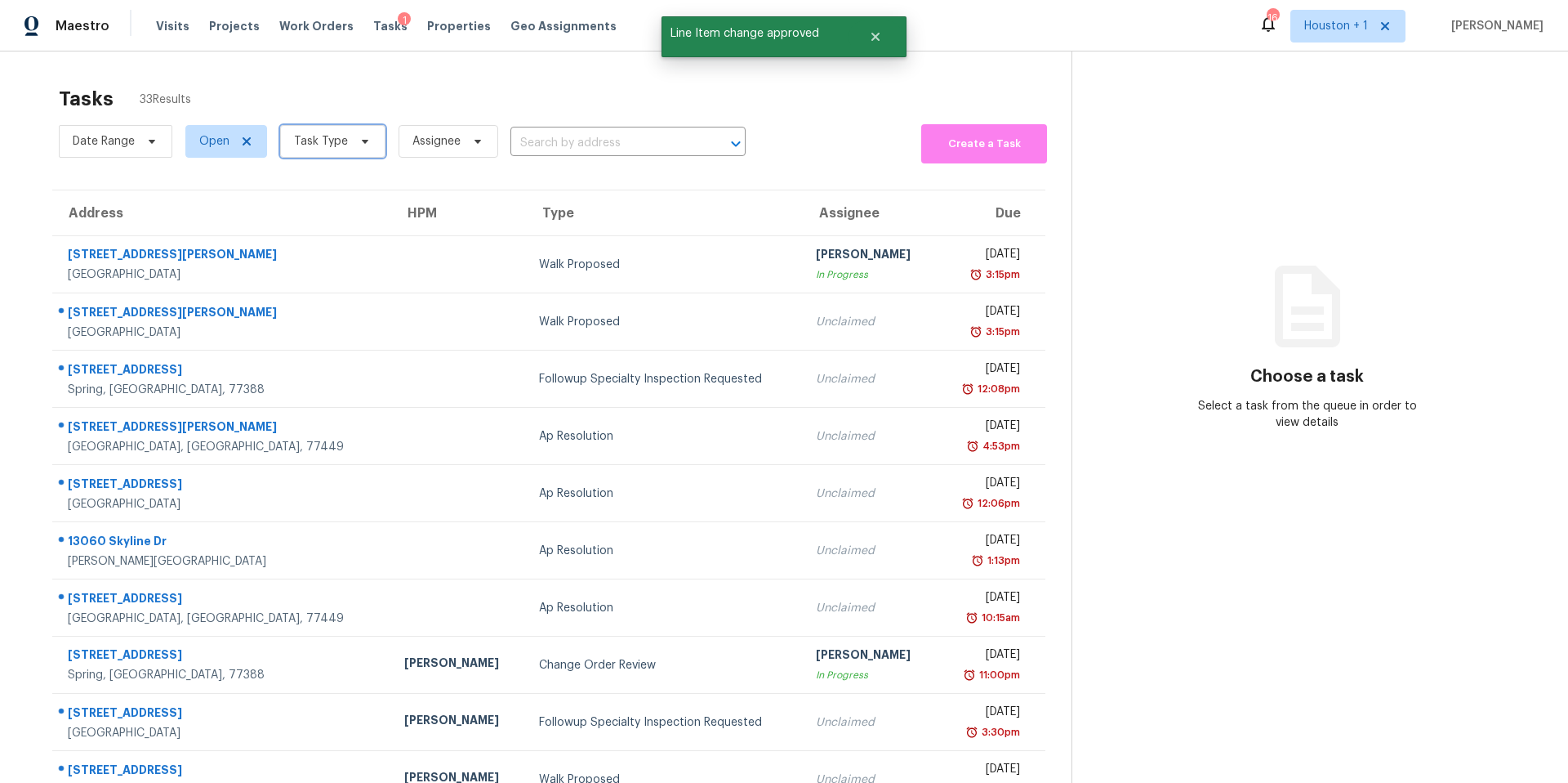
click at [324, 148] on span "Task Type" at bounding box center [321, 141] width 54 height 16
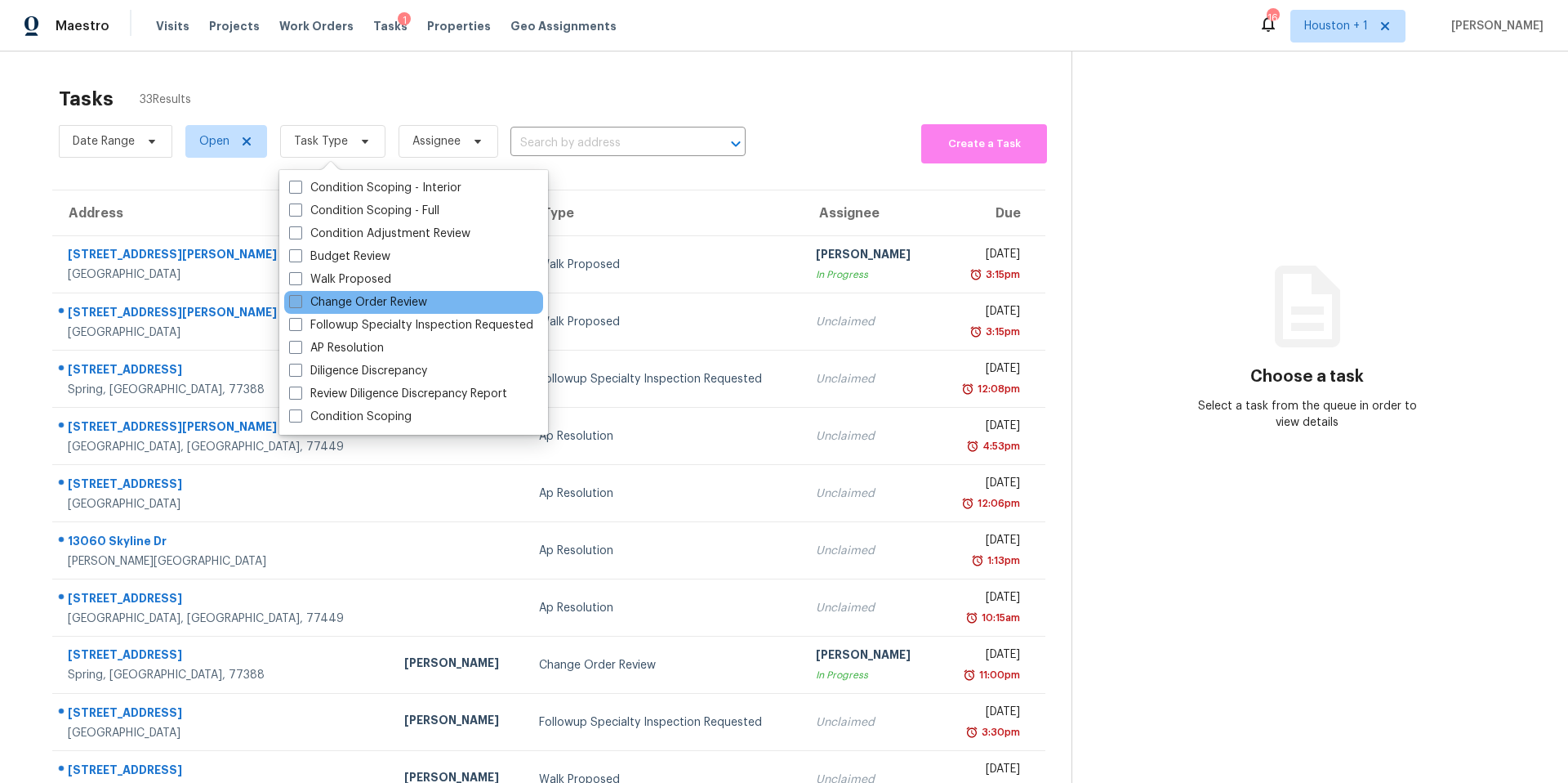
click at [309, 301] on label "Change Order Review" at bounding box center [358, 302] width 138 height 16
click at [300, 301] on input "Change Order Review" at bounding box center [294, 300] width 10 height 10
checkbox input "true"
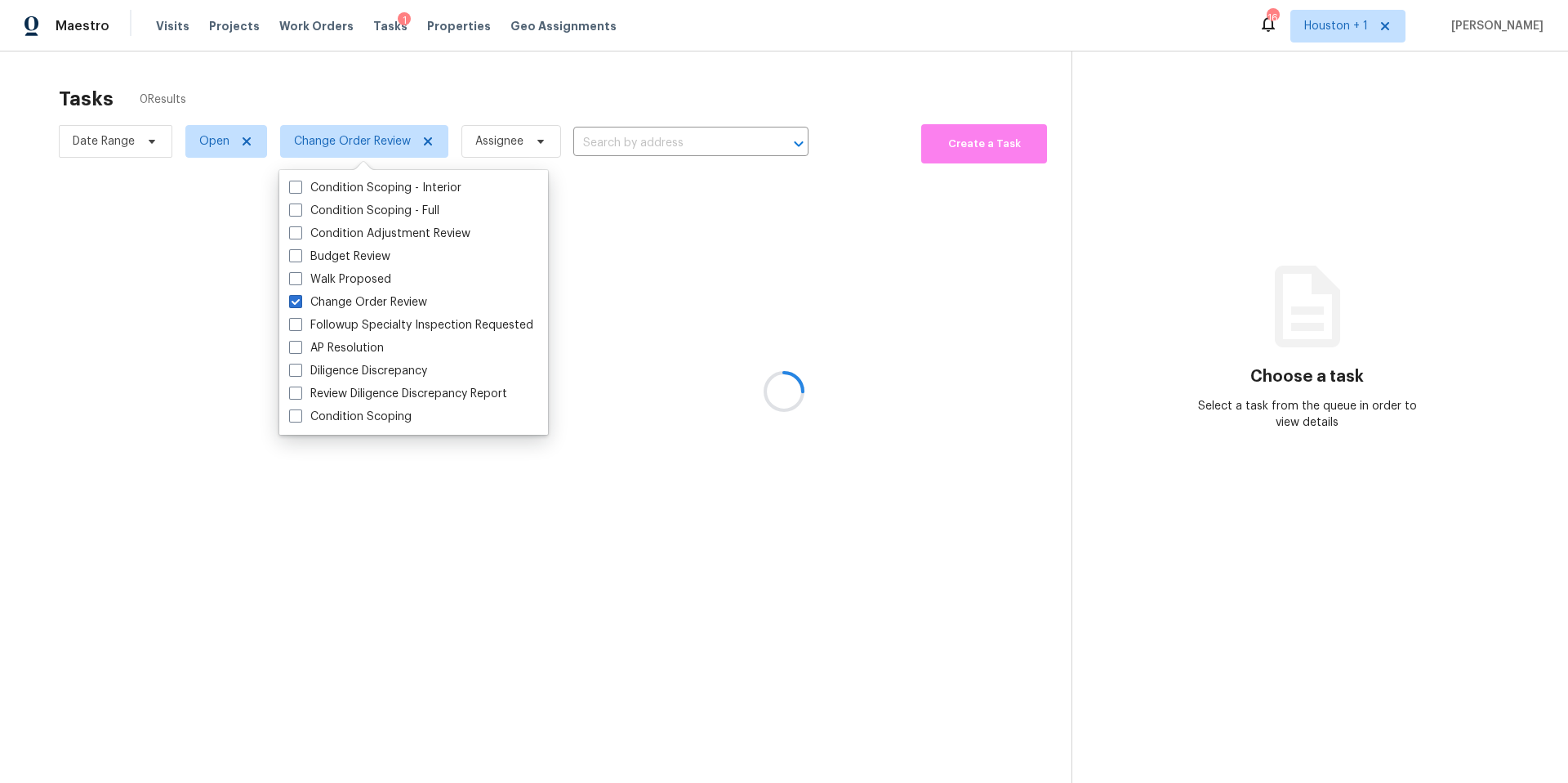
click at [370, 100] on div at bounding box center [784, 392] width 1568 height 783
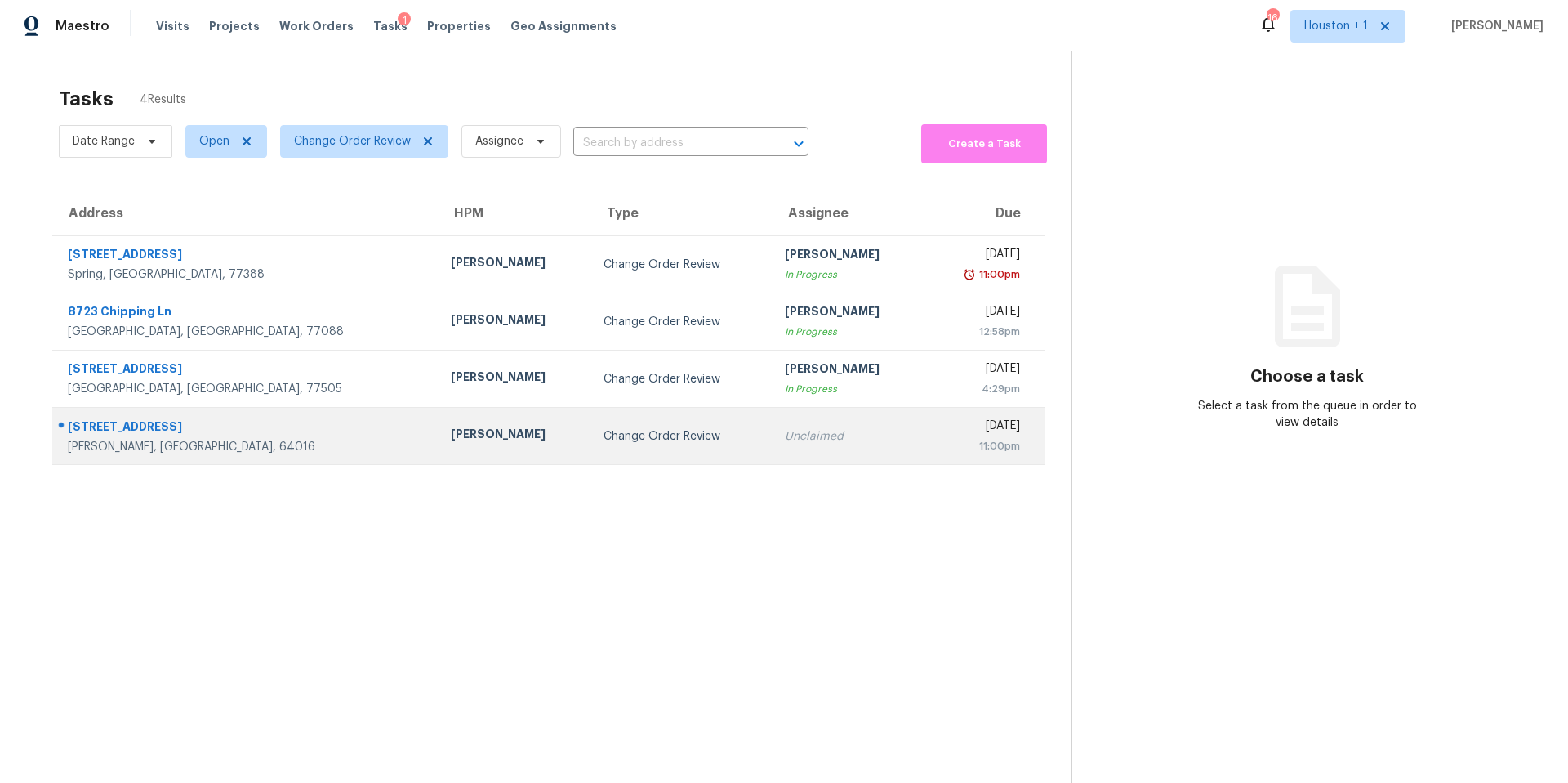
click at [438, 424] on td "[PERSON_NAME]" at bounding box center [514, 437] width 152 height 57
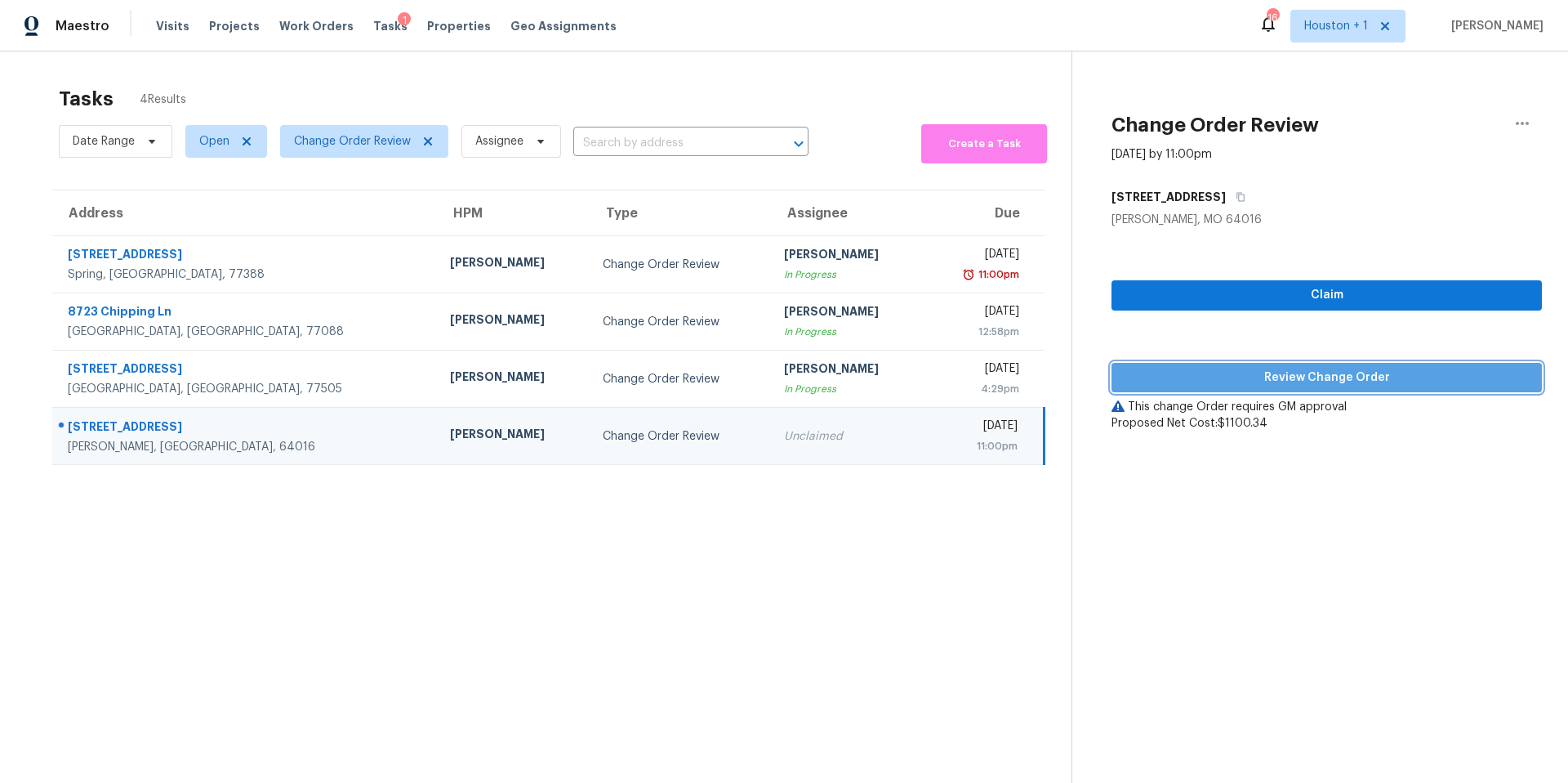
click at [1178, 388] on button "Review Change Order" at bounding box center [1326, 378] width 430 height 30
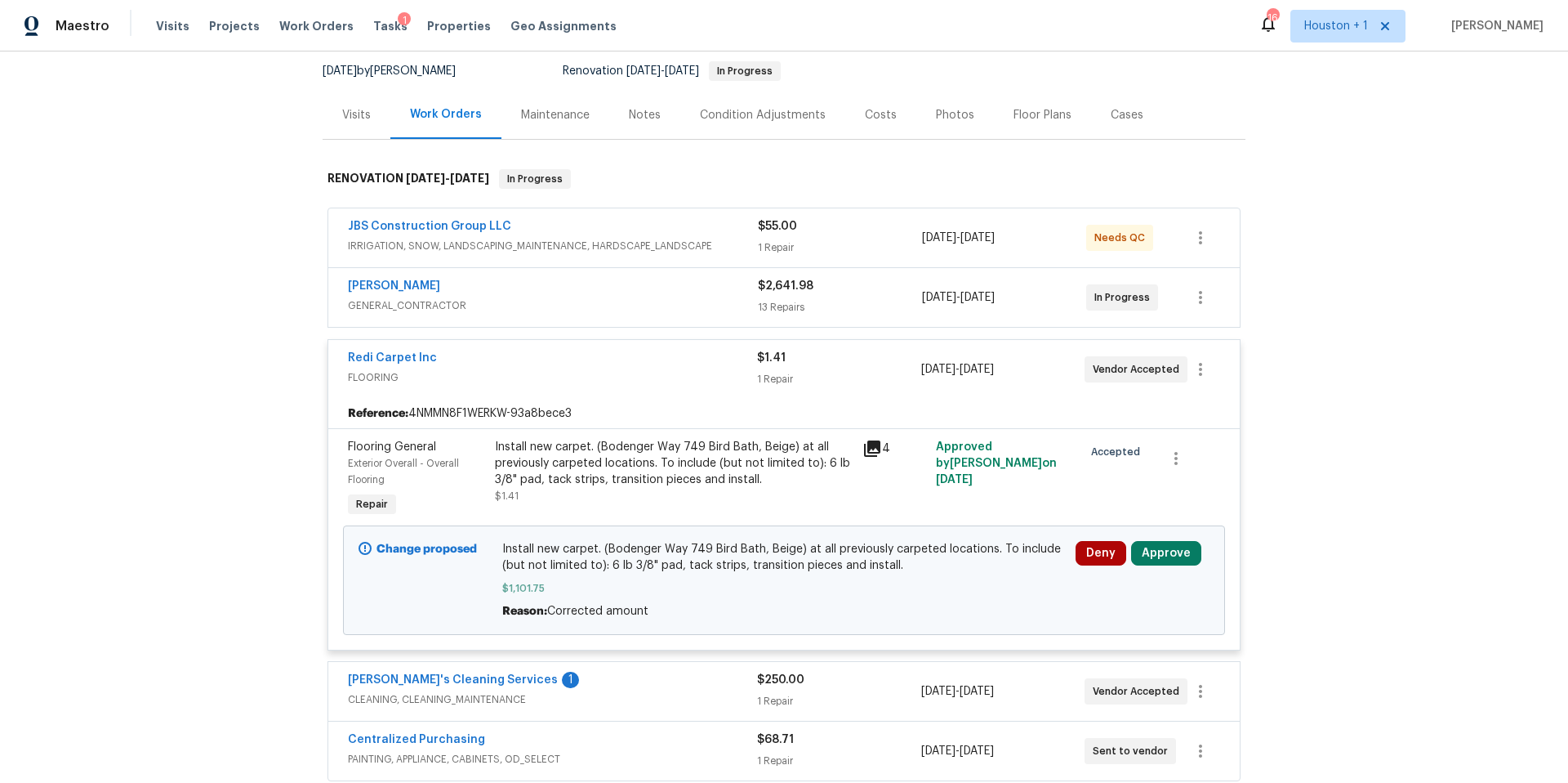
scroll to position [194, 0]
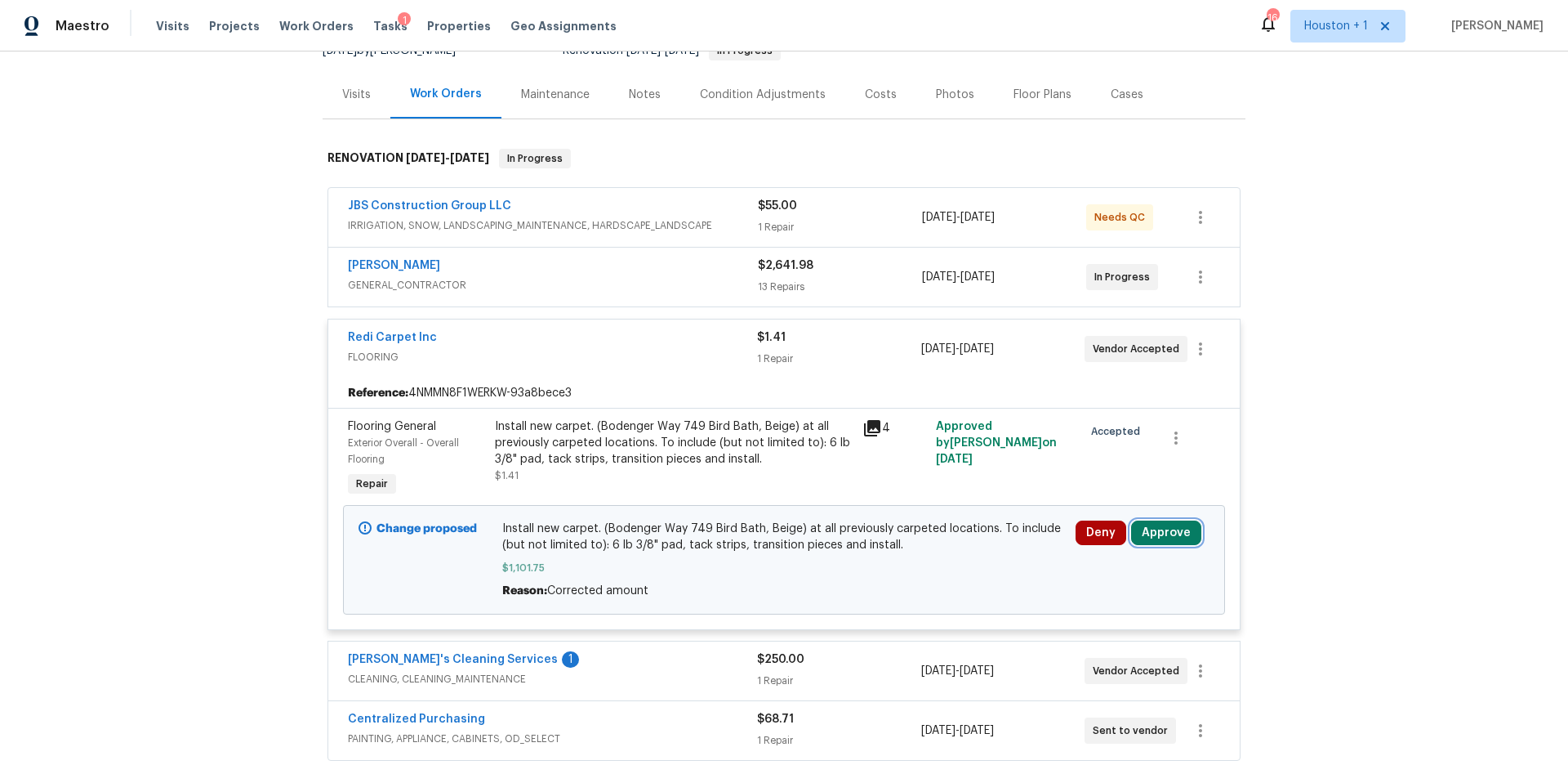
click at [1158, 521] on button "Approve" at bounding box center [1165, 533] width 70 height 24
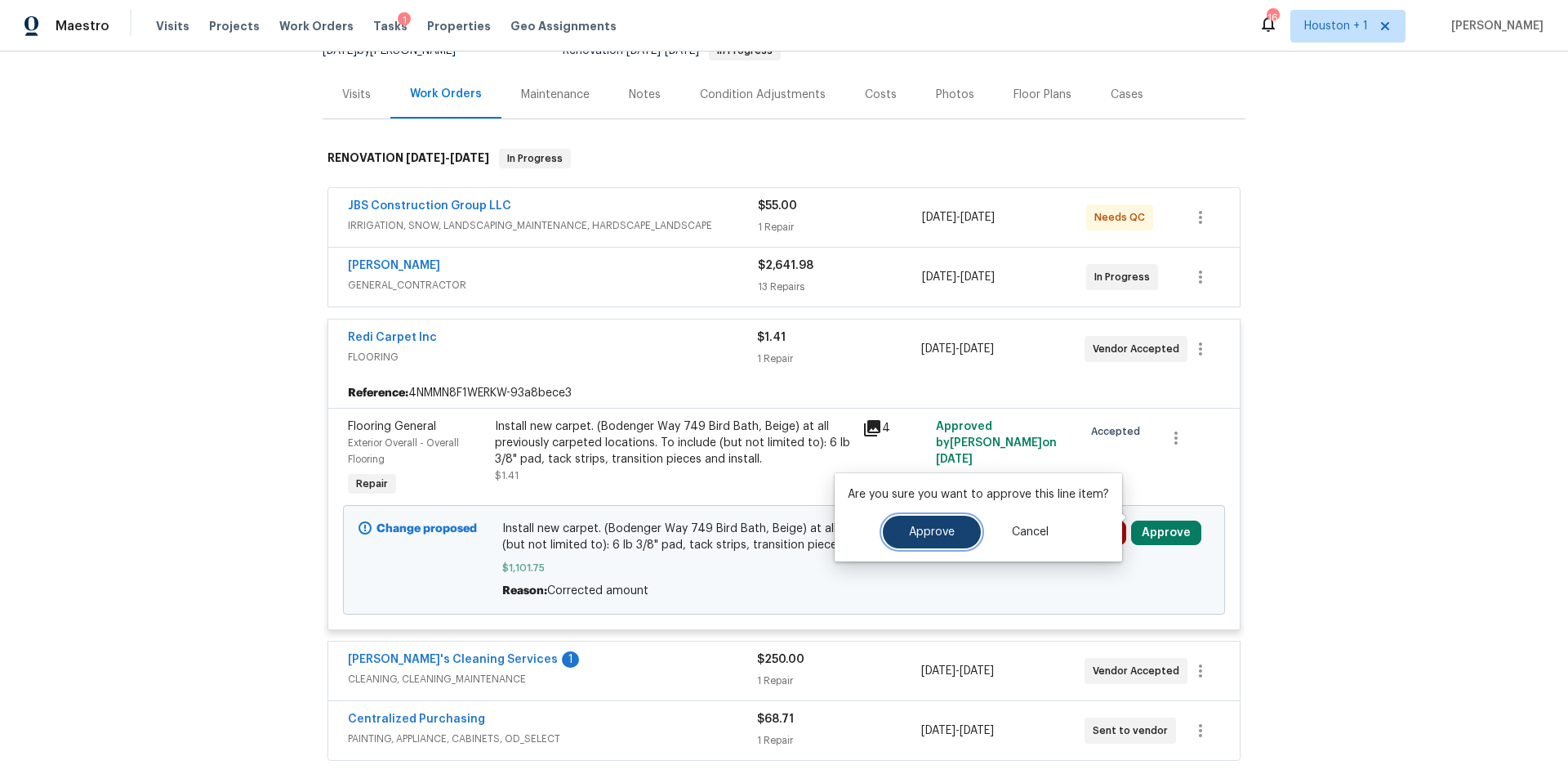
click at [942, 519] on button "Approve" at bounding box center [932, 532] width 98 height 33
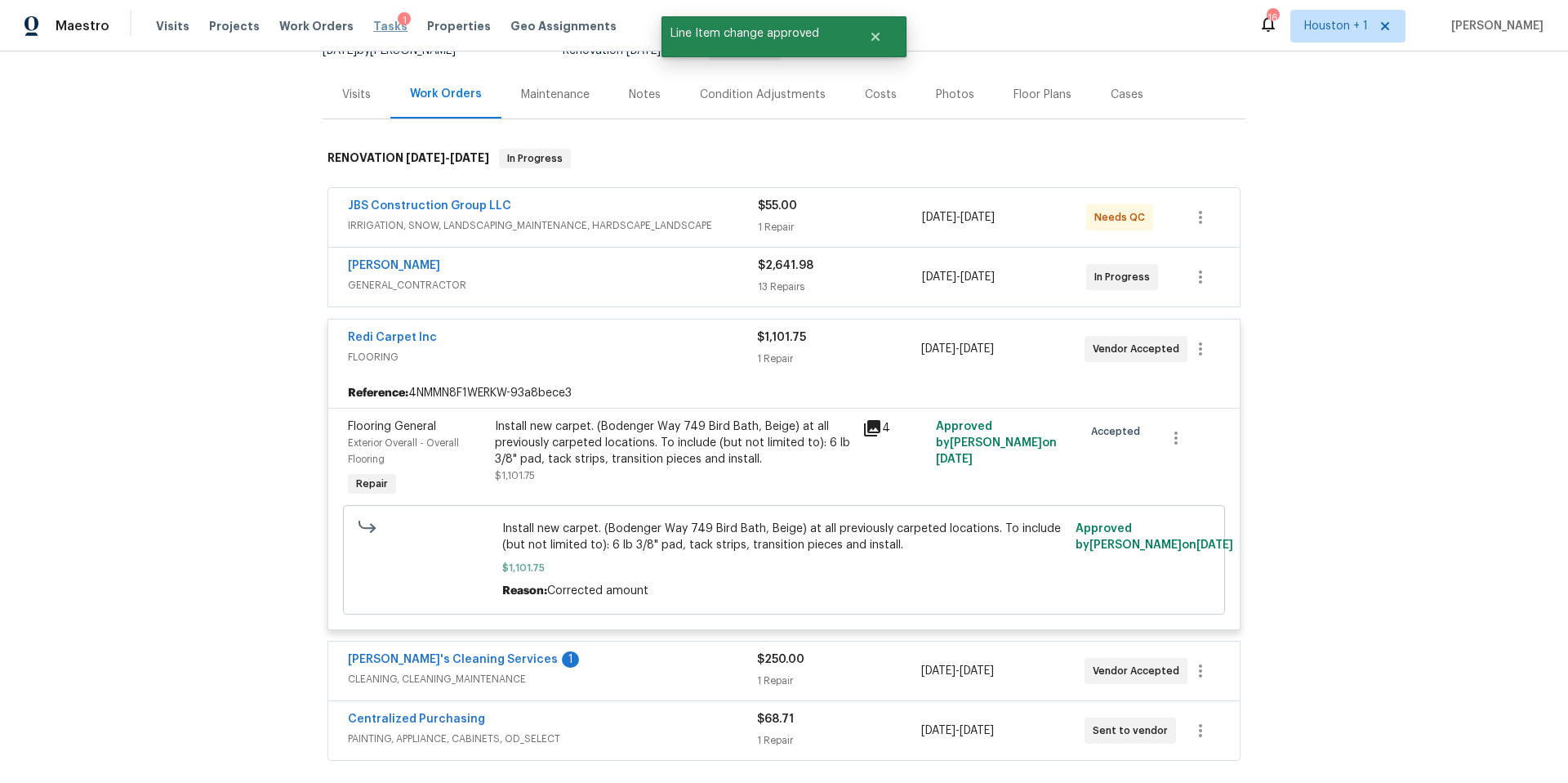
click at [373, 21] on span "Tasks" at bounding box center [390, 26] width 35 height 11
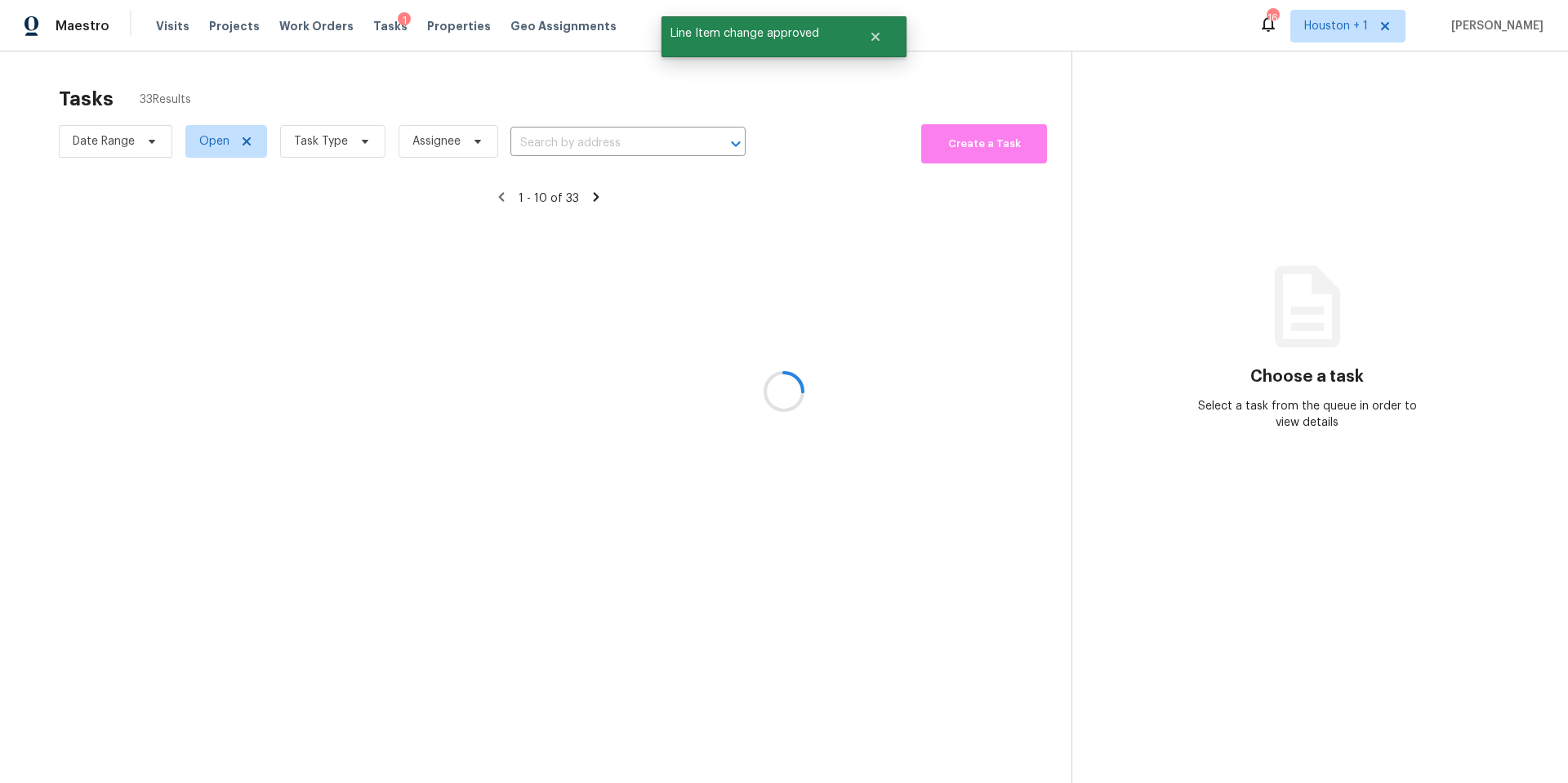
click at [343, 137] on div at bounding box center [784, 392] width 1568 height 783
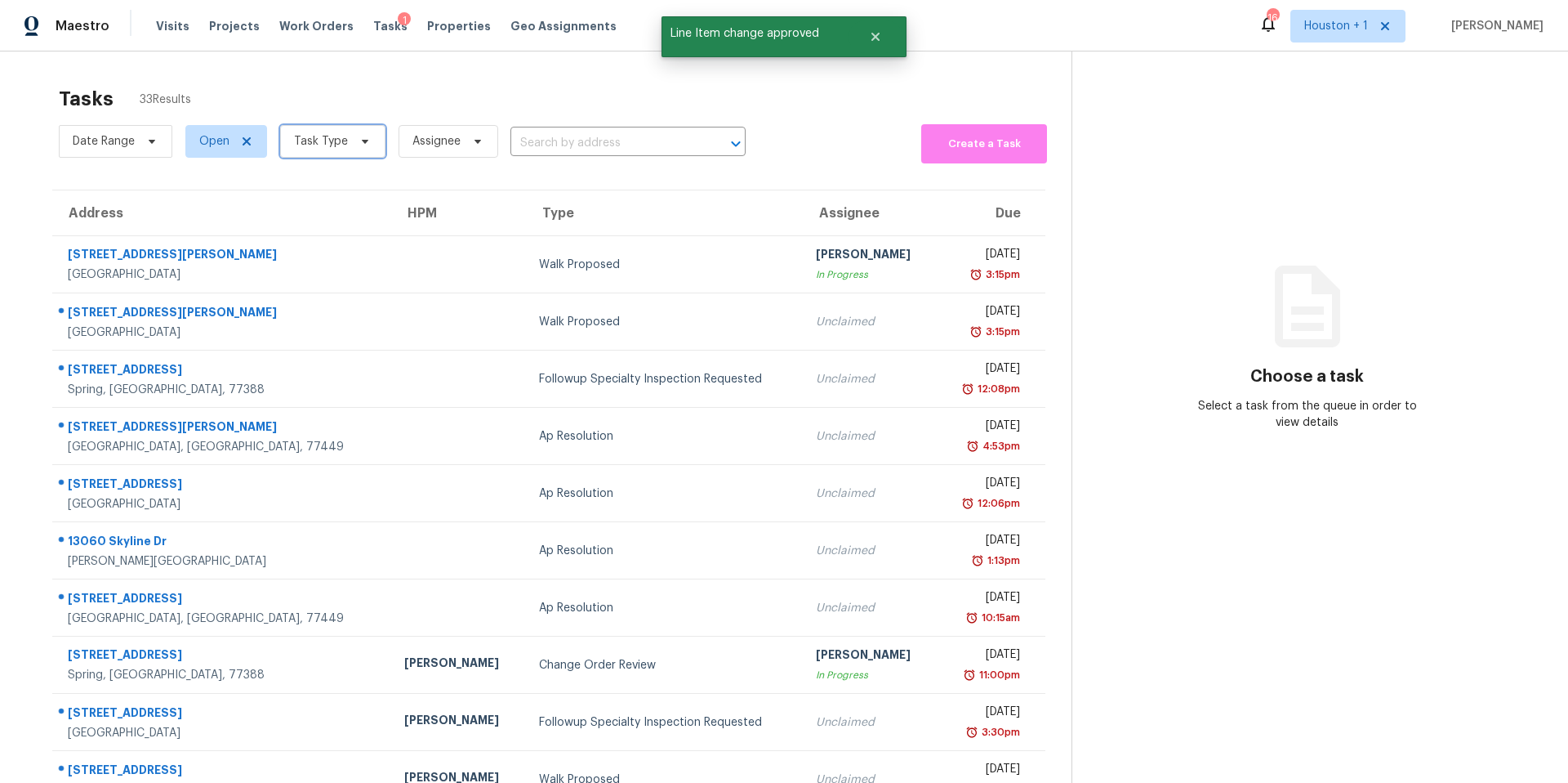
click at [343, 137] on span "Task Type" at bounding box center [321, 141] width 54 height 16
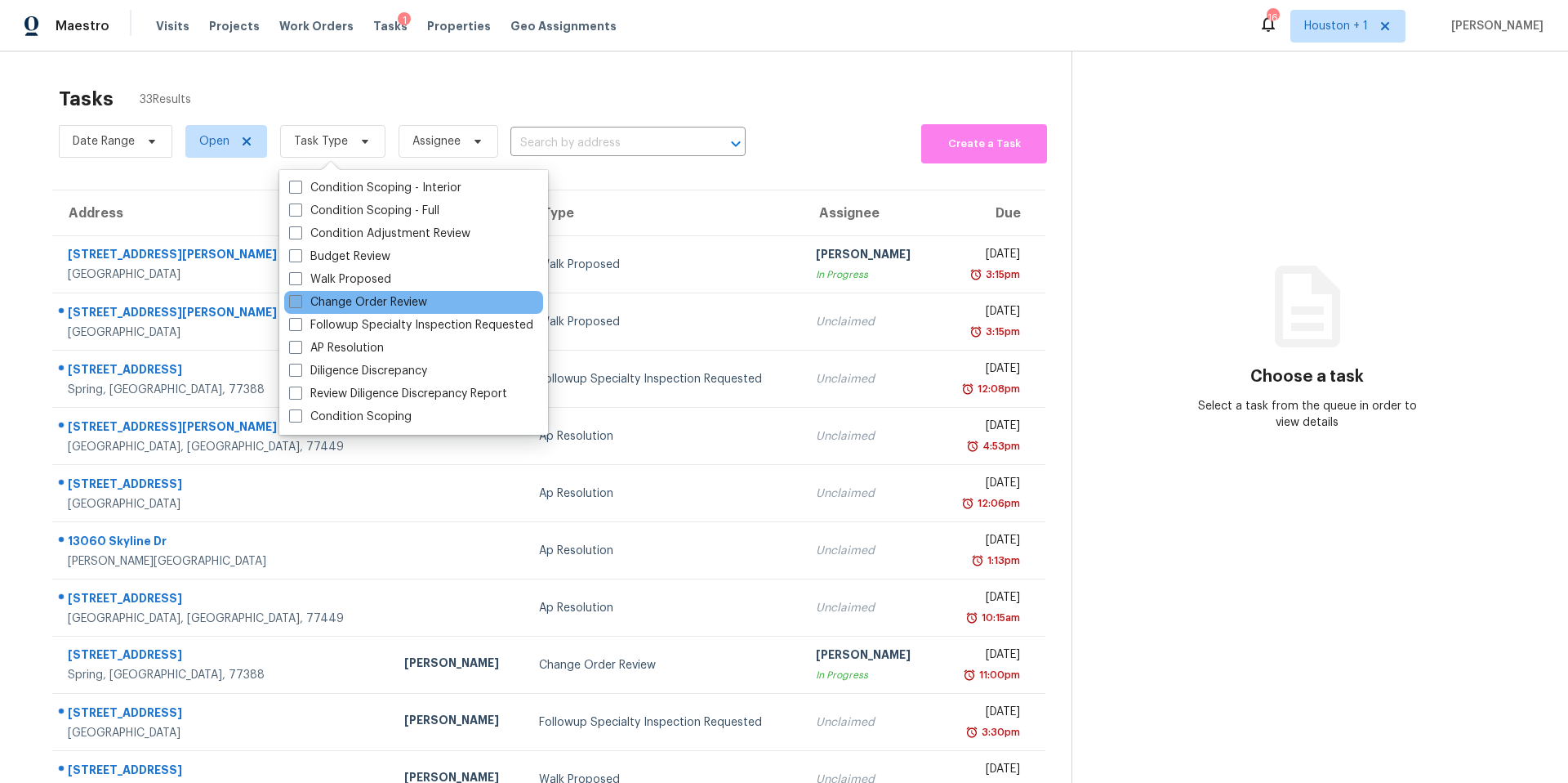
click at [304, 296] on label "Change Order Review" at bounding box center [358, 302] width 138 height 16
click at [300, 296] on input "Change Order Review" at bounding box center [294, 300] width 10 height 10
checkbox input "true"
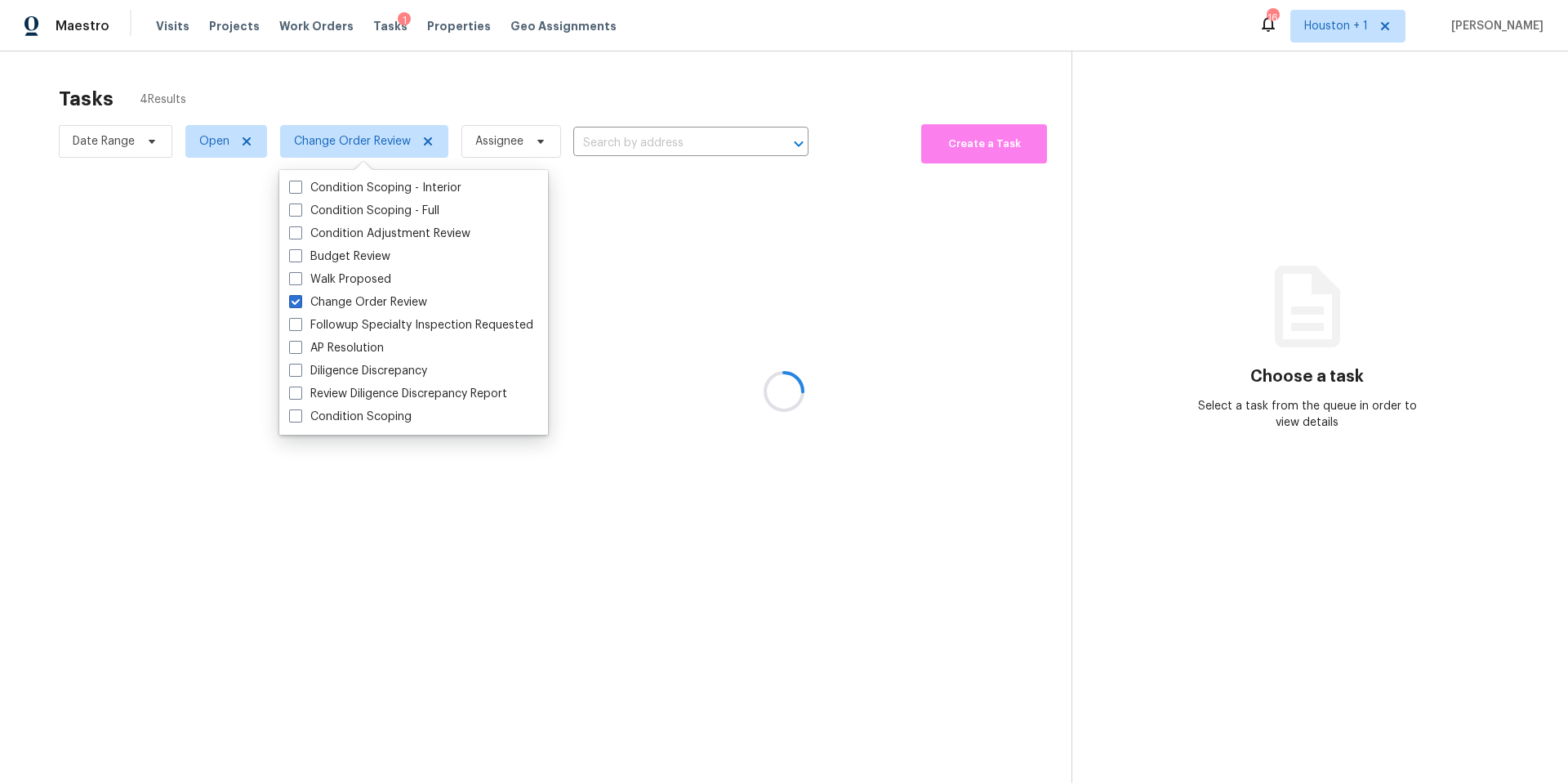
click at [361, 89] on div at bounding box center [784, 392] width 1568 height 783
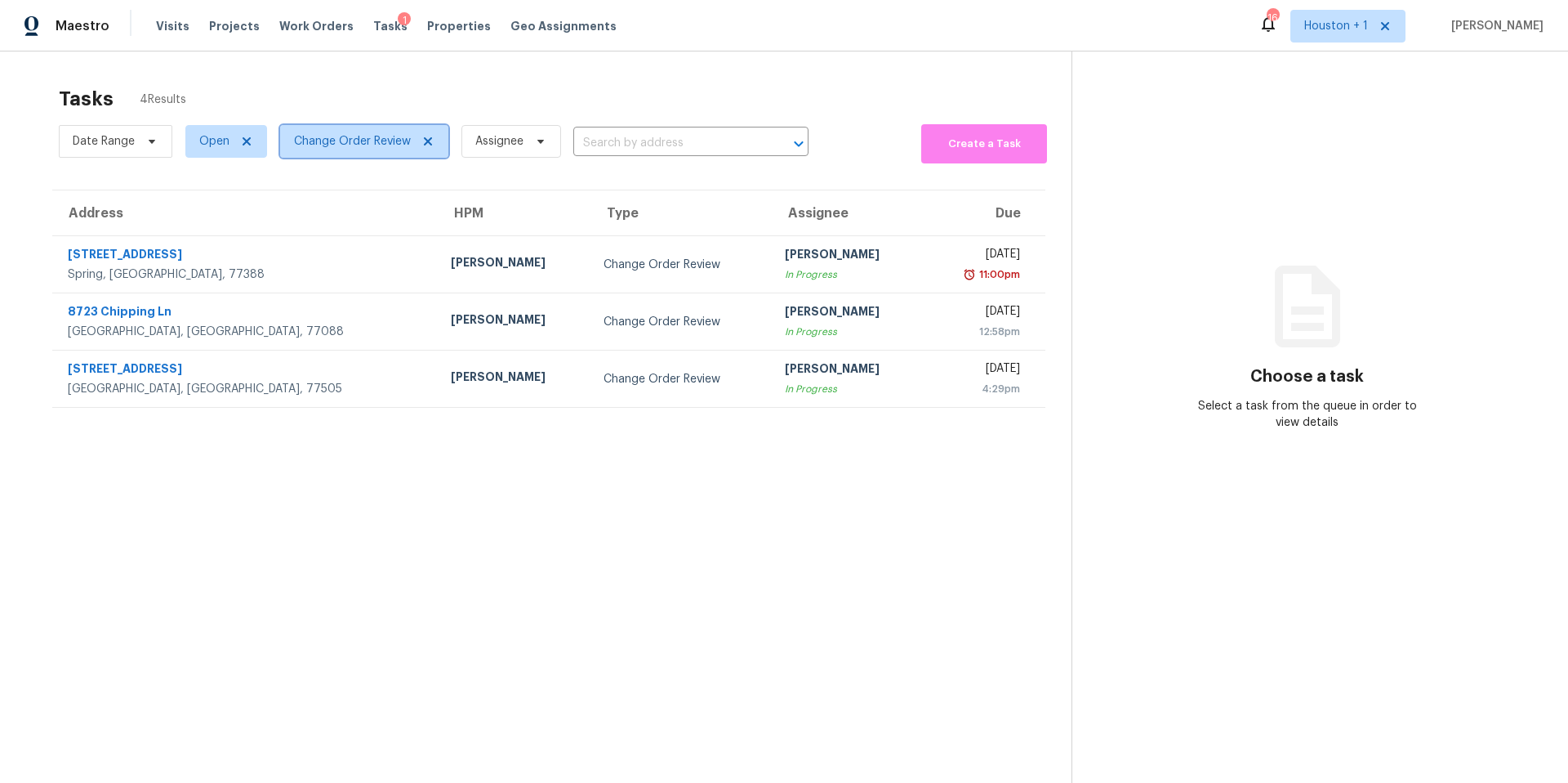
click at [343, 140] on span "Change Order Review" at bounding box center [352, 141] width 117 height 16
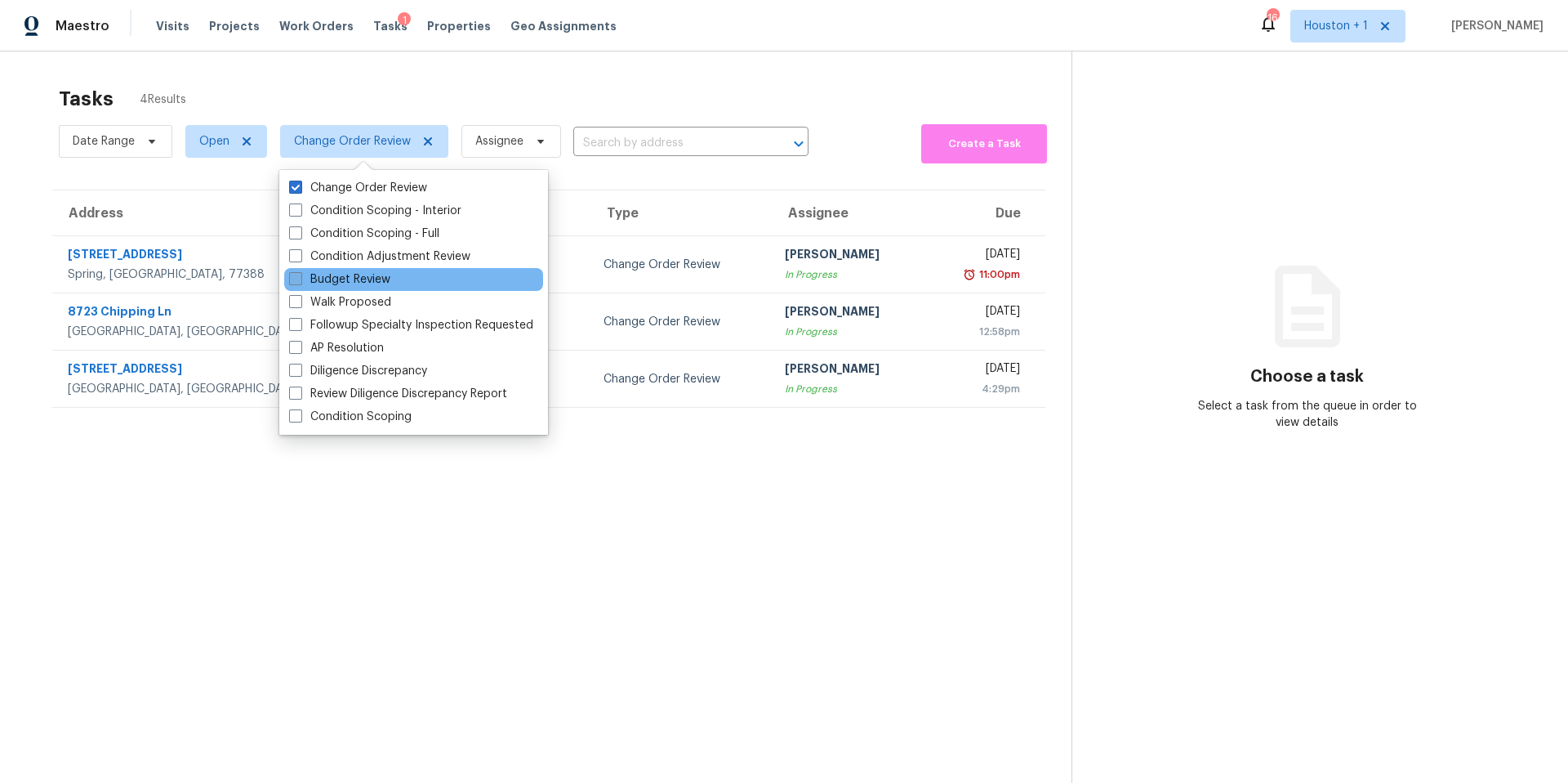
click at [322, 282] on label "Budget Review" at bounding box center [339, 279] width 101 height 16
click at [300, 281] on input "Budget Review" at bounding box center [294, 276] width 10 height 10
checkbox input "true"
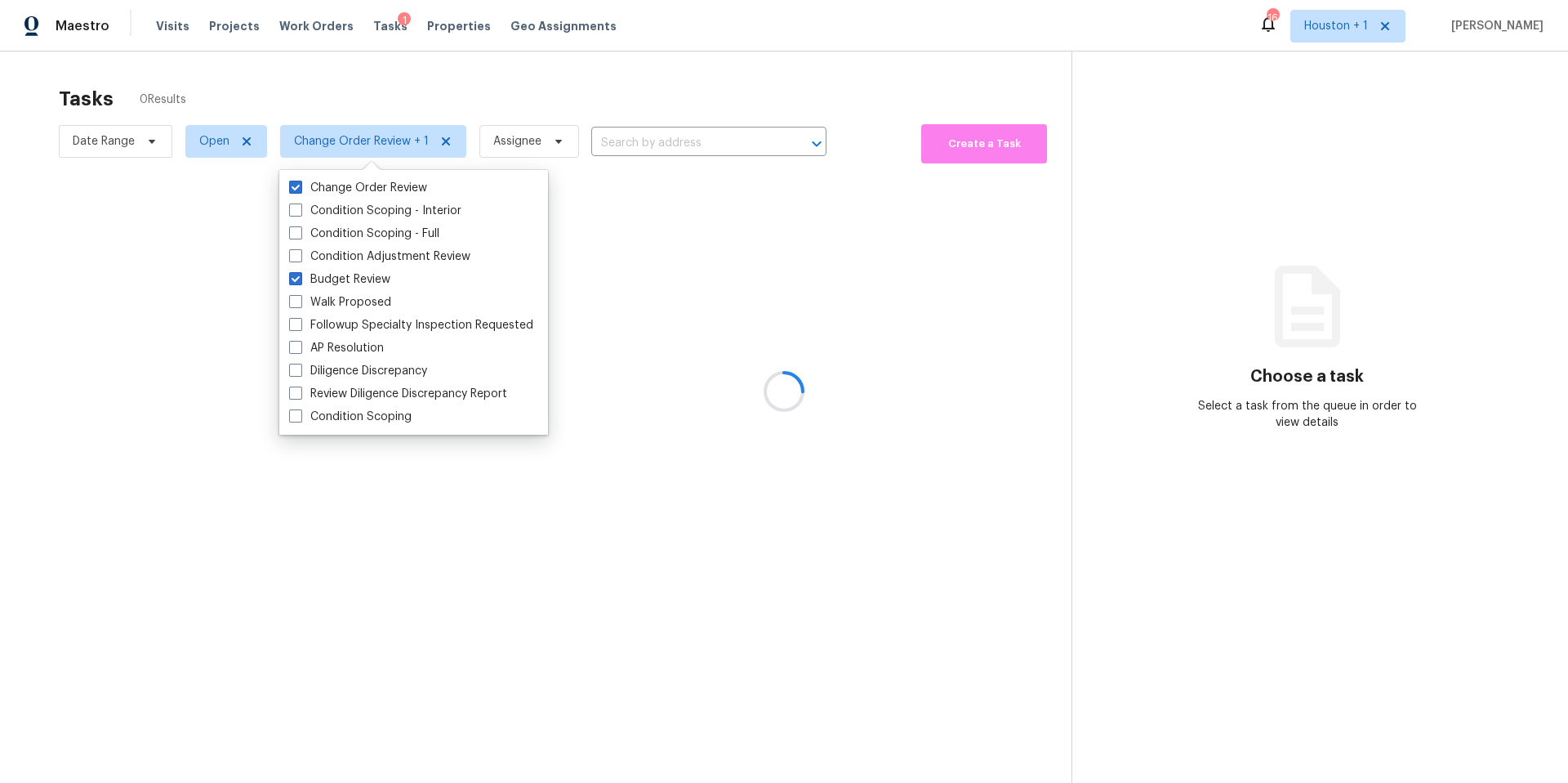
click at [366, 101] on div at bounding box center [784, 392] width 1568 height 783
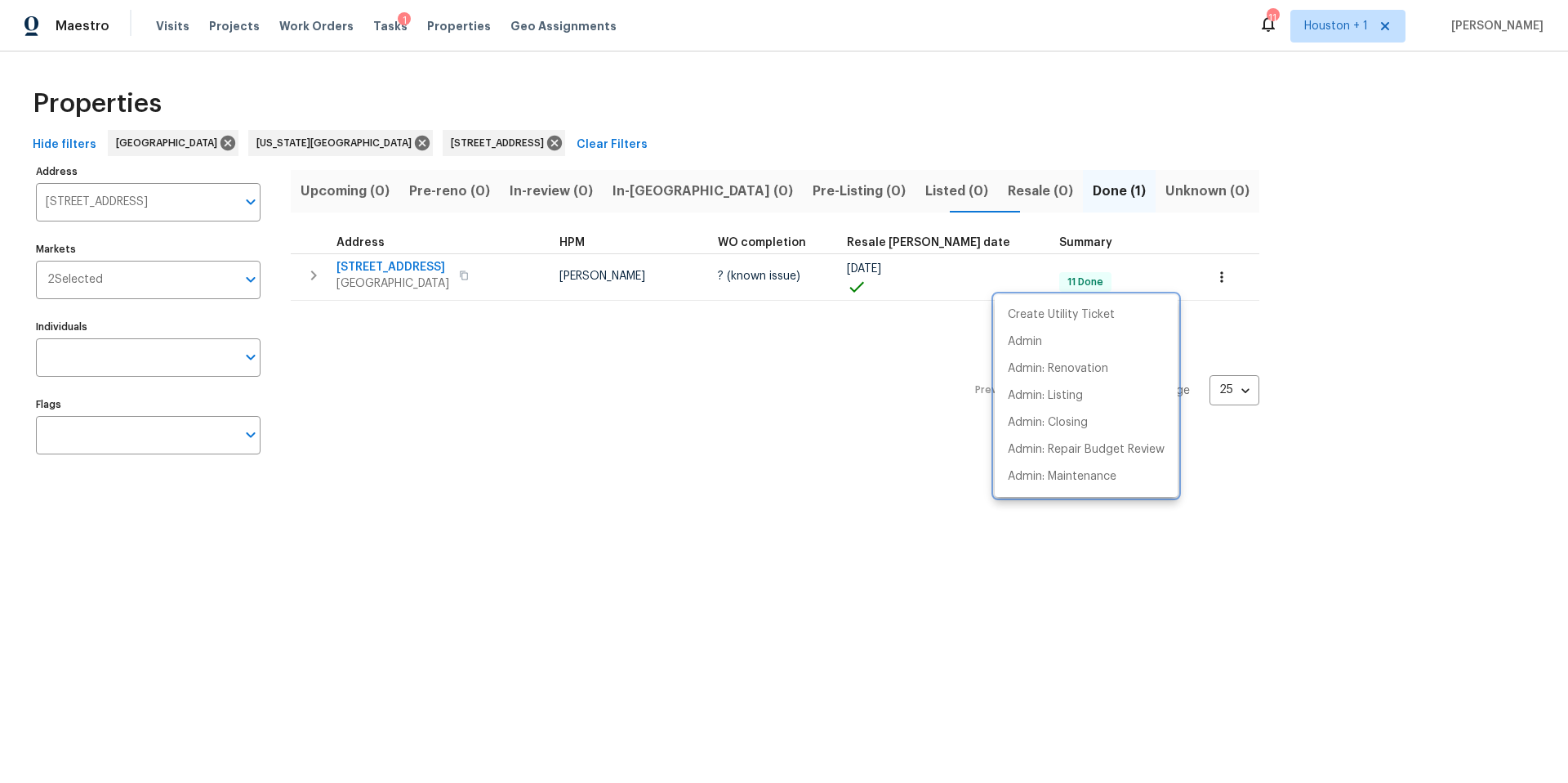
click at [165, 22] on div at bounding box center [784, 392] width 1568 height 783
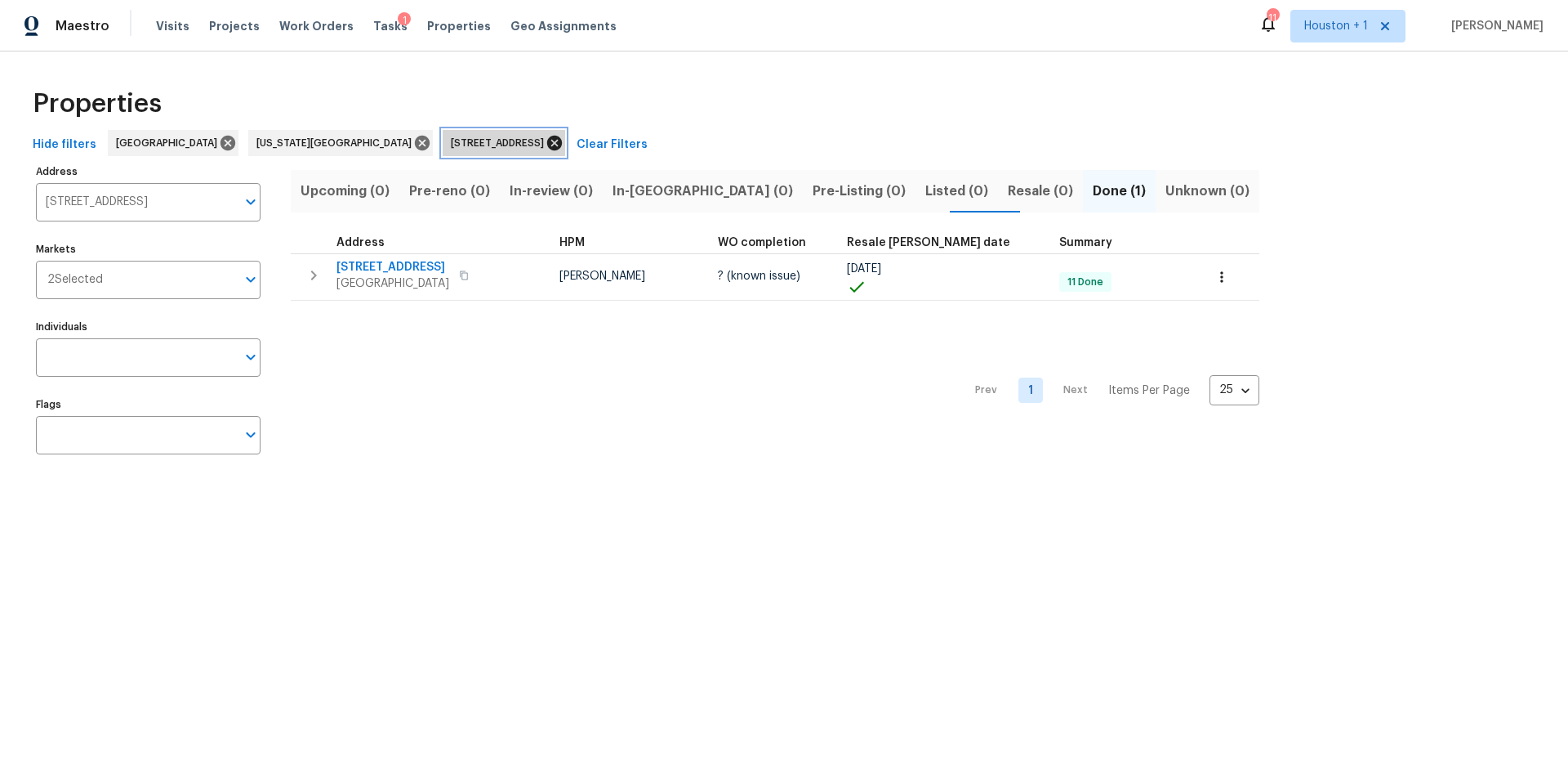
click at [547, 144] on icon at bounding box center [554, 143] width 15 height 15
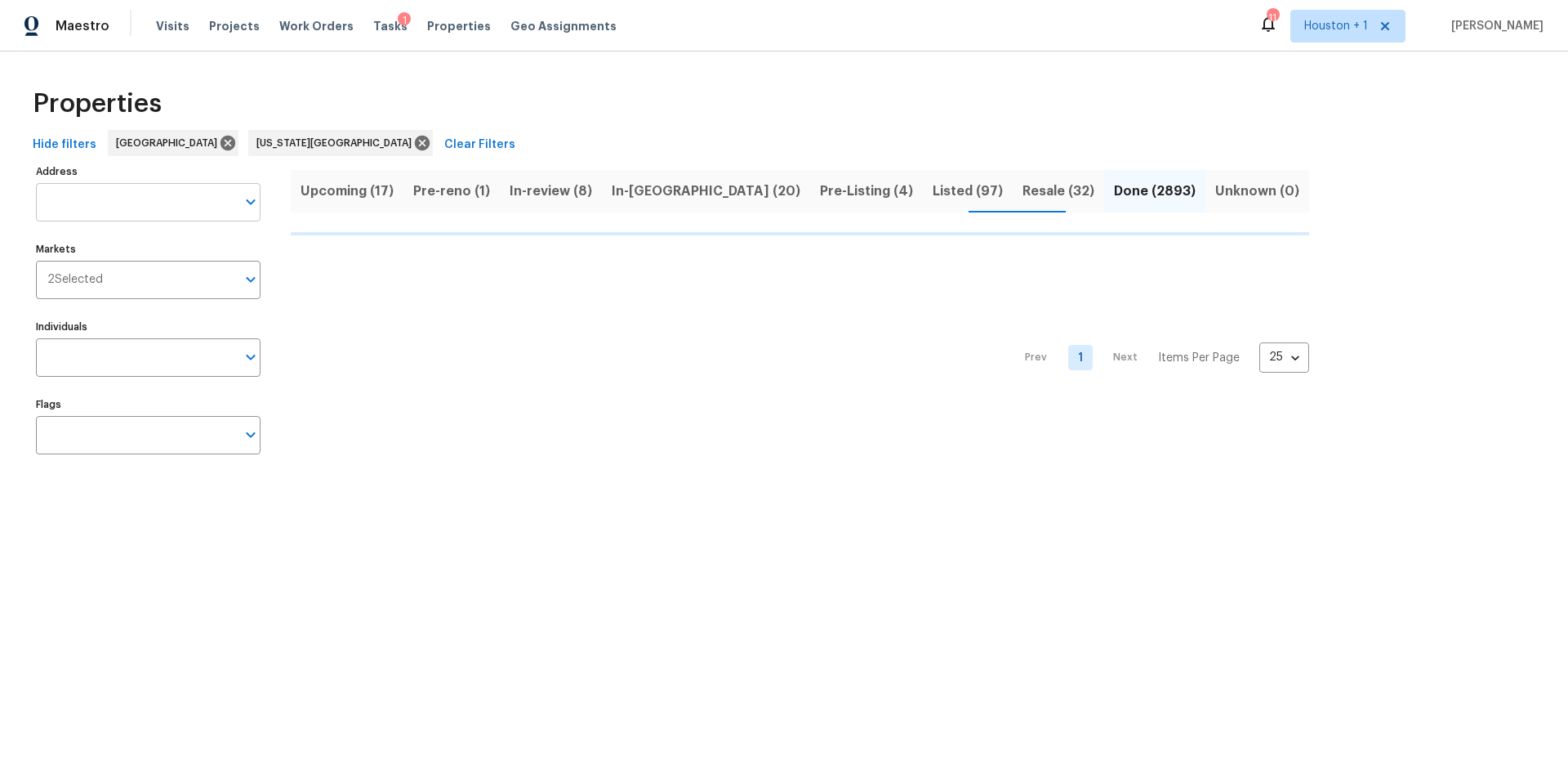
click at [110, 203] on input "Address" at bounding box center [136, 202] width 200 height 38
type input "11723"
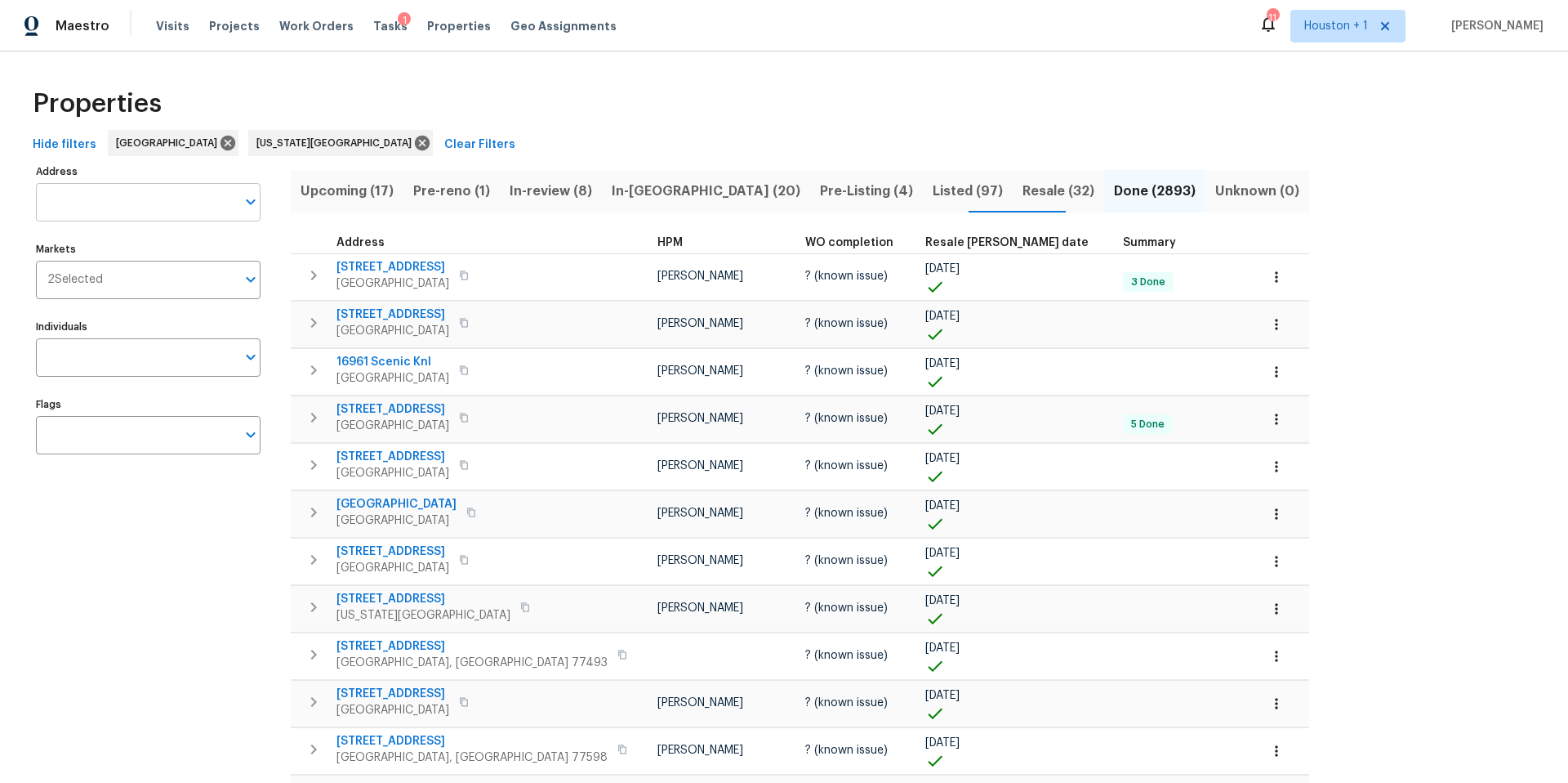
click at [97, 184] on input "Address" at bounding box center [136, 202] width 200 height 38
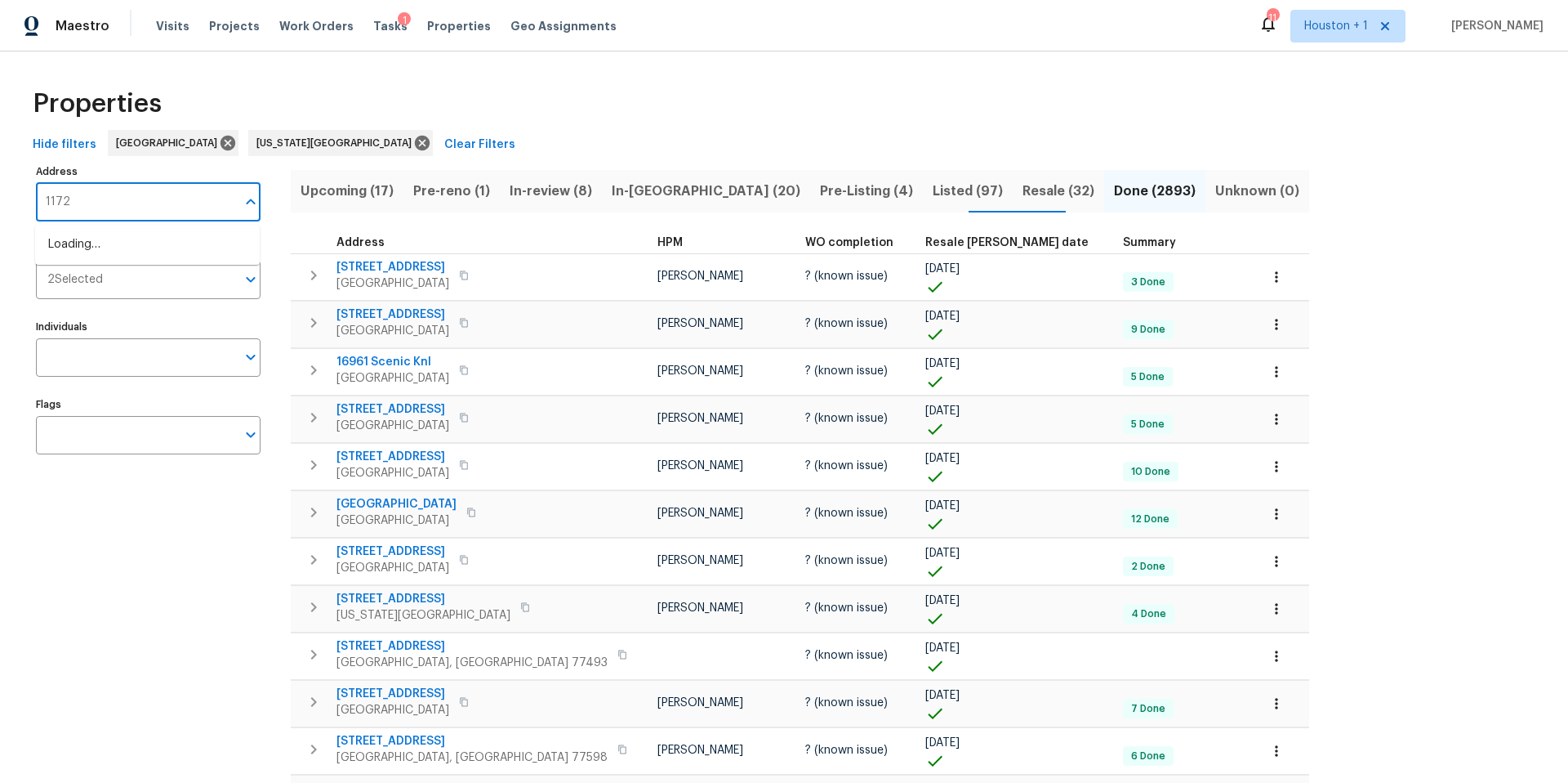
type input "11723"
click at [55, 253] on li "11723 Quail Creek Dr Houston TX 77070" at bounding box center [147, 244] width 224 height 27
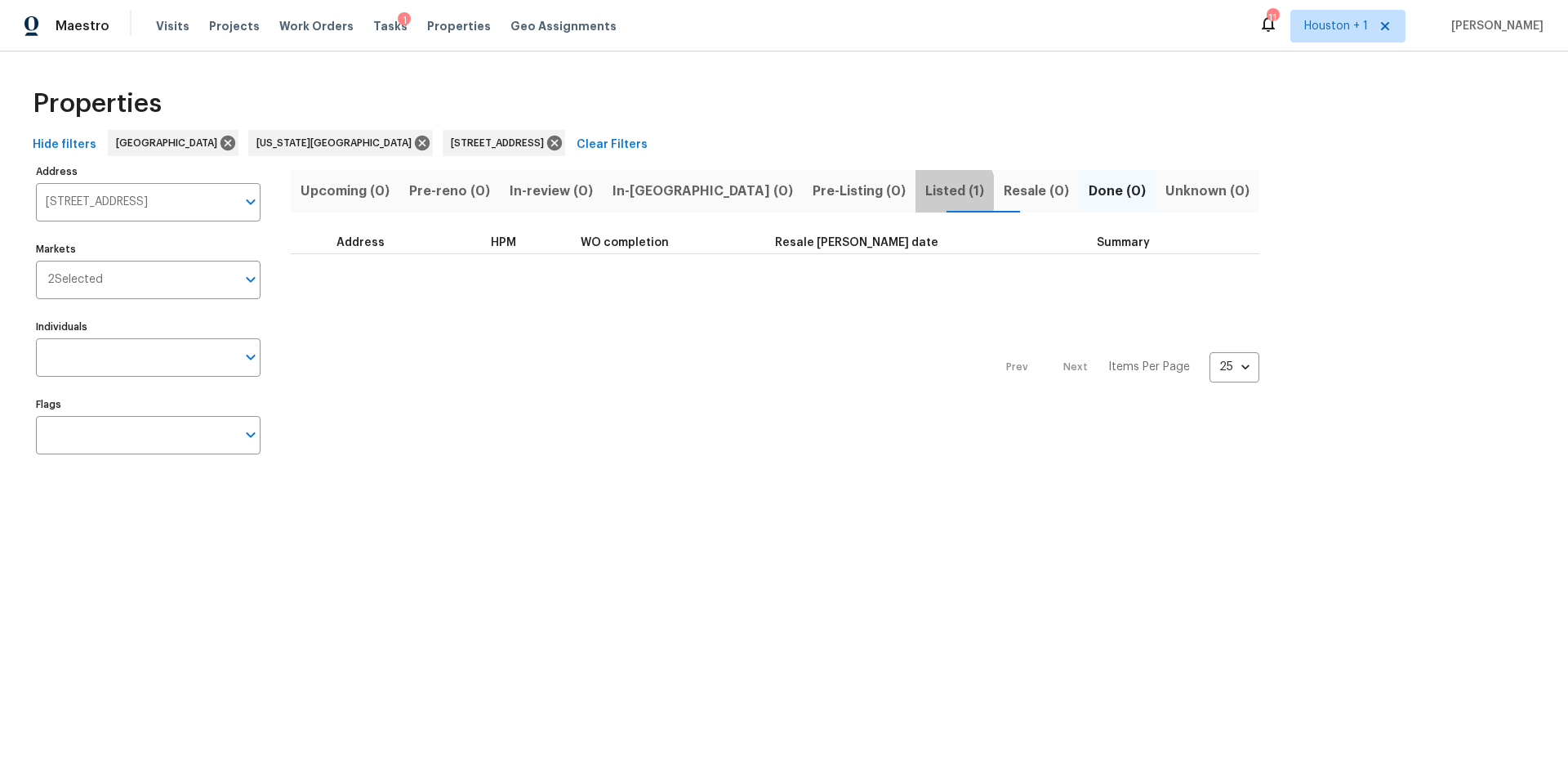
click at [926, 192] on span "Listed (1)" at bounding box center [955, 191] width 59 height 23
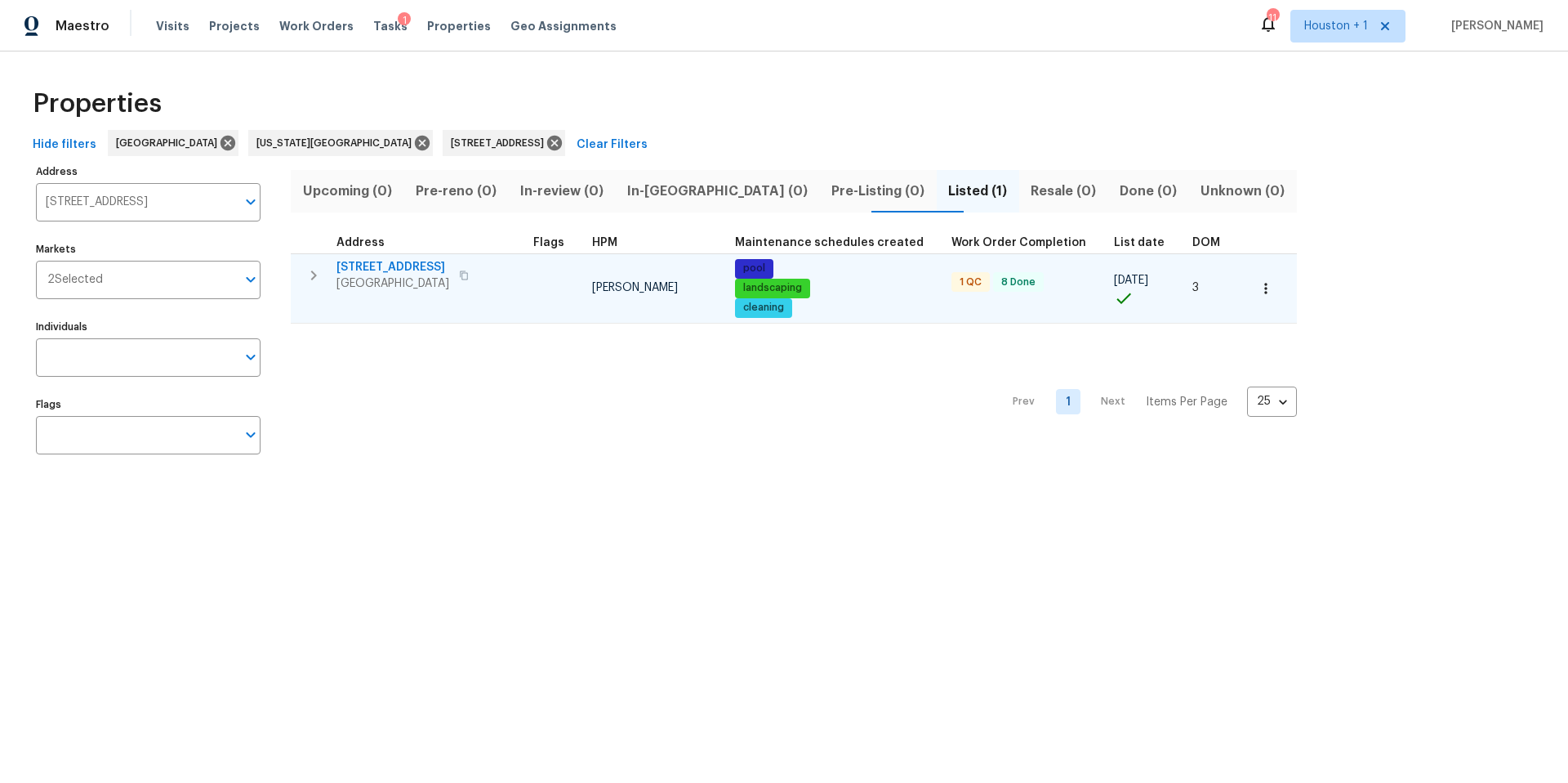
click at [396, 280] on span "Houston, TX 77070" at bounding box center [393, 283] width 113 height 16
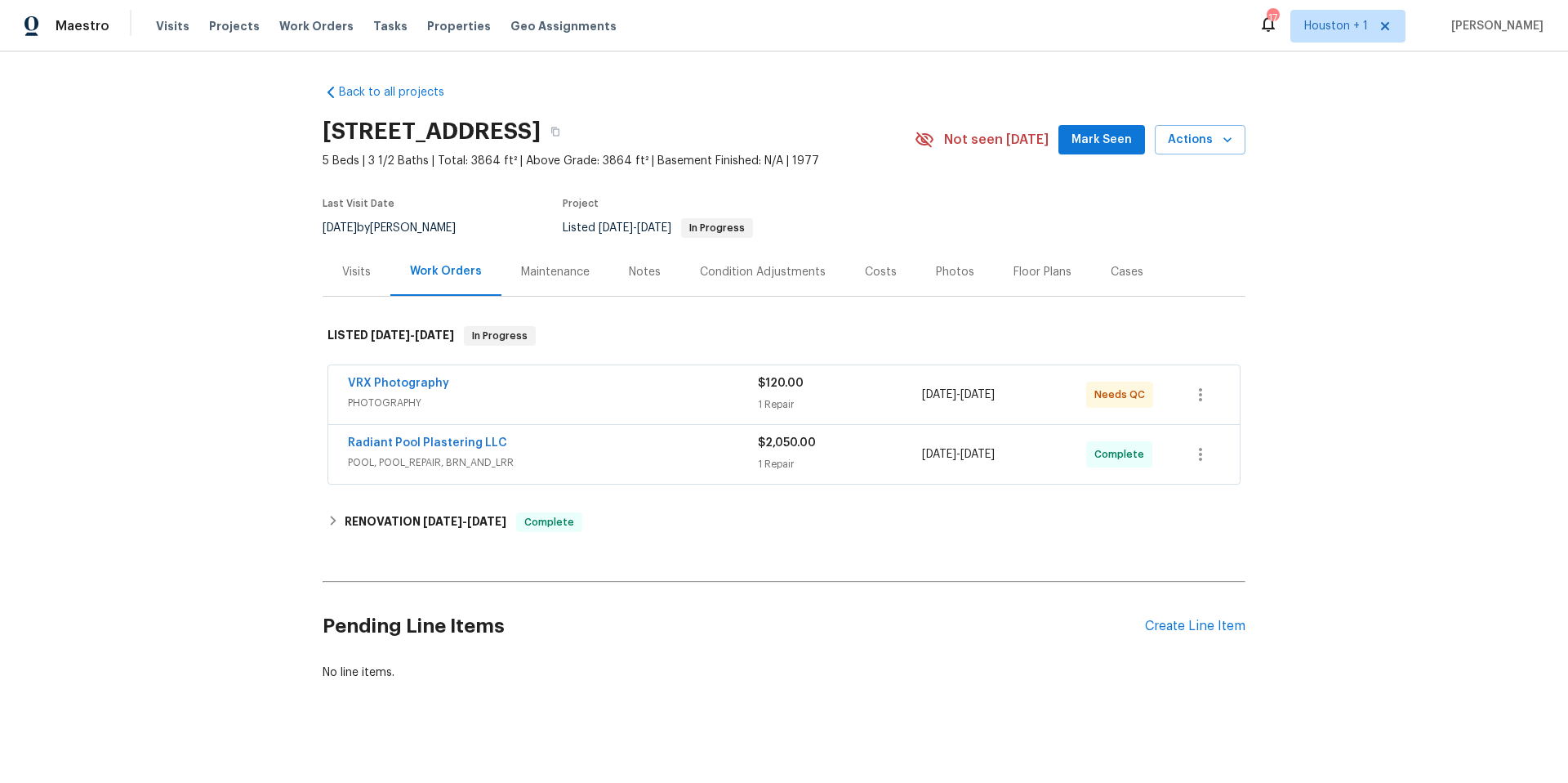
click at [351, 268] on div "Visits" at bounding box center [356, 272] width 29 height 16
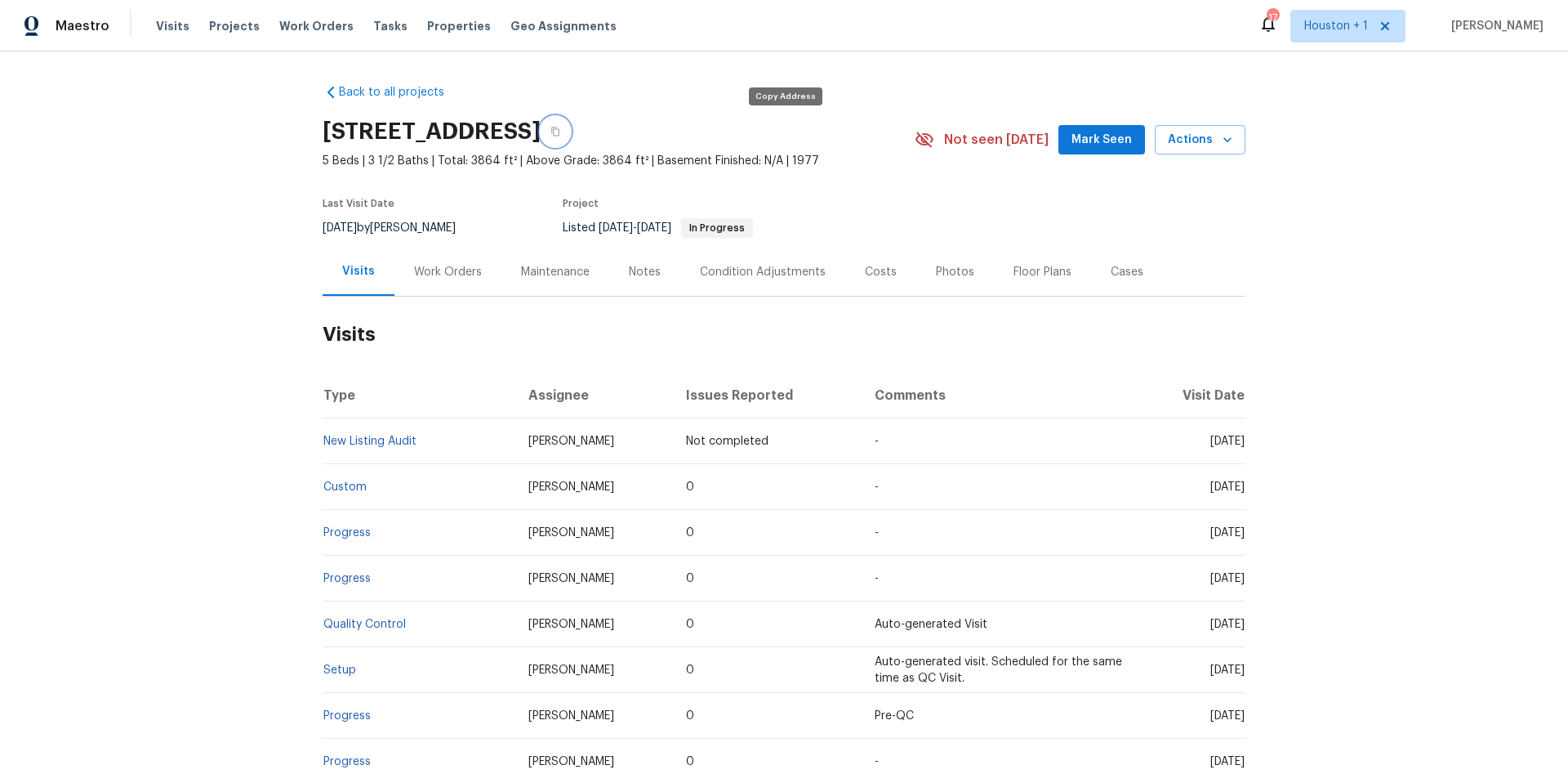
click at [560, 133] on icon "button" at bounding box center [555, 131] width 10 height 10
